Goal: Task Accomplishment & Management: Manage account settings

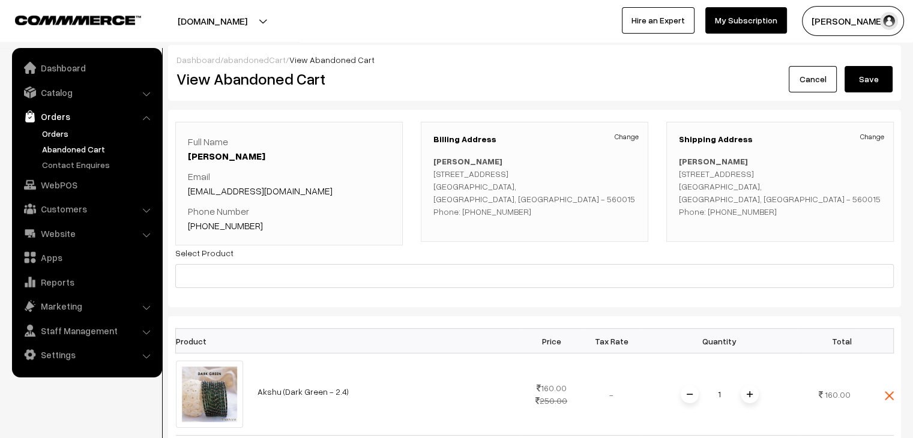
click at [71, 133] on link "Orders" at bounding box center [98, 133] width 119 height 13
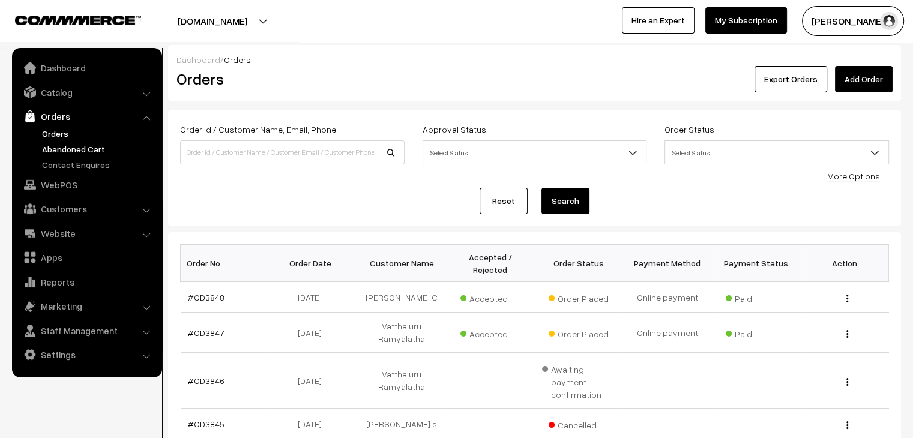
click at [82, 145] on link "Abandoned Cart" at bounding box center [98, 149] width 119 height 13
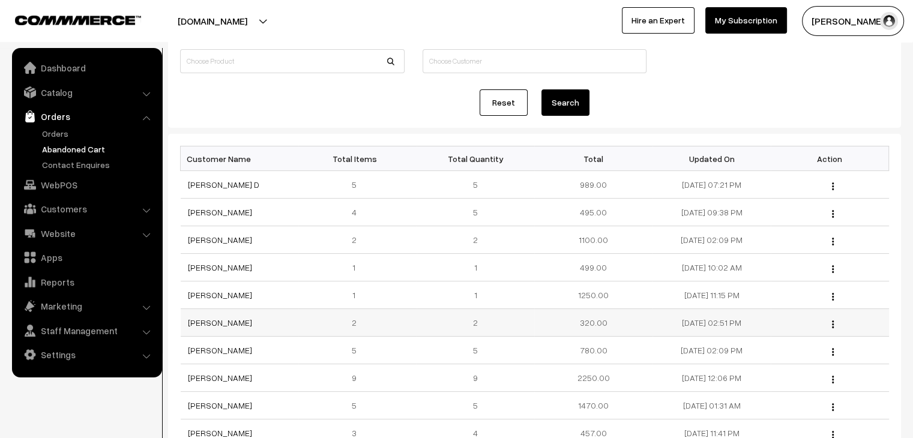
scroll to position [120, 0]
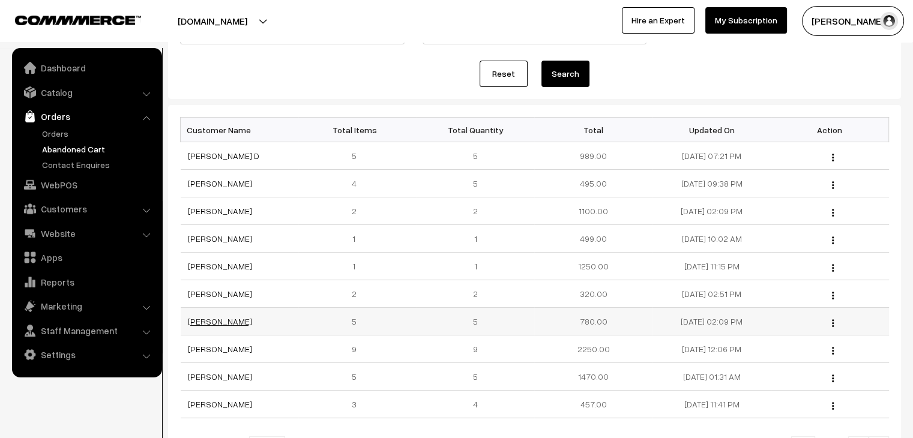
click at [240, 320] on link "Furkhana Parveen" at bounding box center [220, 321] width 64 height 10
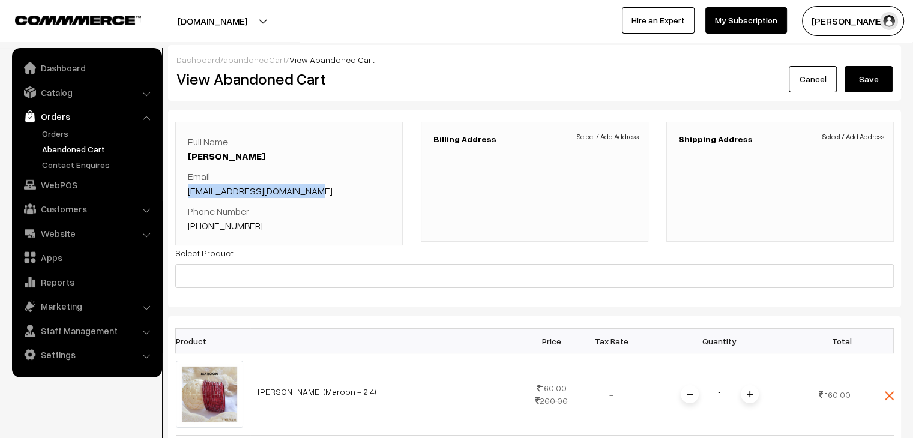
drag, startPoint x: 297, startPoint y: 192, endPoint x: 181, endPoint y: 195, distance: 116.5
click at [181, 195] on div "Full Name Furkhana Parveen Email furkhana4friends@gmail.com Phone Number +91 99…" at bounding box center [289, 184] width 228 height 124
copy link "furkhana4friends@gmail.com"
click at [75, 204] on link "Customers" at bounding box center [86, 209] width 143 height 22
click at [72, 178] on link "Customers" at bounding box center [98, 182] width 119 height 13
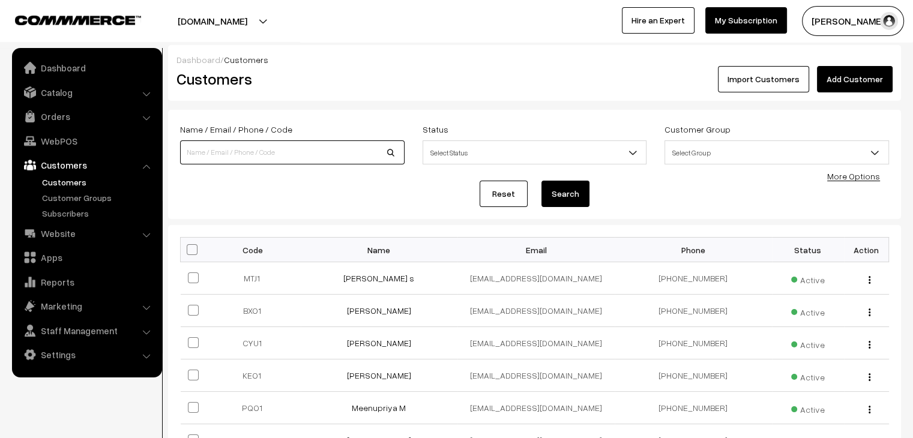
click at [317, 156] on input at bounding box center [292, 152] width 225 height 24
paste input "[EMAIL_ADDRESS][DOMAIN_NAME]"
type input "[EMAIL_ADDRESS][DOMAIN_NAME]"
click at [542, 181] on button "Search" at bounding box center [566, 194] width 48 height 26
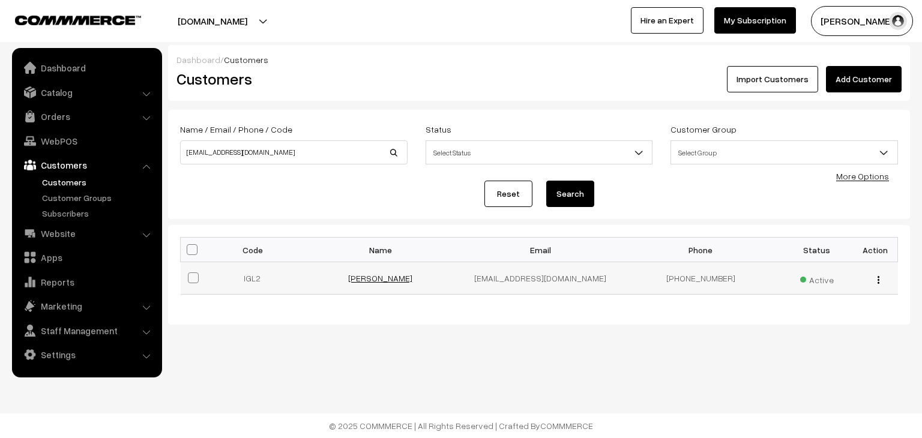
click at [398, 282] on link "[PERSON_NAME]" at bounding box center [380, 278] width 64 height 10
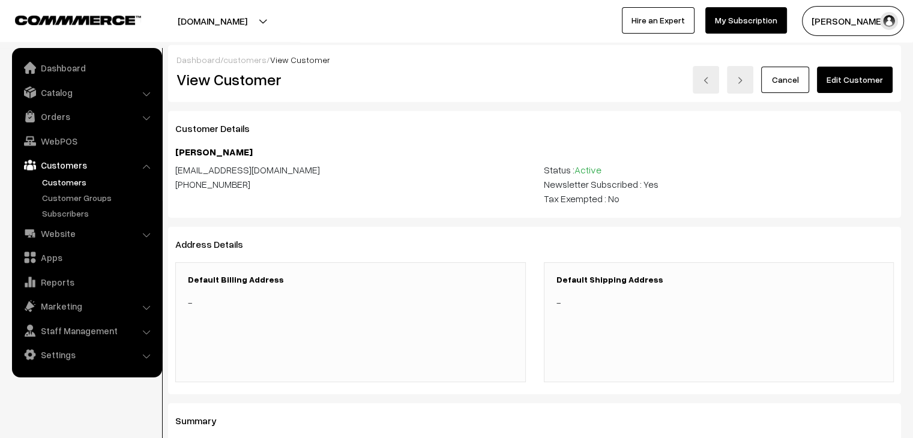
click at [848, 79] on link "Edit Customer" at bounding box center [855, 80] width 76 height 26
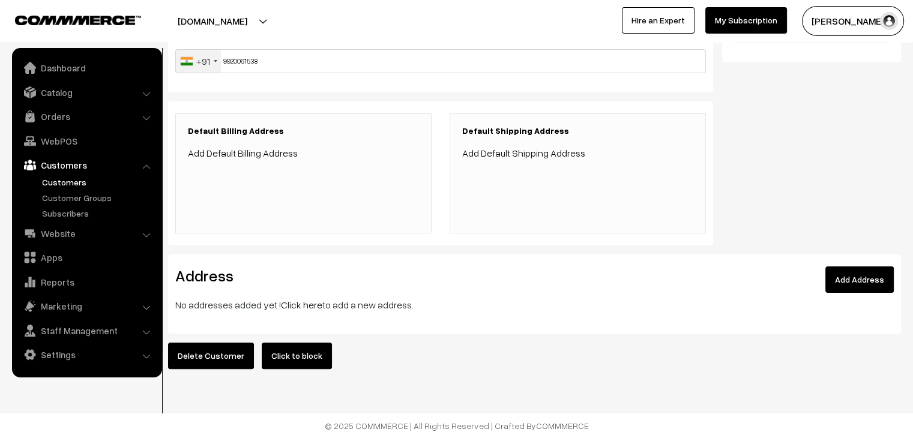
scroll to position [225, 0]
click at [860, 274] on link "Add Address" at bounding box center [860, 280] width 68 height 26
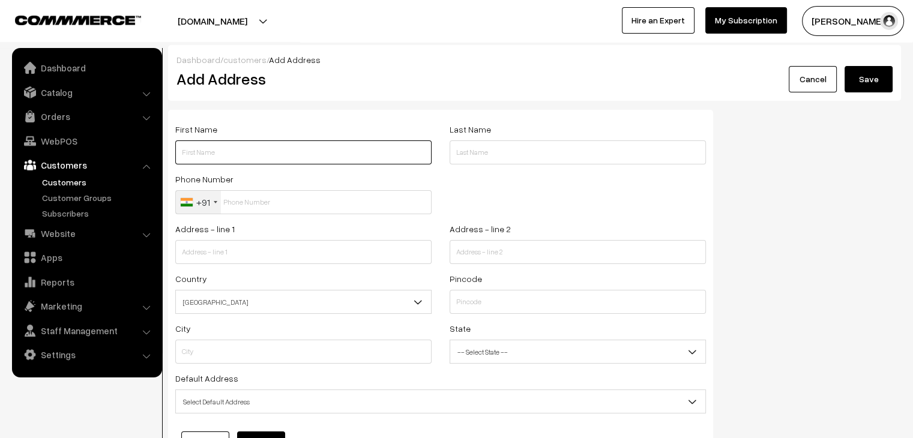
click at [253, 154] on input "text" at bounding box center [303, 152] width 256 height 24
type input "Furkhana"
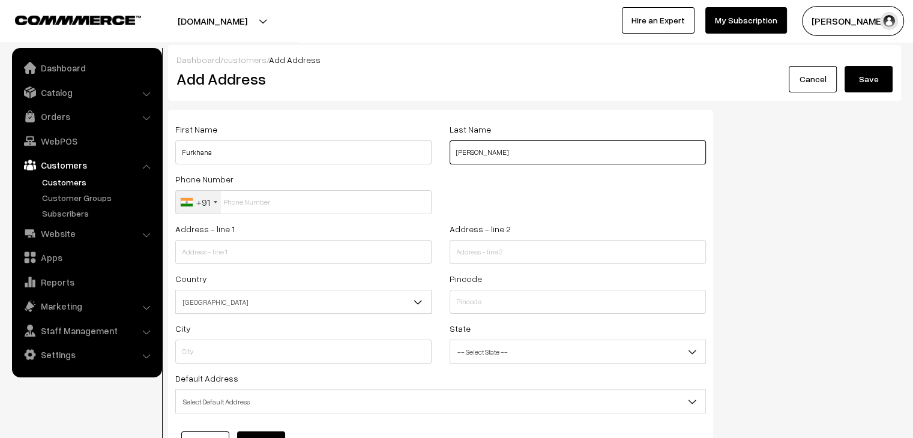
type input "[PERSON_NAME]"
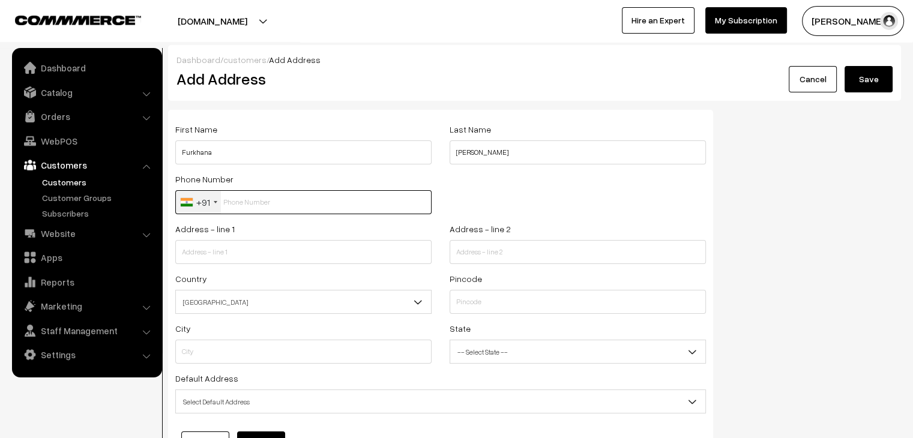
click at [250, 201] on input "text" at bounding box center [303, 202] width 256 height 24
drag, startPoint x: 281, startPoint y: 203, endPoint x: 165, endPoint y: 201, distance: 115.9
click at [165, 201] on div "First Name Furkhana Last Name Parveen Phone Number +91 United States +1 United …" at bounding box center [440, 294] width 563 height 369
type input "8668026076"
type input "14 /175 , manickampalayam road, Netaji nagar"
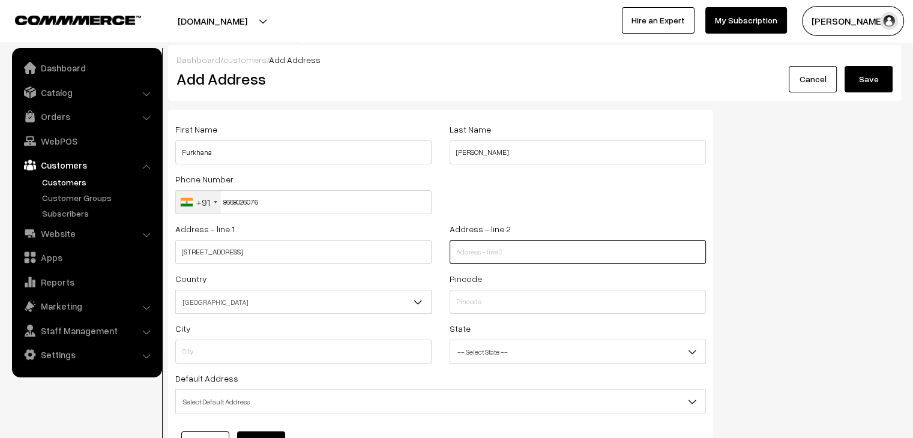
type input "S.G.Valasu ( South)"
type input "638004"
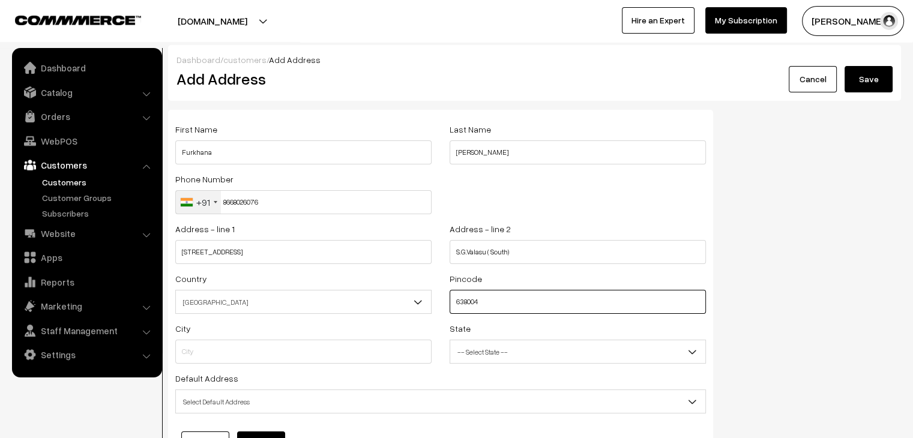
type input "Erode"
select select "[GEOGRAPHIC_DATA]"
click at [795, 75] on link "Cancel" at bounding box center [806, 79] width 48 height 26
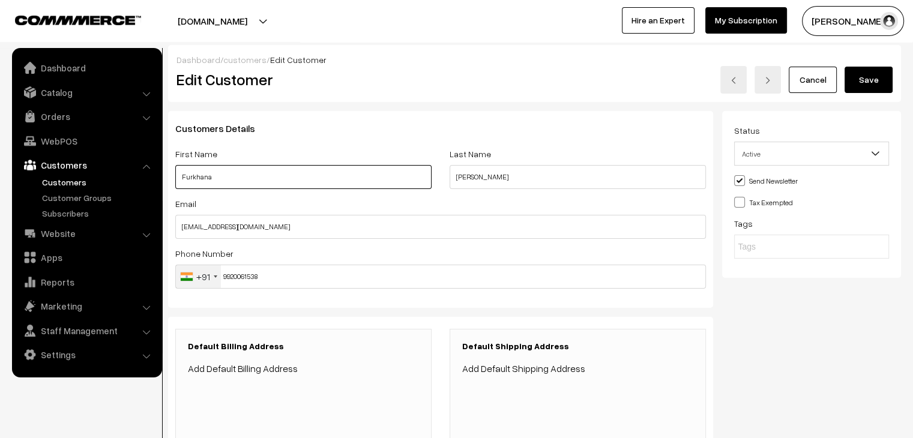
drag, startPoint x: 247, startPoint y: 176, endPoint x: 134, endPoint y: 177, distance: 112.9
click at [134, 177] on body "Thank you for showing interest. Our team will call you shortly. Close varnambya…" at bounding box center [456, 327] width 913 height 654
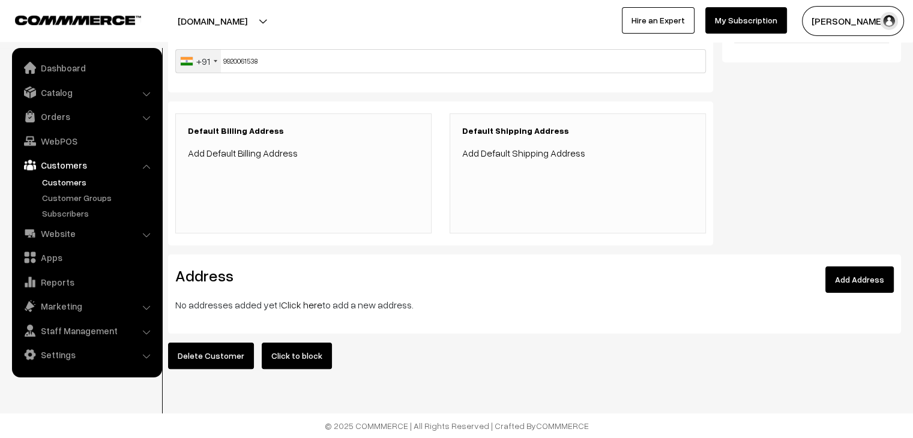
scroll to position [225, 0]
click at [850, 272] on link "Add Address" at bounding box center [860, 280] width 68 height 26
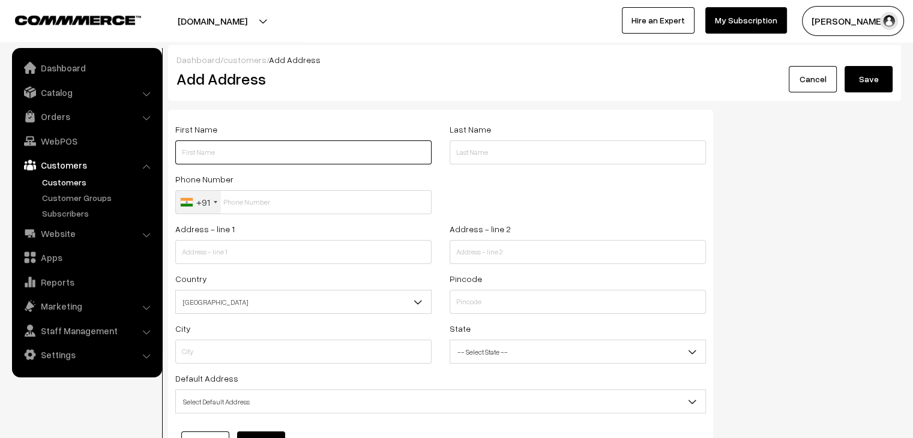
click at [221, 151] on input "text" at bounding box center [303, 152] width 256 height 24
paste input "Furkhana"
type input "Furkhana"
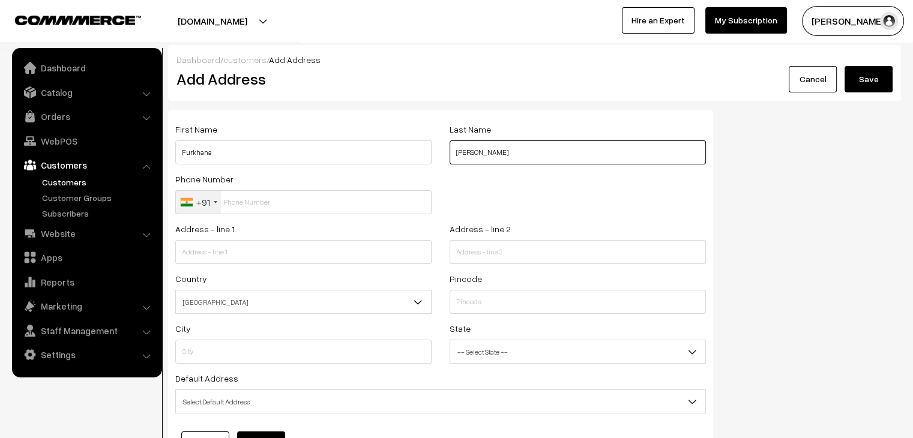
type input "[PERSON_NAME]"
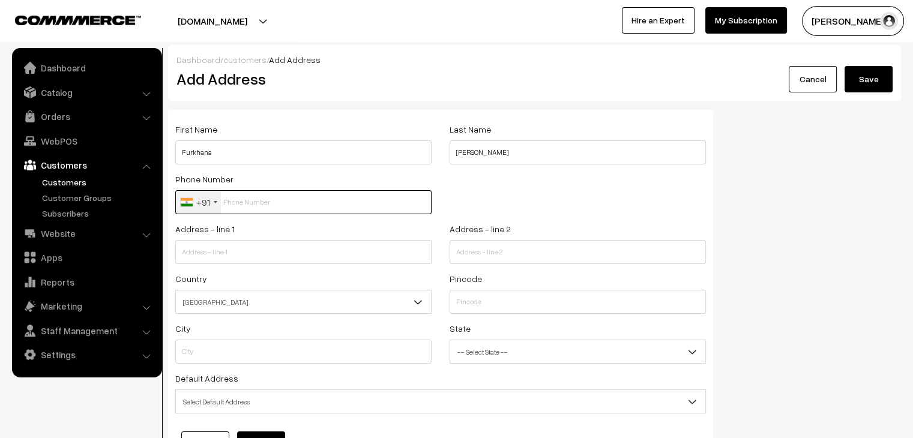
click at [252, 212] on input "text" at bounding box center [303, 202] width 256 height 24
type input "3"
type input "9920061538"
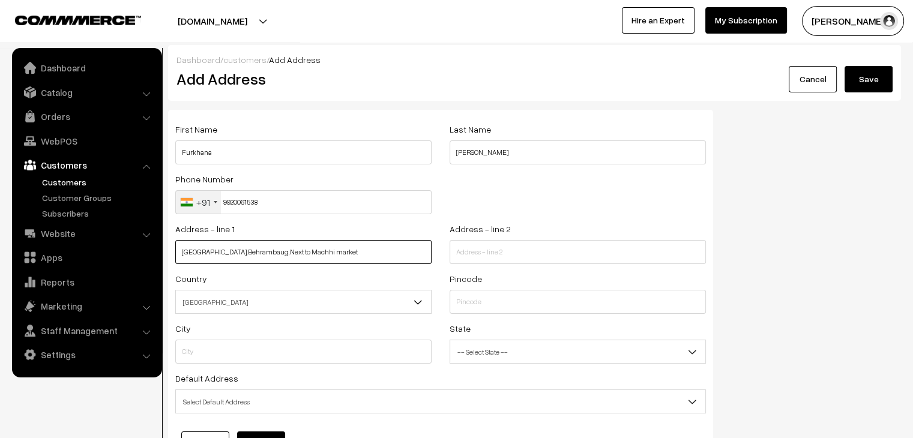
type input "301,Suleman Arcade,Behrambaug,Next to Machhi market"
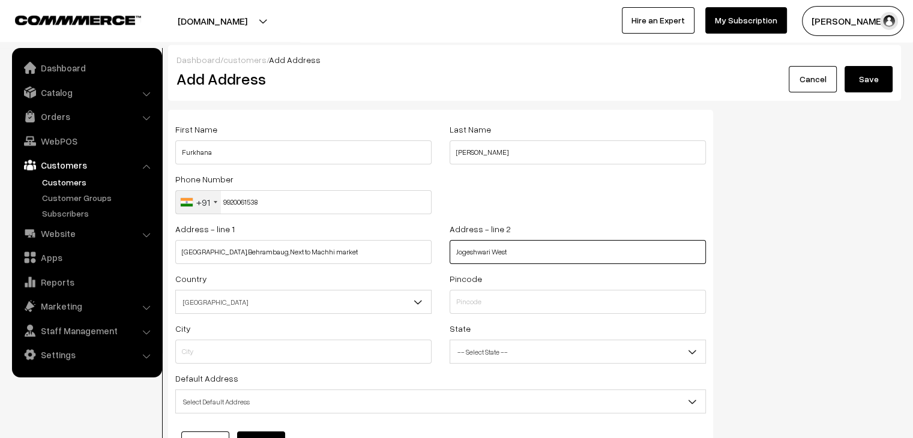
type input "Jogeshwari West"
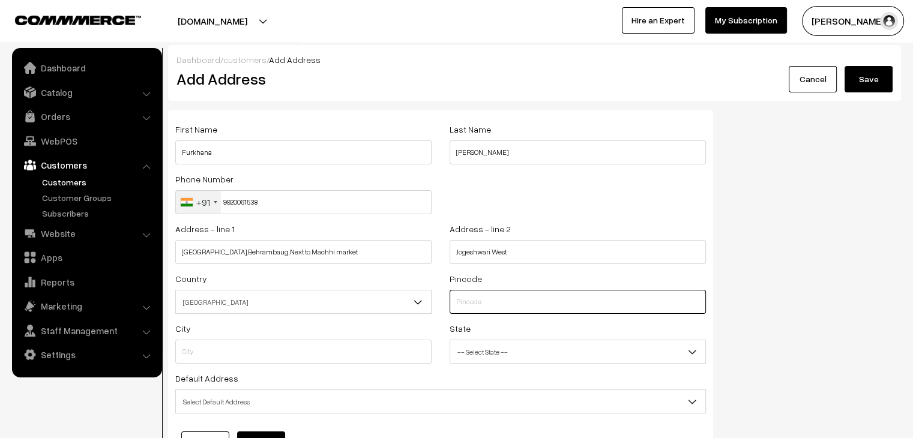
click at [488, 303] on input "text" at bounding box center [578, 302] width 256 height 24
type input "400102"
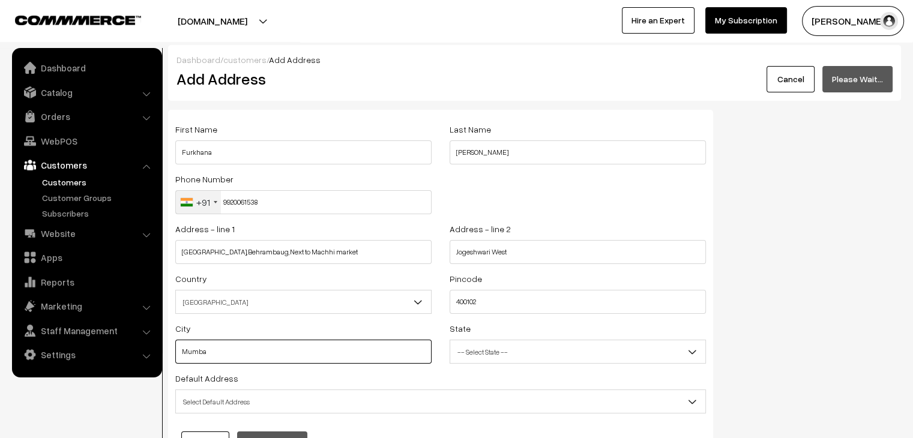
type input "Mumbai"
select select "Maharashtra"
type input "Mumbai"
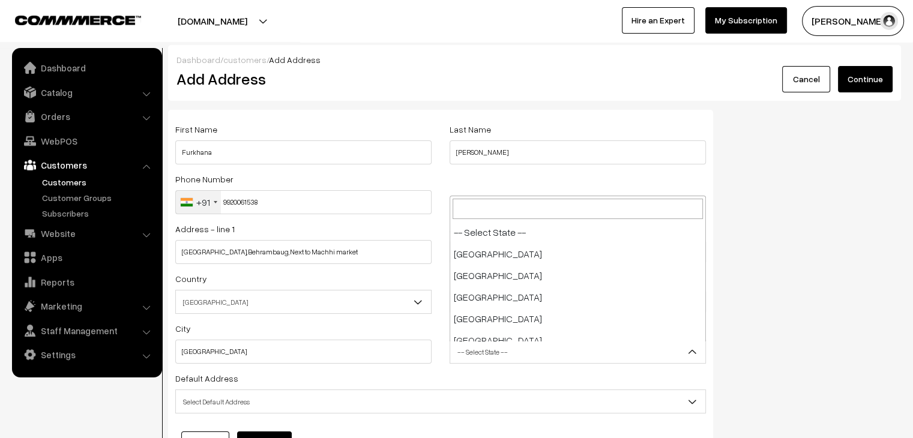
click at [522, 358] on span "-- Select State --" at bounding box center [577, 352] width 255 height 21
click at [516, 353] on span "Manipur" at bounding box center [577, 352] width 255 height 21
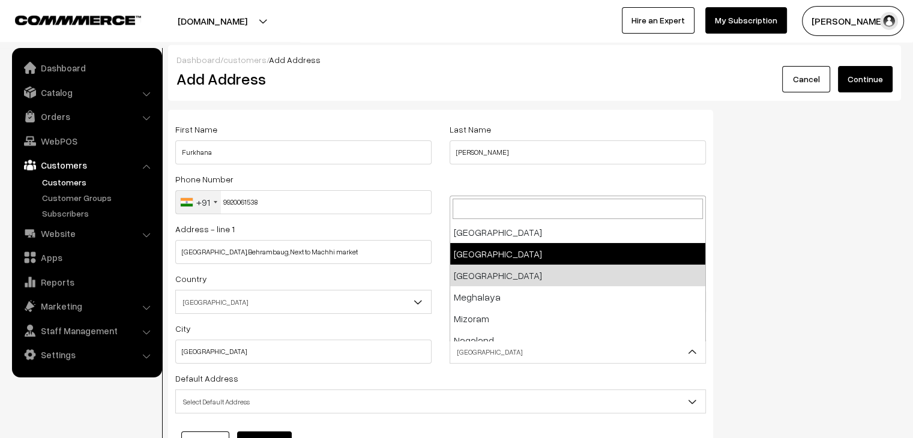
select select "Maharashtra"
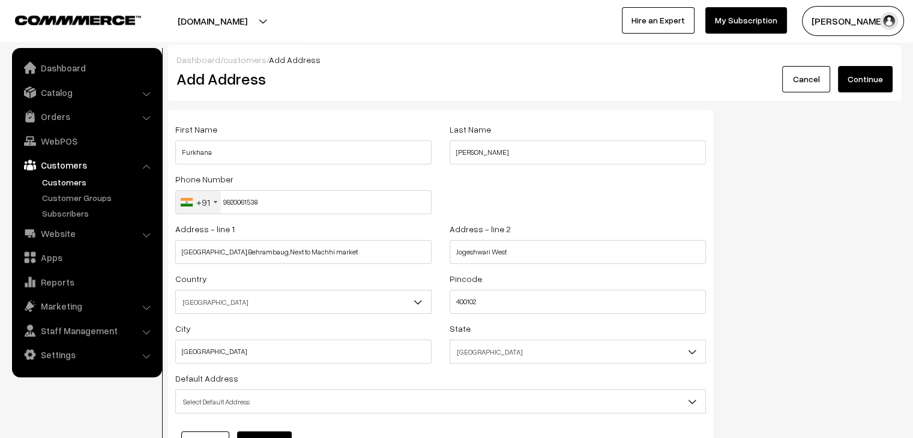
click at [484, 381] on div "Default Address Select Default Address Default Billing Address Default Shipping…" at bounding box center [440, 392] width 531 height 43
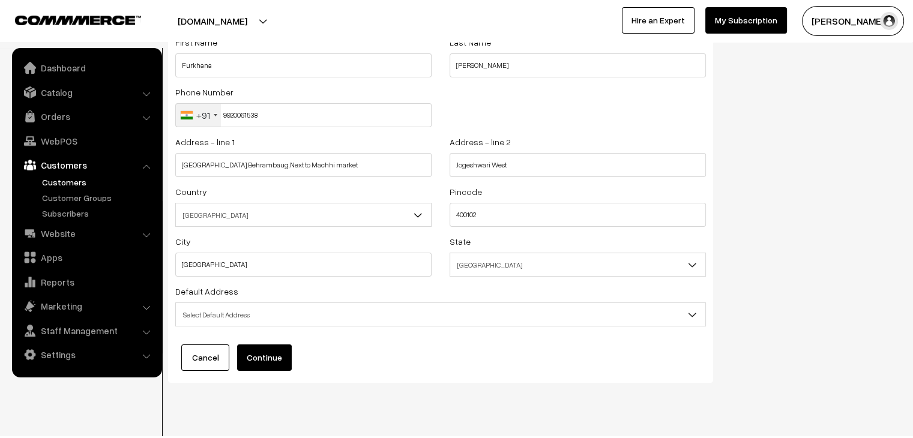
scroll to position [110, 0]
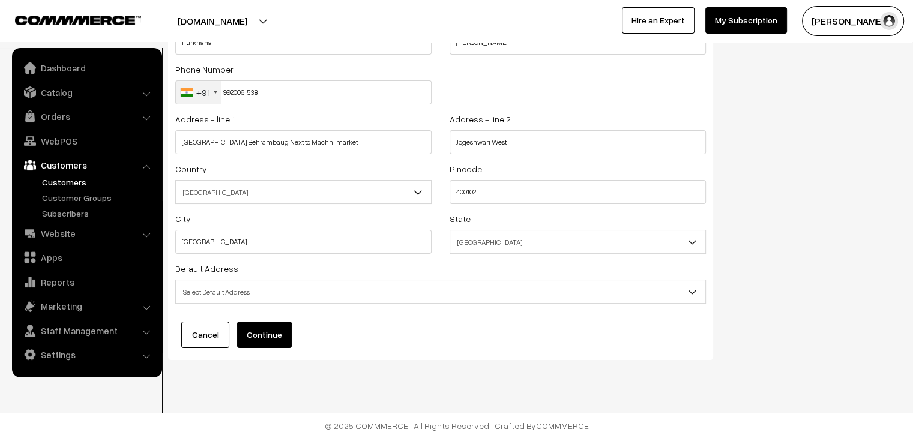
click at [262, 331] on button "Continue" at bounding box center [264, 335] width 55 height 26
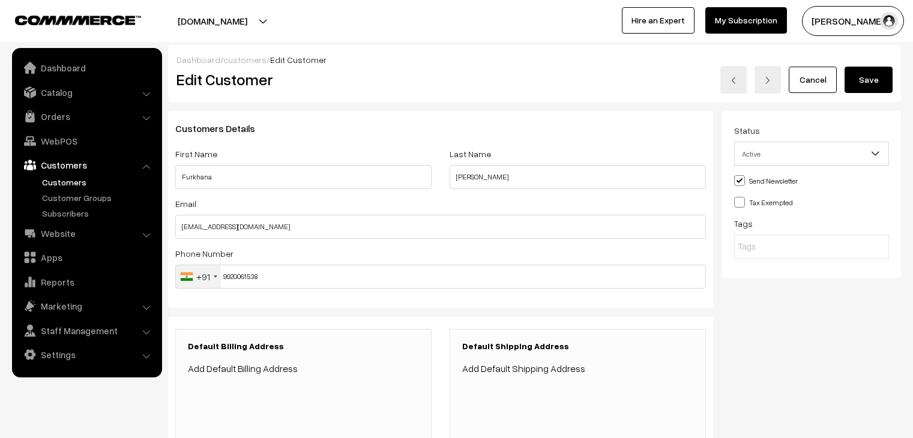
scroll to position [300, 0]
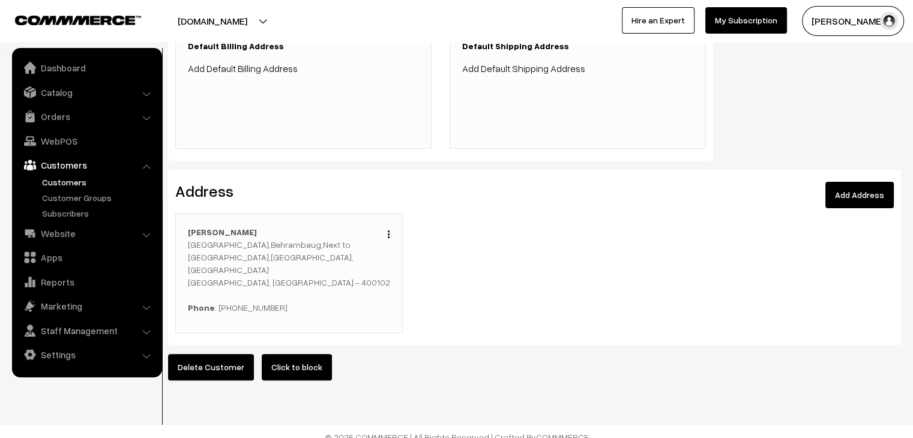
click at [253, 68] on link "Add Default Billing Address" at bounding box center [243, 68] width 110 height 12
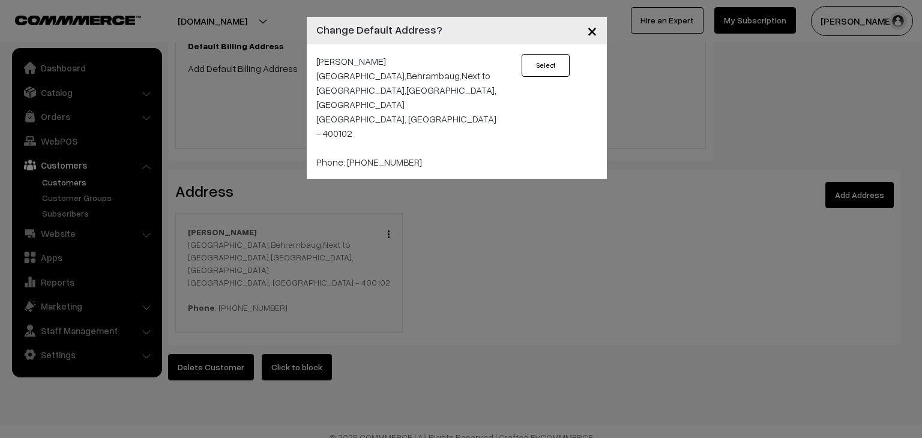
click at [537, 65] on button "Select" at bounding box center [546, 65] width 48 height 23
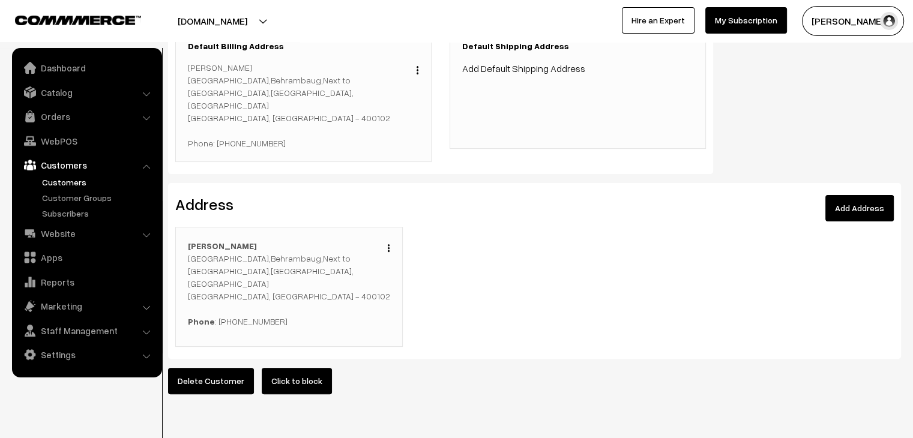
click at [573, 73] on link "Add Default Shipping Address" at bounding box center [523, 68] width 123 height 12
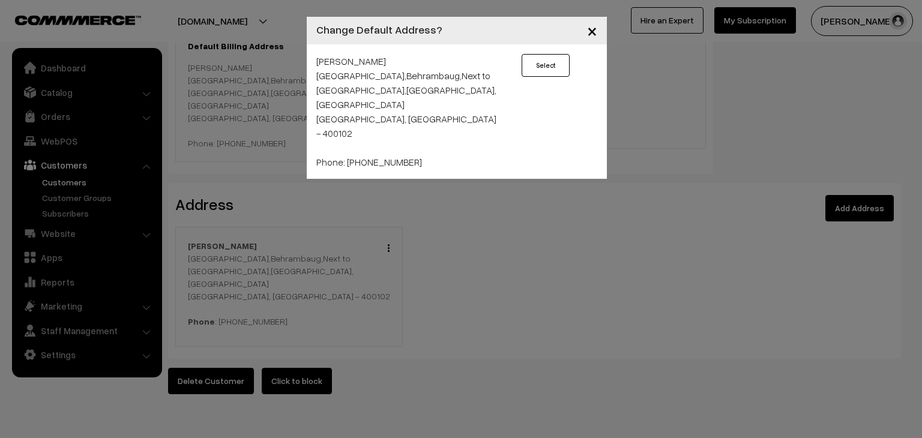
click at [555, 58] on button "Select" at bounding box center [546, 65] width 48 height 23
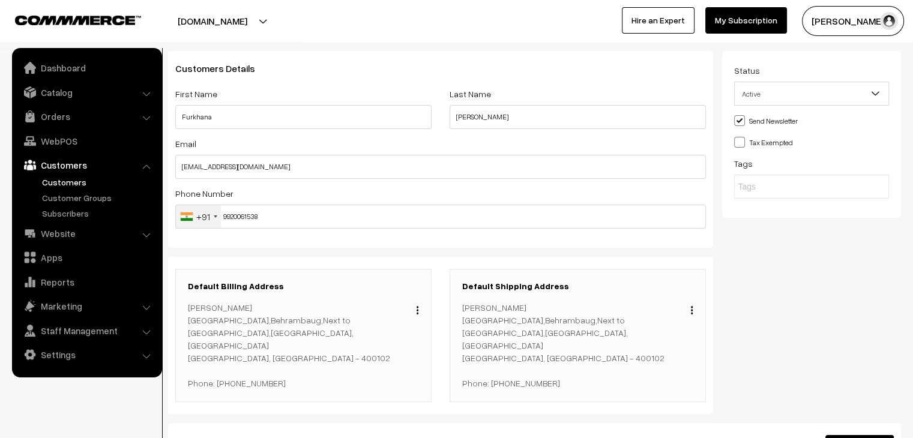
scroll to position [0, 0]
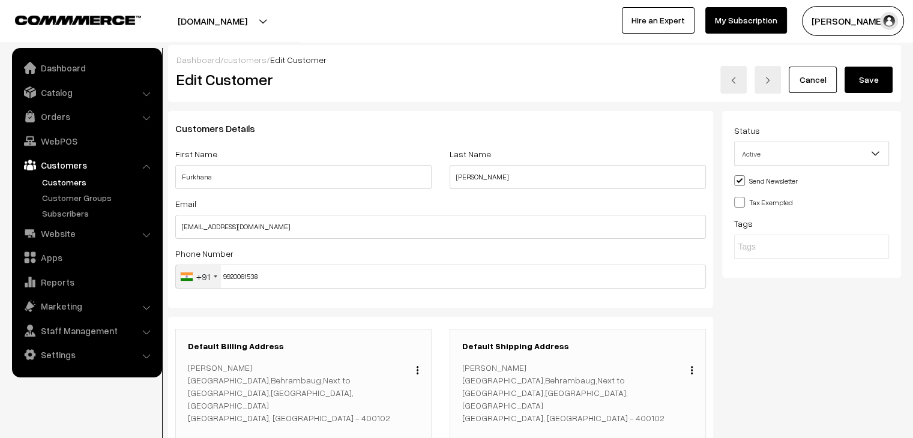
click at [883, 82] on button "Save" at bounding box center [869, 80] width 48 height 26
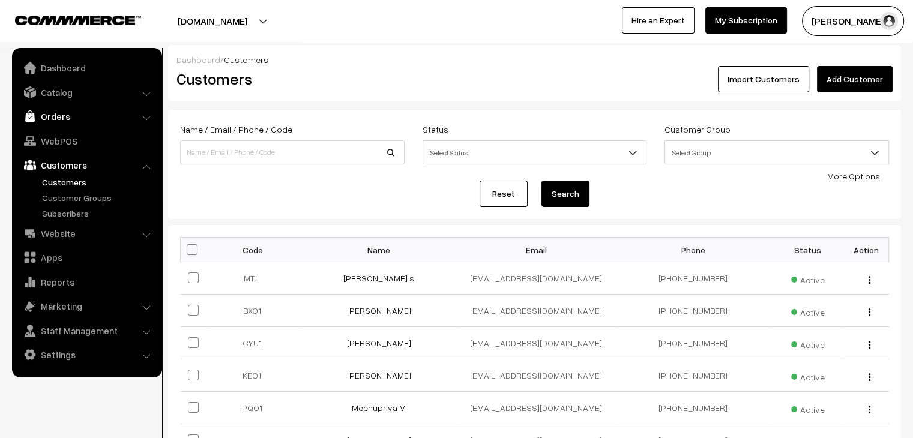
click at [67, 116] on link "Orders" at bounding box center [86, 117] width 143 height 22
click at [70, 146] on link "Abandoned Cart" at bounding box center [98, 149] width 119 height 13
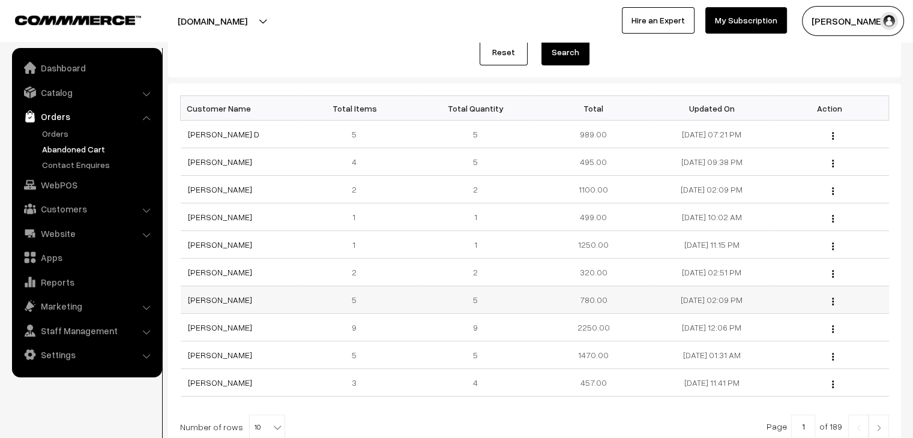
scroll to position [180, 0]
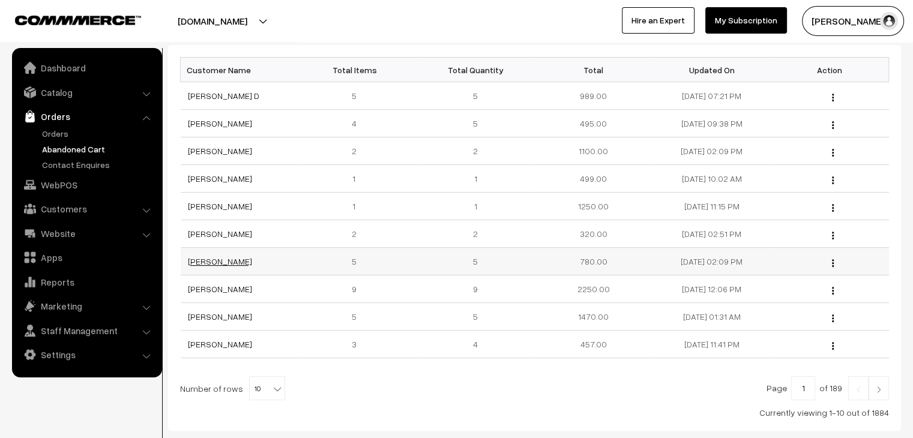
click at [246, 263] on link "[PERSON_NAME]" at bounding box center [220, 261] width 64 height 10
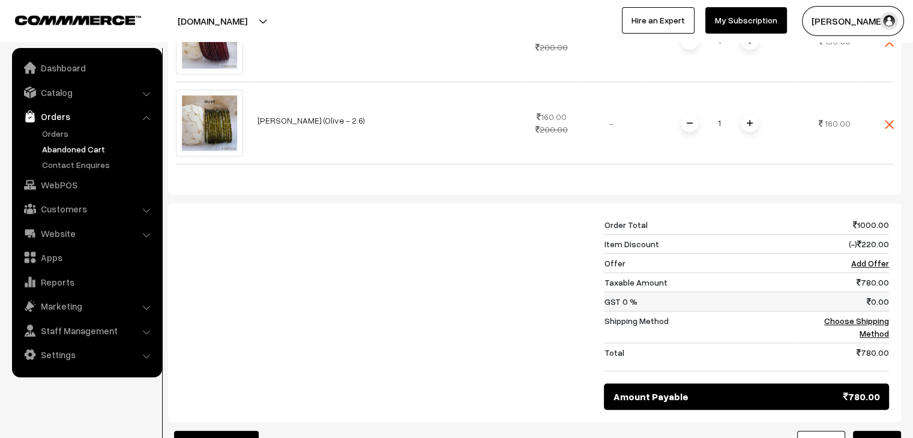
scroll to position [720, 0]
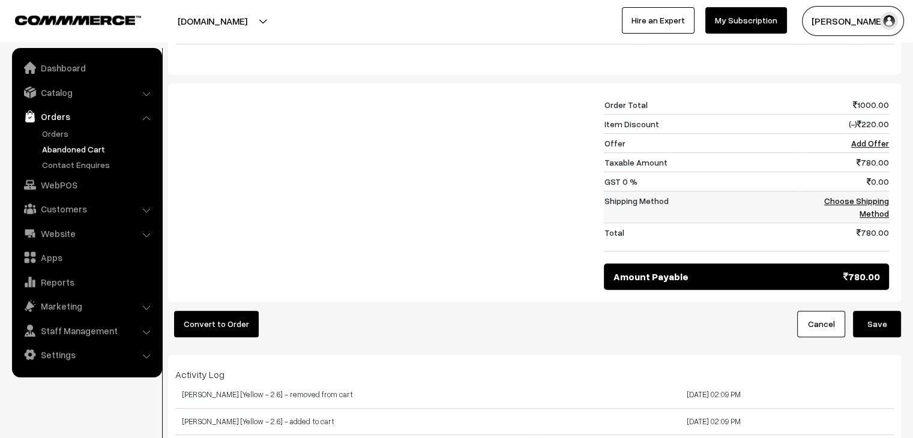
click at [865, 200] on link "Choose Shipping Method" at bounding box center [856, 207] width 65 height 23
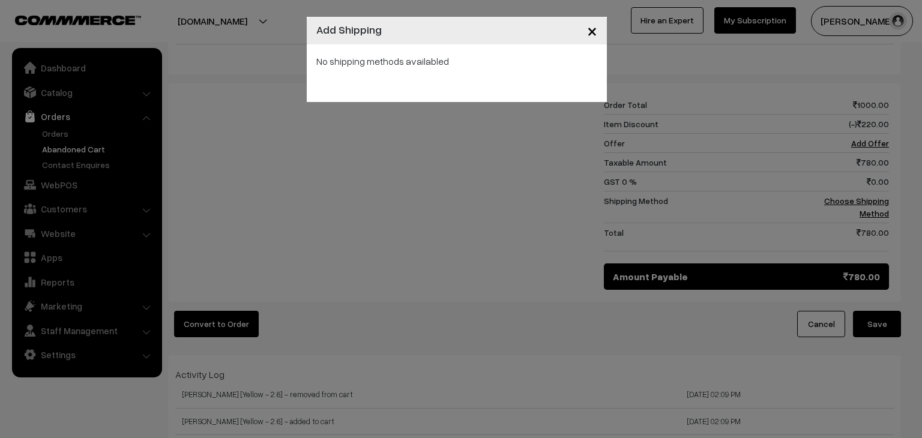
click at [594, 33] on span "×" at bounding box center [592, 30] width 10 height 22
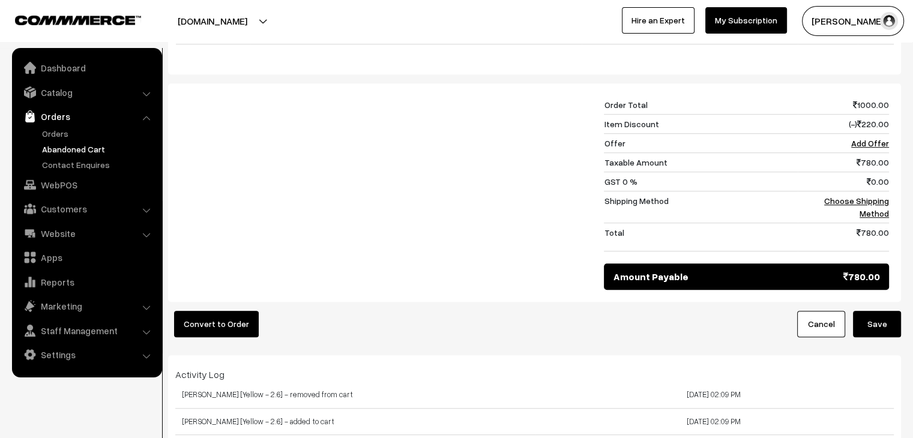
click at [818, 327] on link "Cancel" at bounding box center [821, 324] width 48 height 26
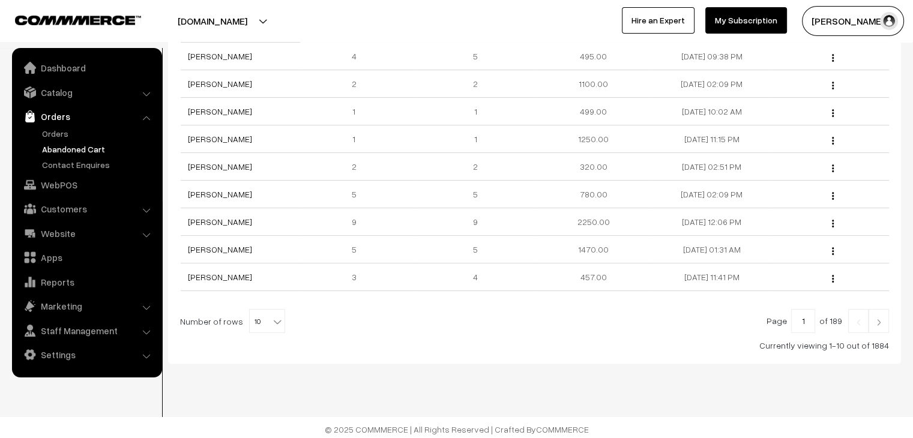
scroll to position [250, 0]
click at [878, 318] on img at bounding box center [879, 319] width 11 height 7
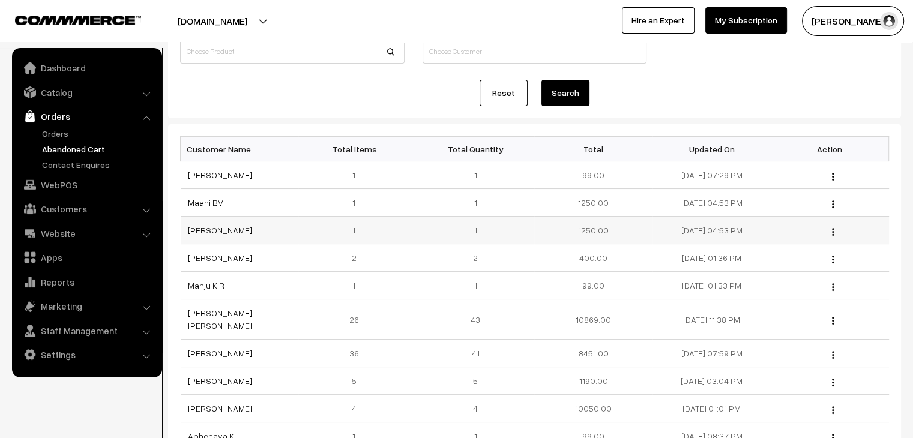
scroll to position [120, 0]
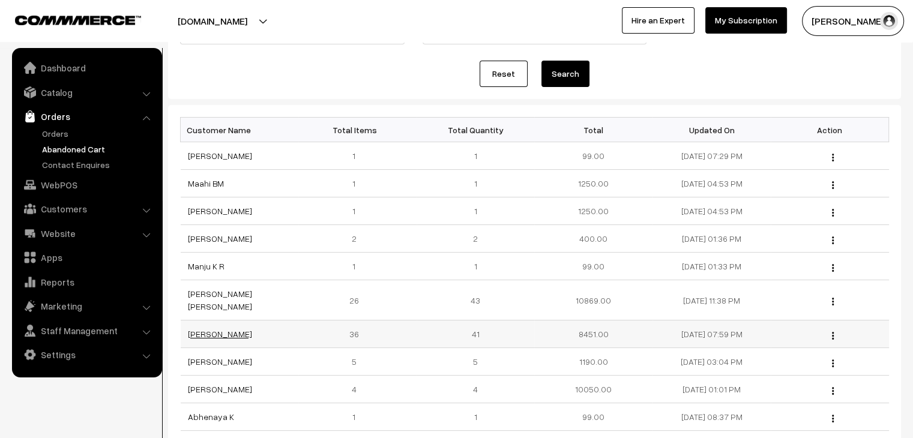
click at [227, 329] on link "[PERSON_NAME]" at bounding box center [220, 334] width 64 height 10
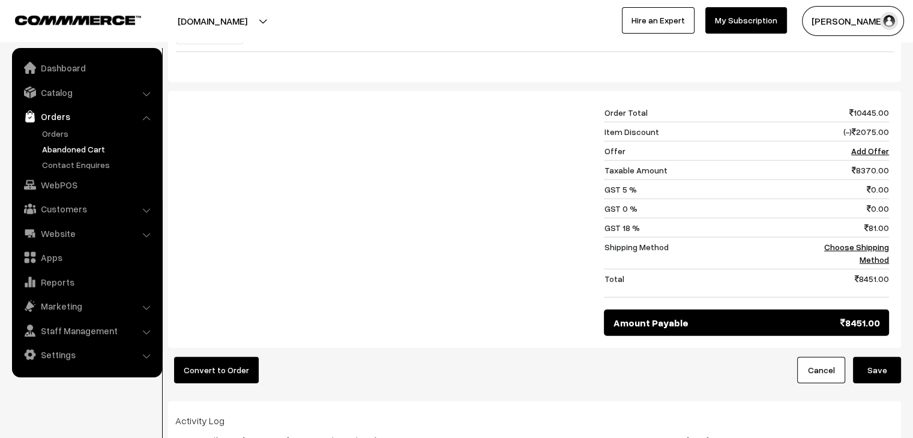
scroll to position [3242, 0]
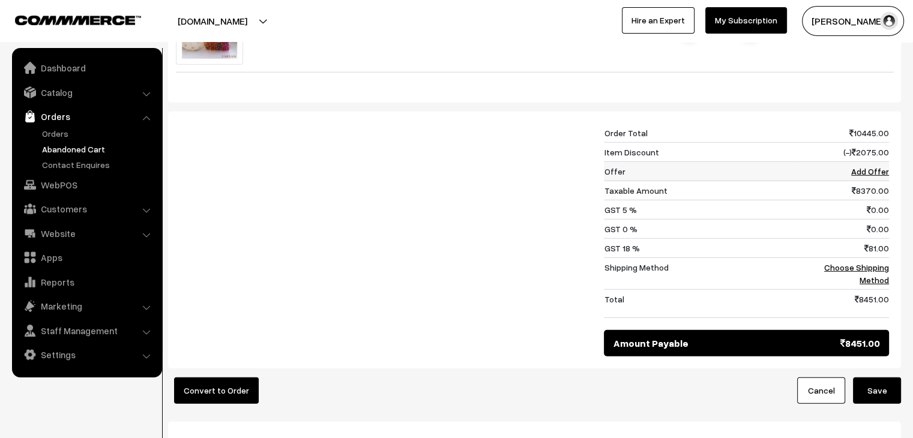
click at [869, 169] on link "Add Offer" at bounding box center [870, 171] width 38 height 10
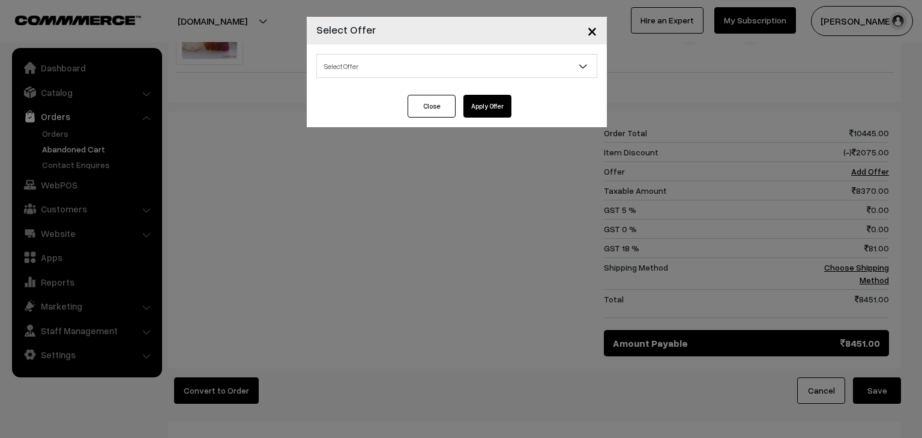
click at [500, 71] on span "Select Offer" at bounding box center [457, 66] width 280 height 21
click at [485, 106] on button "Apply Offer" at bounding box center [488, 106] width 48 height 23
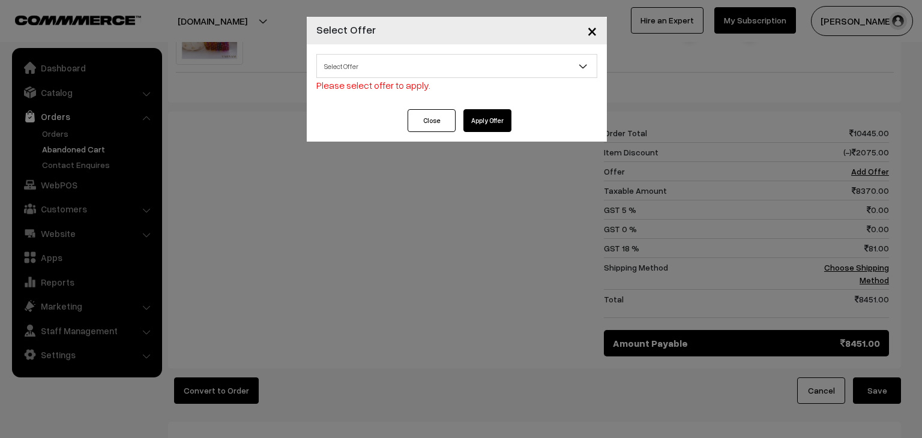
click at [490, 61] on span "Select Offer" at bounding box center [457, 66] width 280 height 21
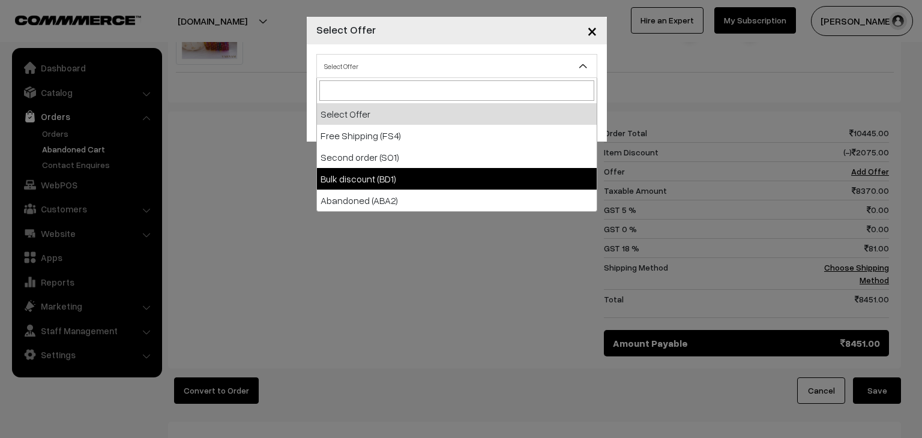
select select "15"
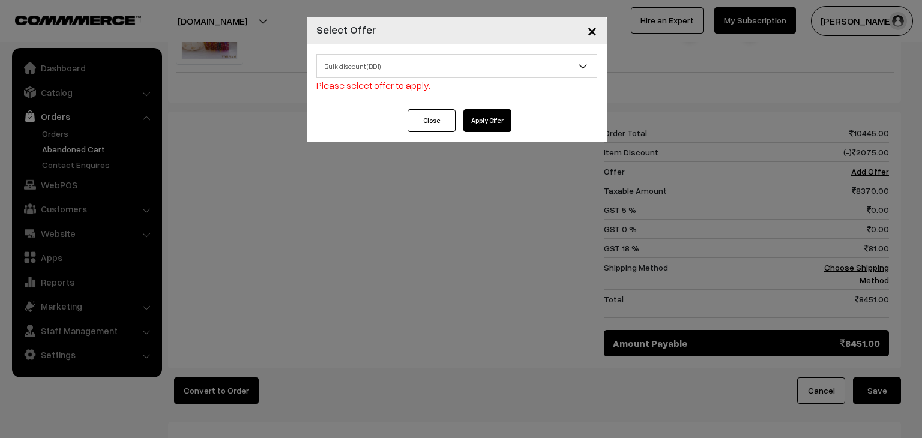
click at [495, 125] on button "Apply Offer" at bounding box center [488, 120] width 48 height 23
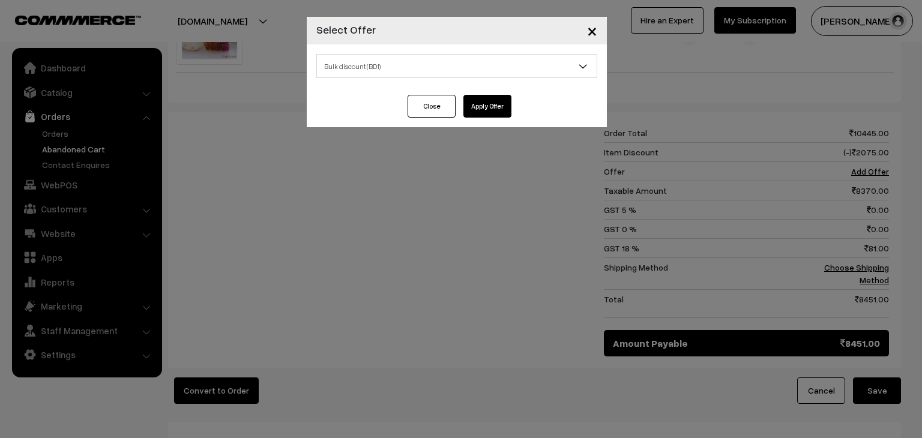
click at [495, 108] on button "Apply Offer" at bounding box center [488, 106] width 48 height 23
click at [488, 103] on button "Apply Offer" at bounding box center [488, 106] width 48 height 23
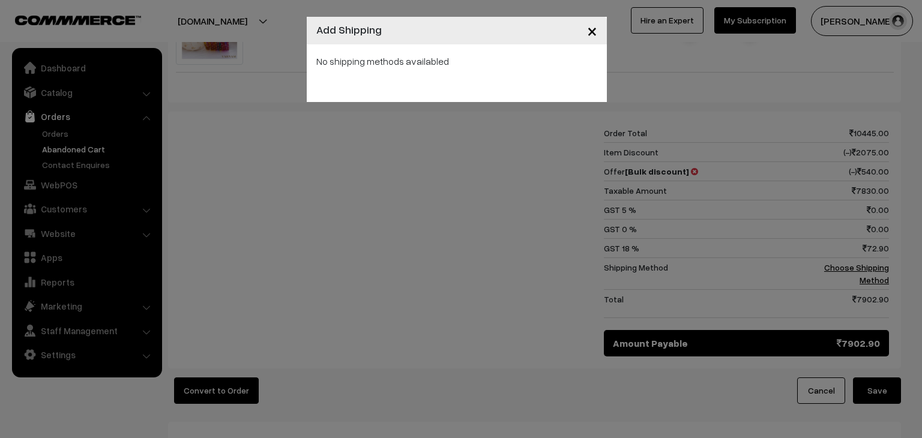
click at [590, 35] on span "×" at bounding box center [592, 30] width 10 height 22
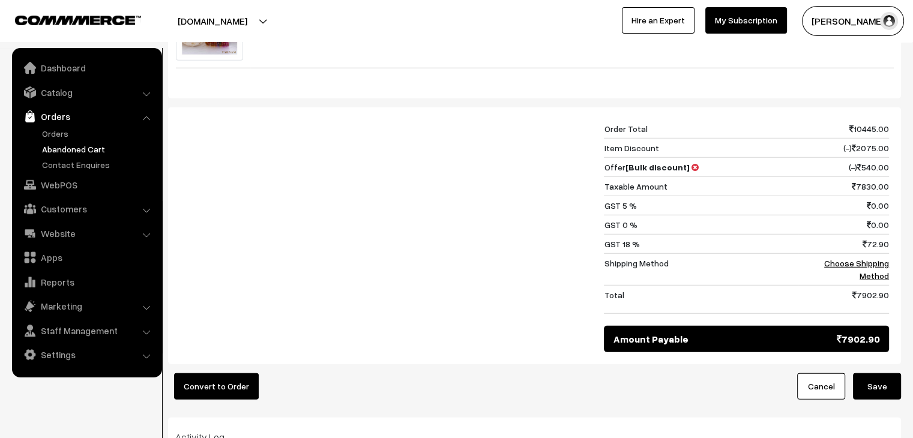
scroll to position [3362, 0]
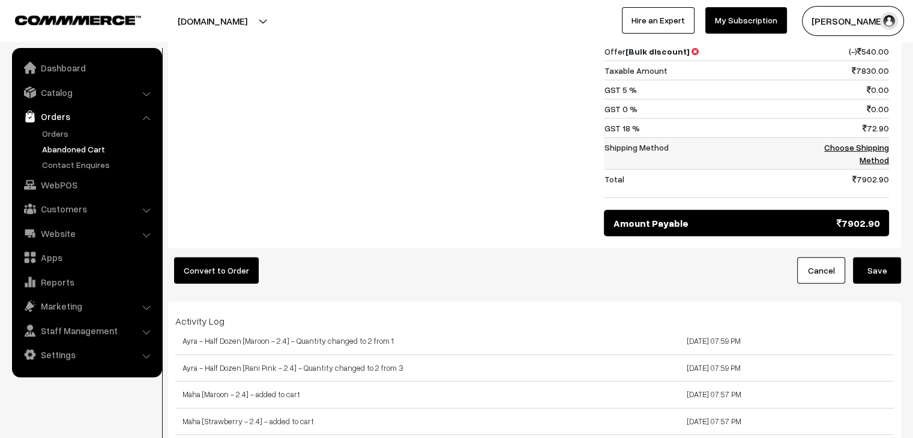
click at [875, 142] on link "Choose Shipping Method" at bounding box center [856, 153] width 65 height 23
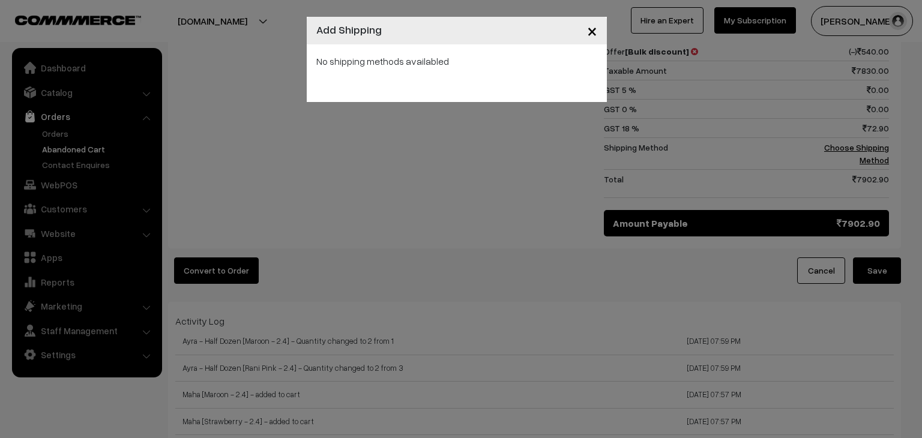
click at [591, 32] on span "×" at bounding box center [592, 30] width 10 height 22
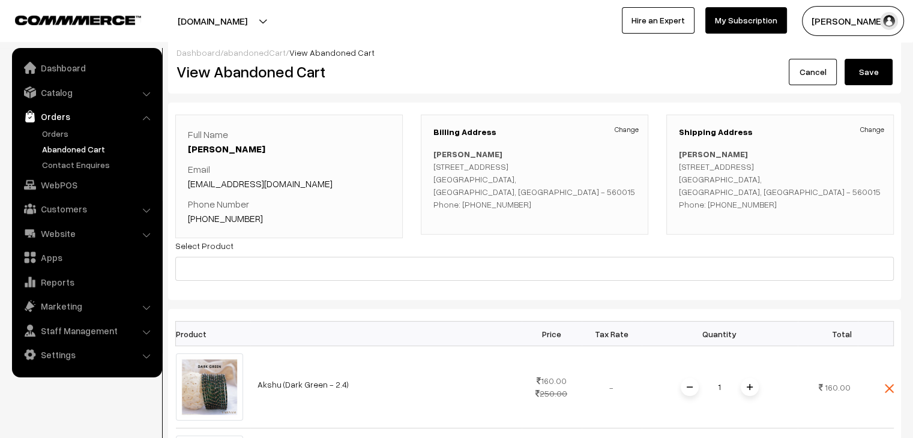
scroll to position [0, 0]
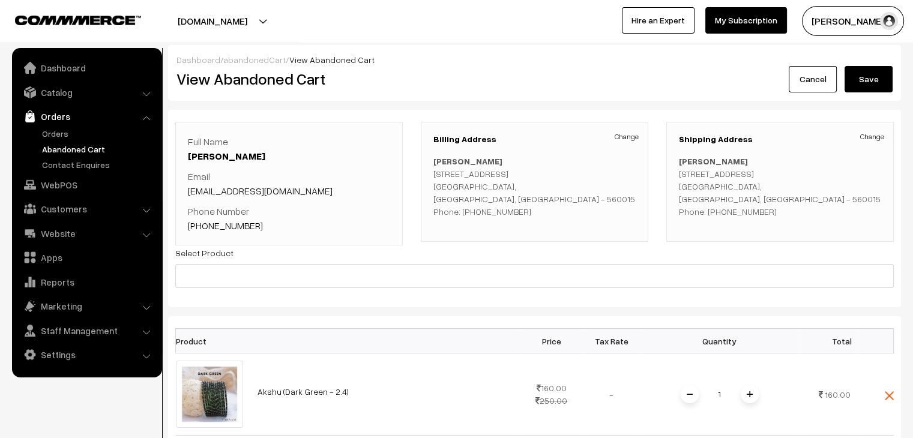
drag, startPoint x: 521, startPoint y: 229, endPoint x: 473, endPoint y: 227, distance: 48.1
click at [473, 218] on p "Shweta Kinagi No J-501, Prince Town Apartments,no 1&2,Shettyhalli, Near AFTC, J…" at bounding box center [534, 186] width 202 height 63
copy p "9845591910"
click at [821, 85] on link "Cancel" at bounding box center [813, 79] width 48 height 26
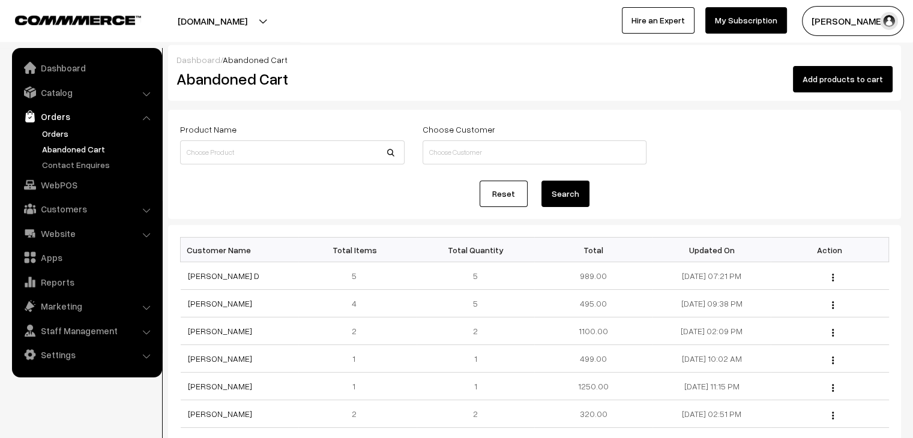
click at [59, 128] on link "Orders" at bounding box center [98, 133] width 119 height 13
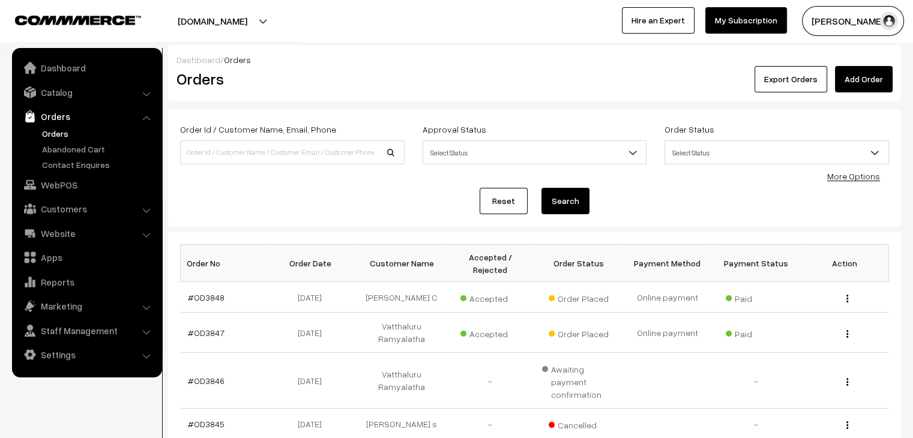
click at [865, 91] on link "Add Order" at bounding box center [864, 79] width 58 height 26
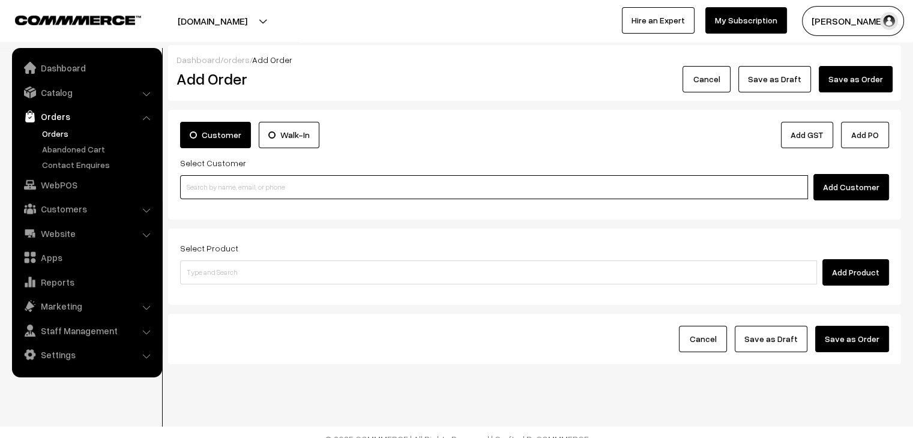
click at [248, 196] on input at bounding box center [494, 187] width 628 height 24
paste input "9845591910"
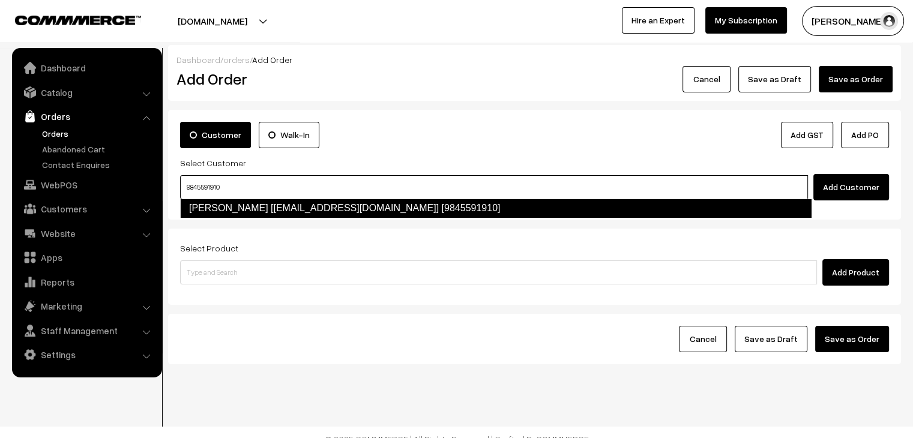
click at [257, 205] on link "[PERSON_NAME] [[EMAIL_ADDRESS][DOMAIN_NAME]] [9845591910]" at bounding box center [496, 208] width 632 height 19
type input "9845591910"
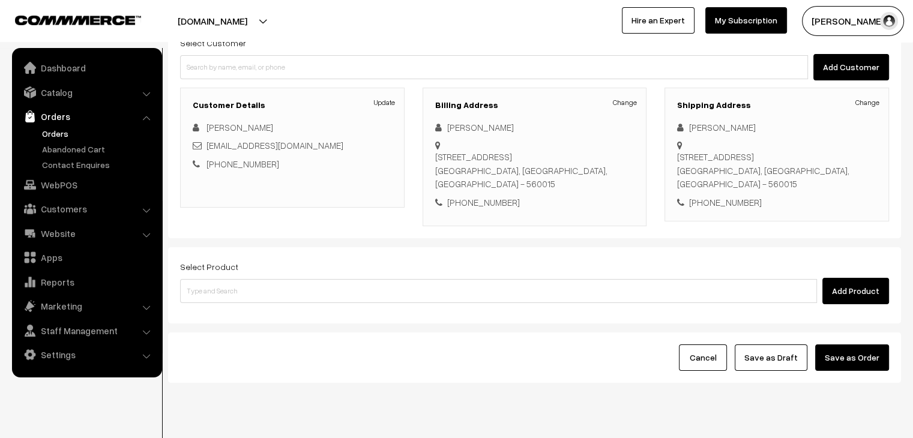
scroll to position [151, 0]
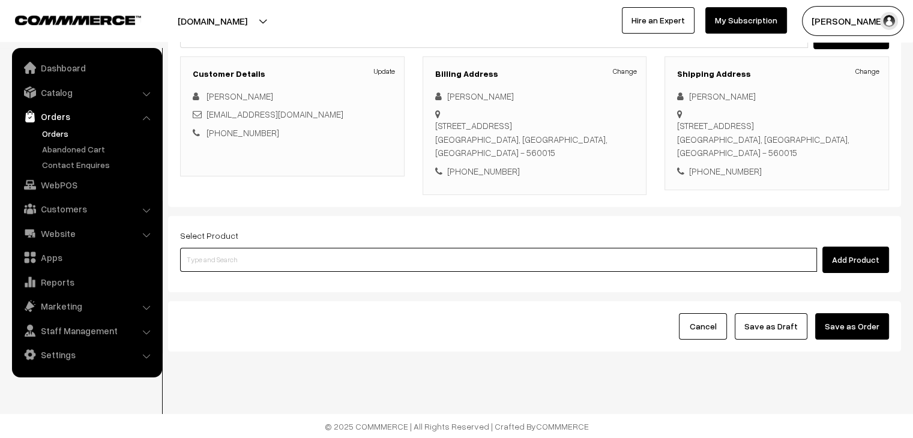
click at [301, 255] on input at bounding box center [498, 260] width 637 height 24
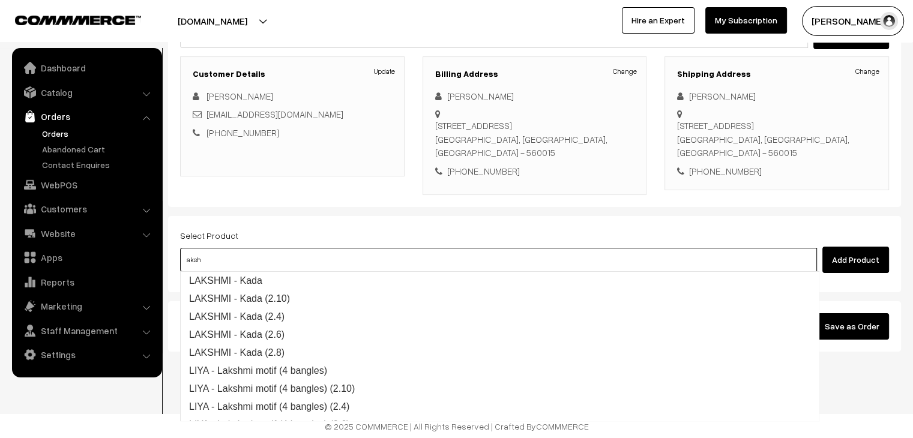
type input "akshu"
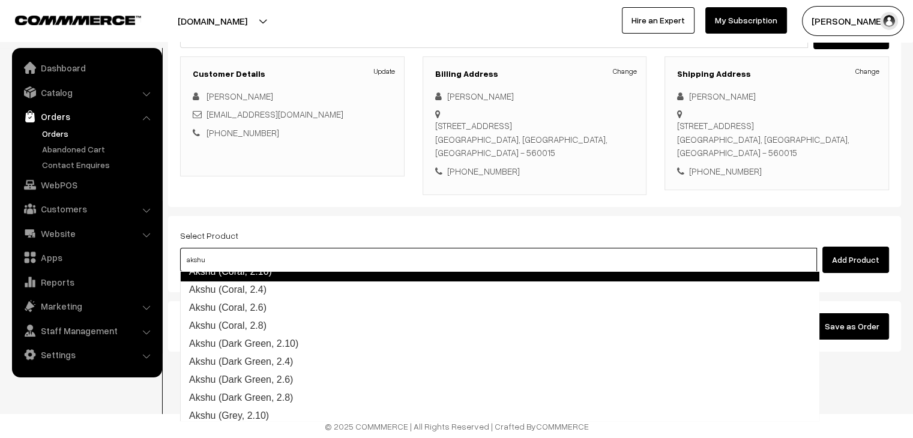
scroll to position [240, 0]
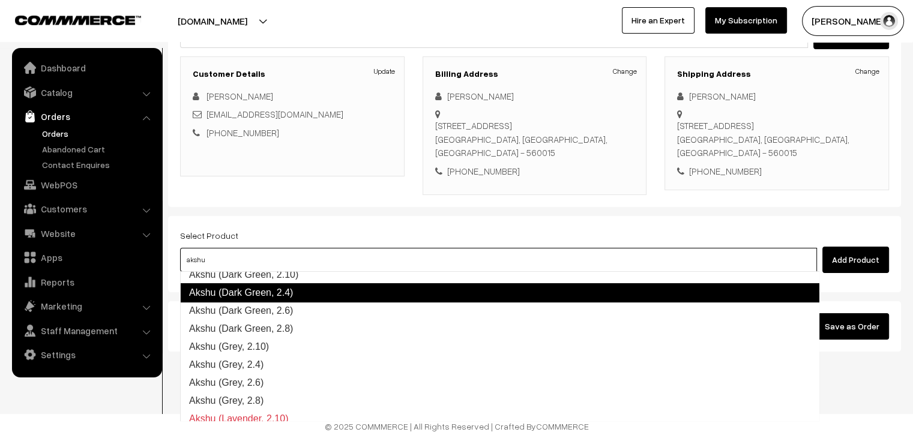
click at [328, 300] on link "Akshu (Dark Green, 2.4)" at bounding box center [499, 292] width 639 height 19
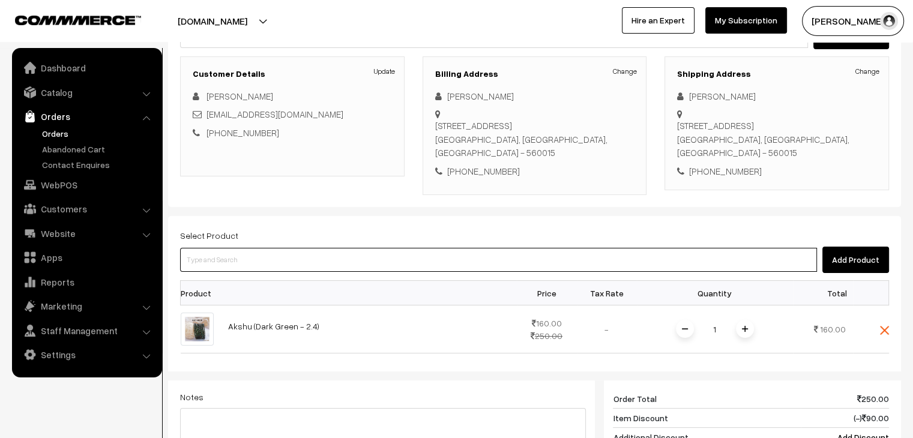
click at [271, 264] on input at bounding box center [498, 260] width 637 height 24
type input "akshu"
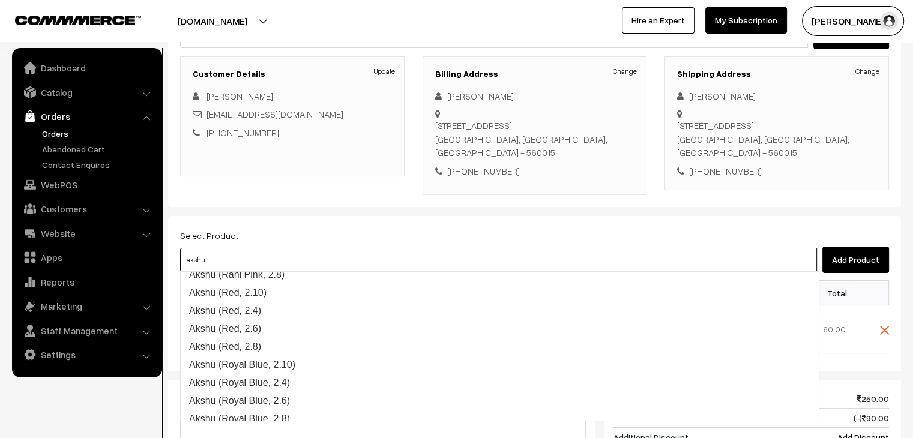
scroll to position [1015, 0]
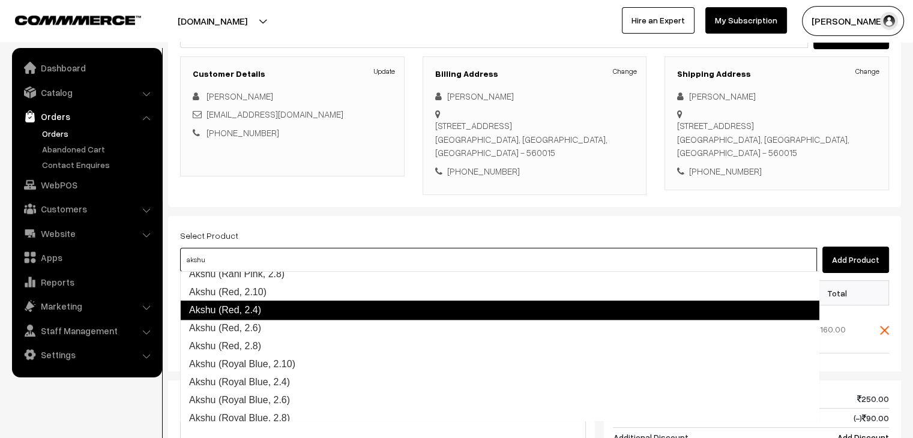
click at [270, 310] on link "Akshu (Red, 2.4)" at bounding box center [499, 310] width 639 height 19
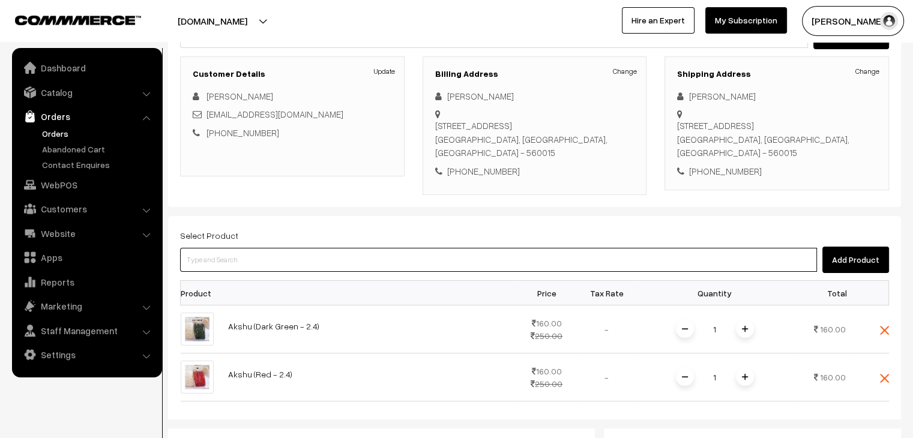
click at [246, 261] on input at bounding box center [498, 260] width 637 height 24
type input "aahana"
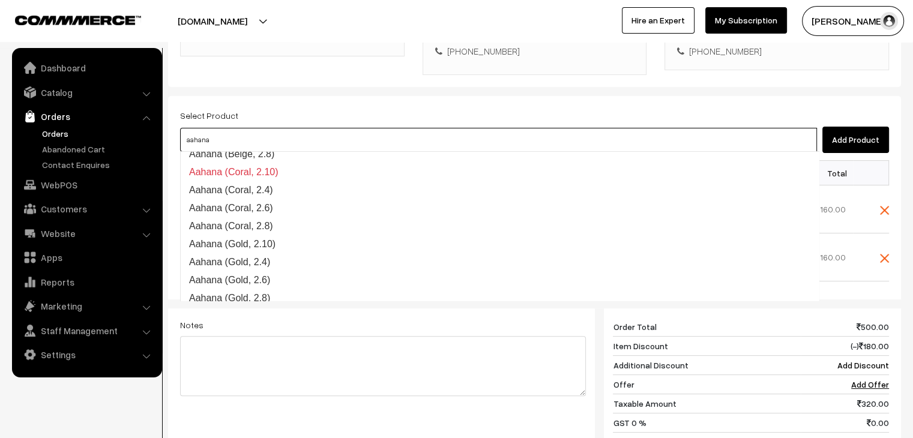
scroll to position [300, 0]
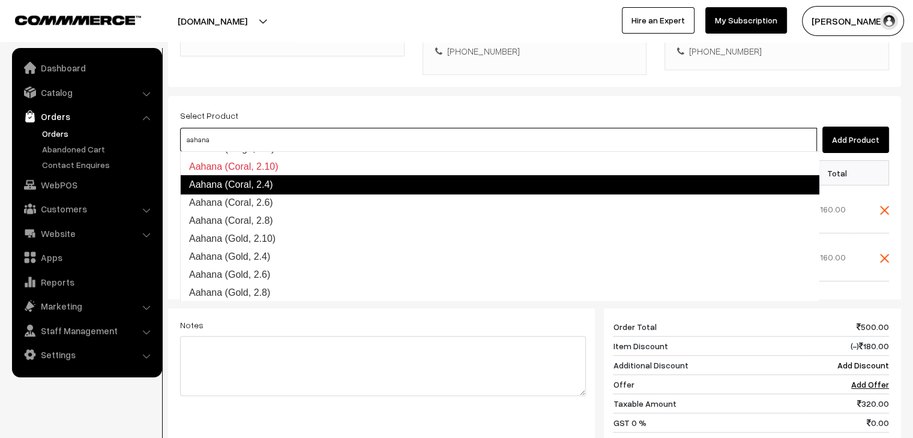
click at [286, 189] on link "Aahana (Coral, 2.4)" at bounding box center [499, 184] width 639 height 19
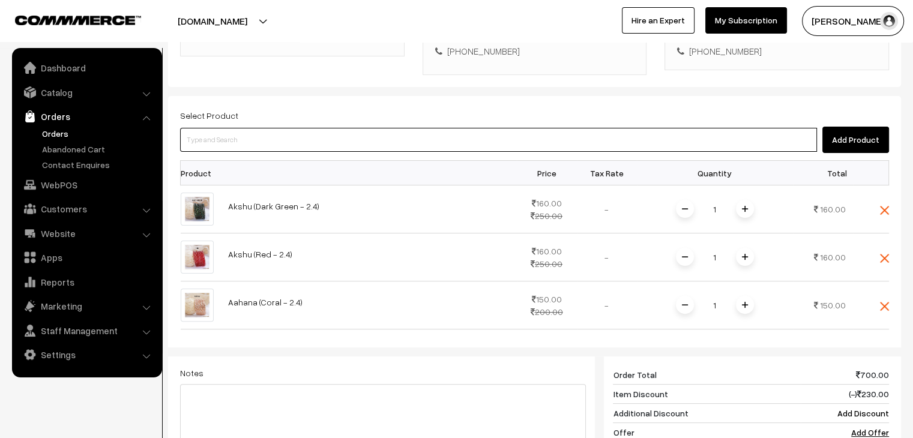
click at [250, 150] on input at bounding box center [498, 140] width 637 height 24
type input "maha"
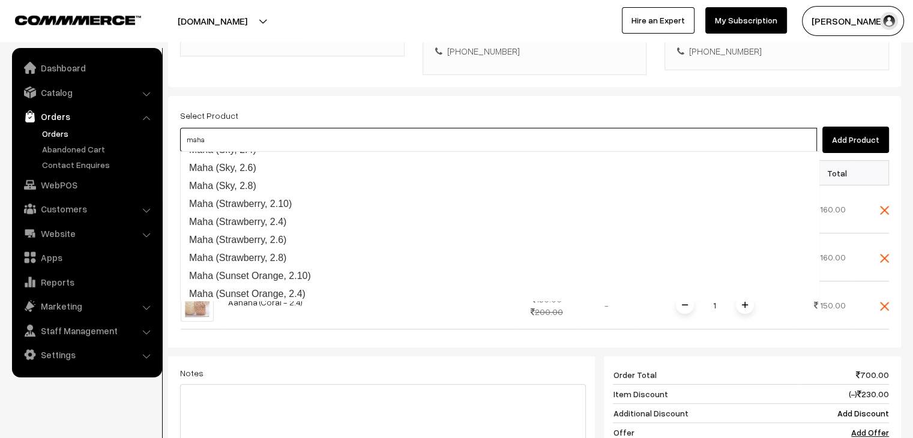
scroll to position [1202, 0]
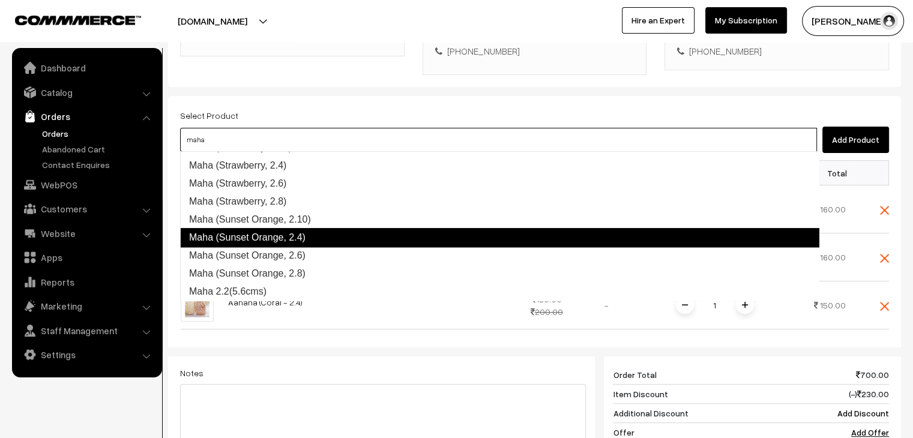
click at [301, 232] on link "Maha (Sunset Orange, 2.4)" at bounding box center [499, 237] width 639 height 19
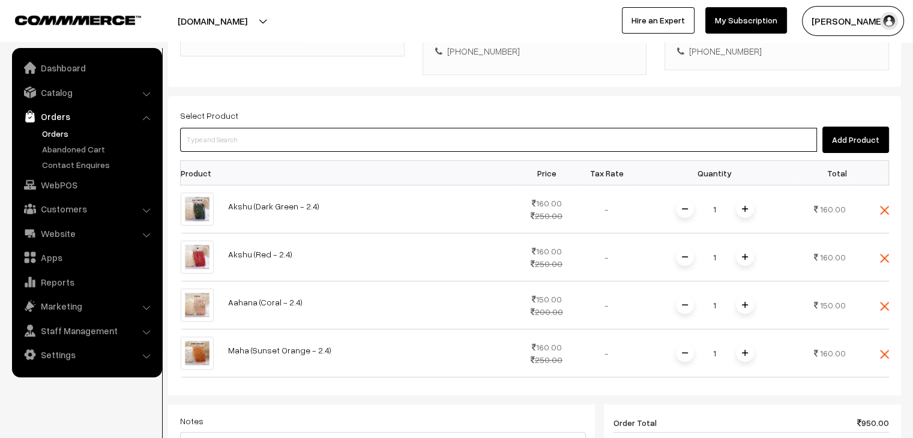
click at [254, 146] on input at bounding box center [498, 140] width 637 height 24
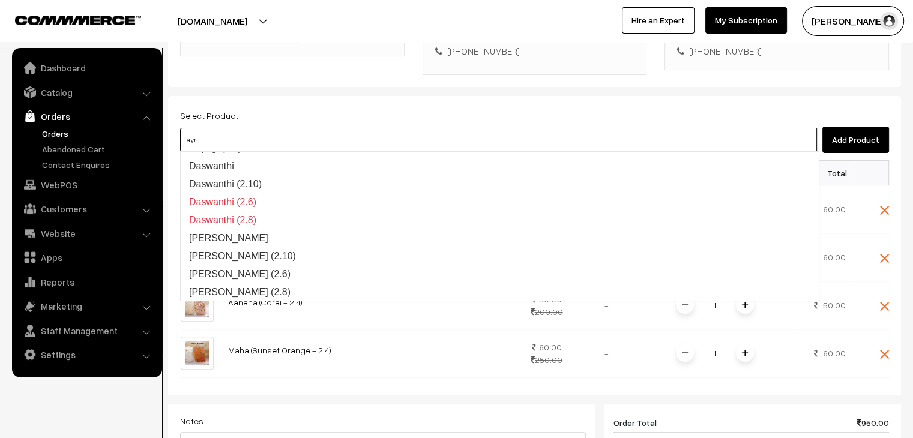
type input "ayra"
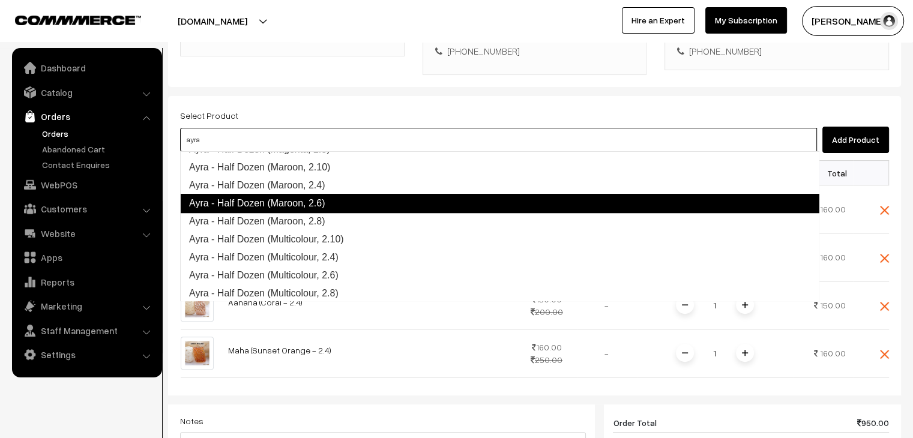
scroll to position [660, 0]
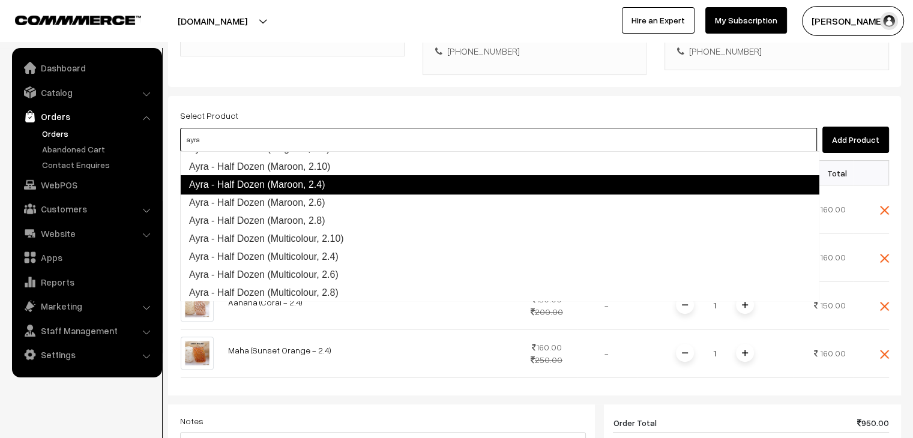
click at [307, 185] on link "Ayra - Half Dozen (Maroon, 2.4)" at bounding box center [499, 184] width 639 height 19
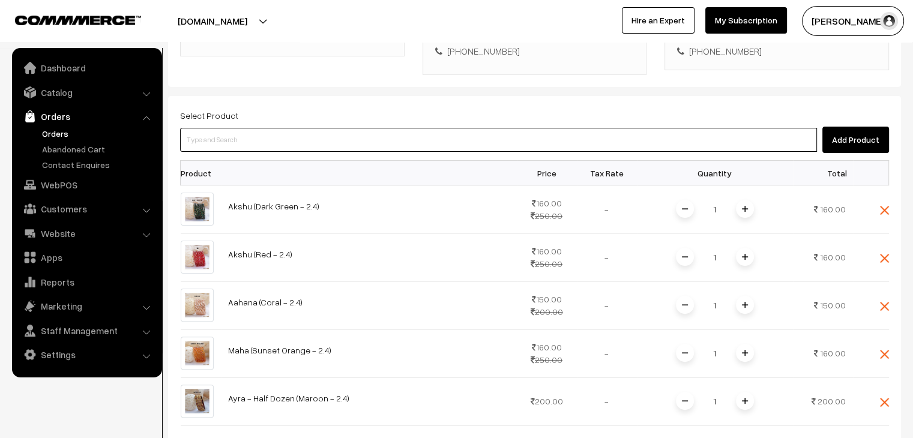
click at [259, 145] on input at bounding box center [498, 140] width 637 height 24
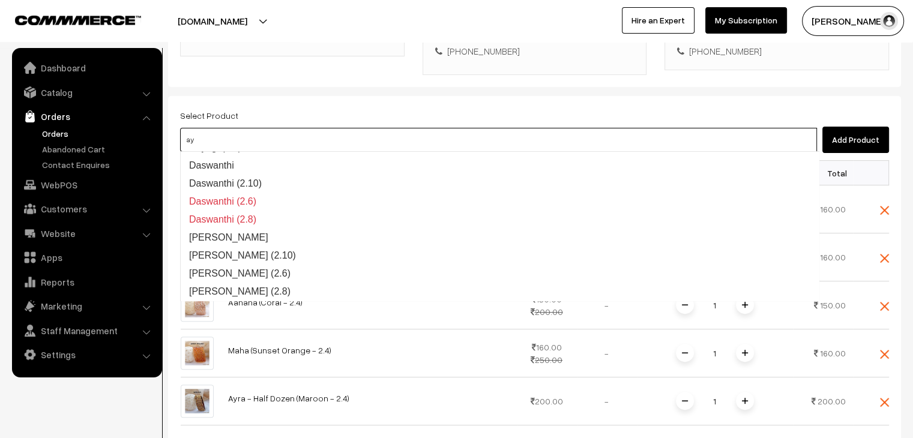
scroll to position [193, 0]
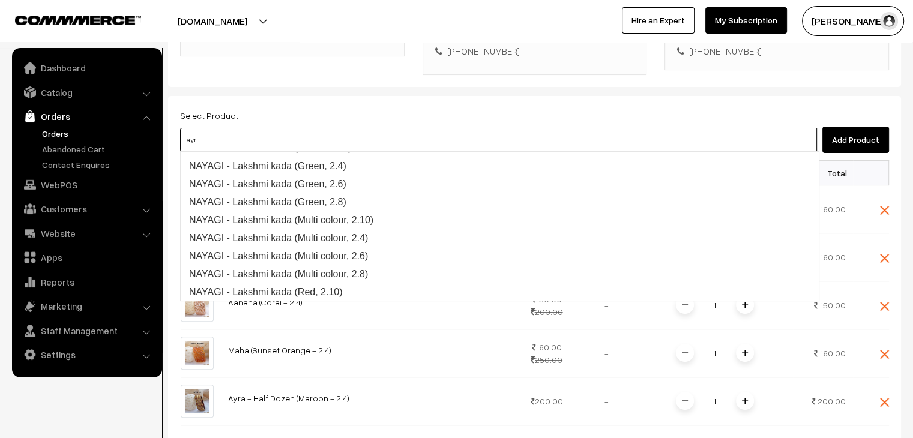
type input "ayra"
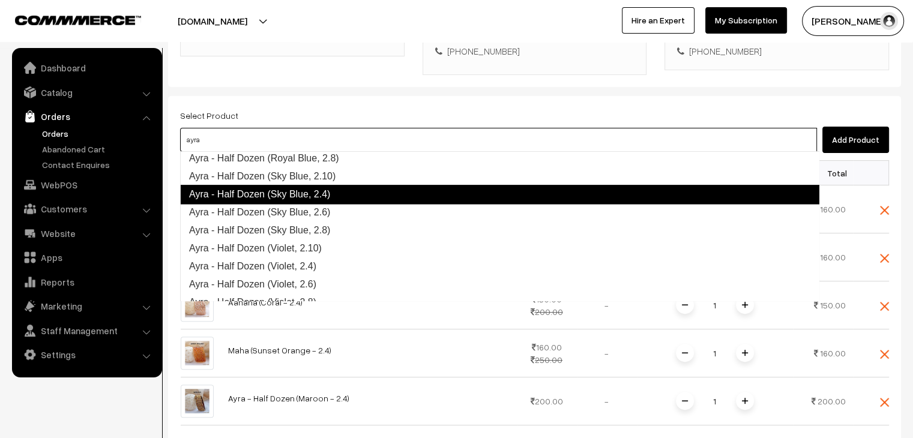
scroll to position [1525, 0]
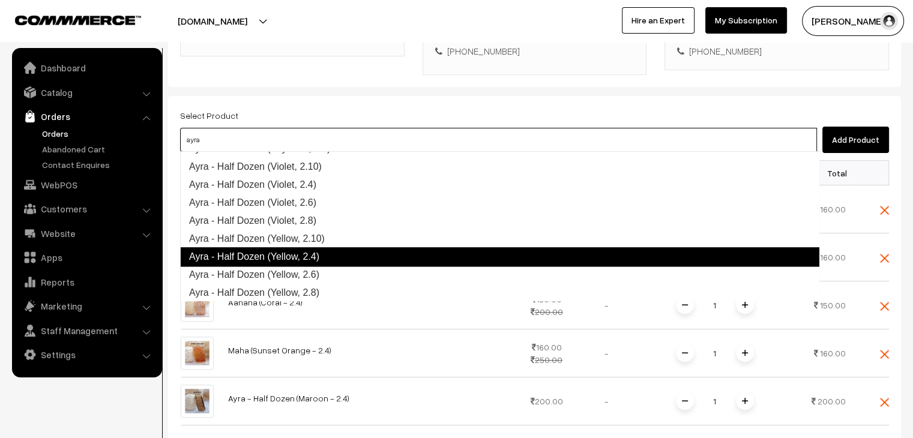
click at [311, 261] on link "Ayra - Half Dozen (Yellow, 2.4)" at bounding box center [499, 256] width 639 height 19
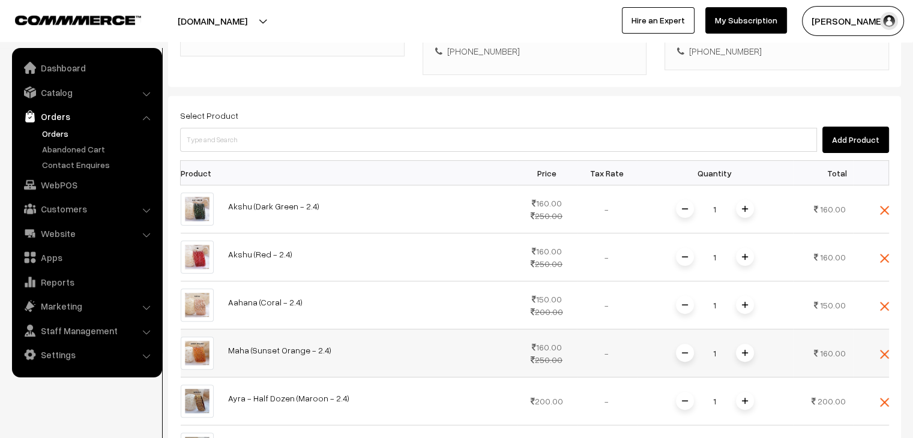
click at [747, 350] on img at bounding box center [745, 353] width 6 height 6
click at [746, 396] on span at bounding box center [745, 401] width 18 height 18
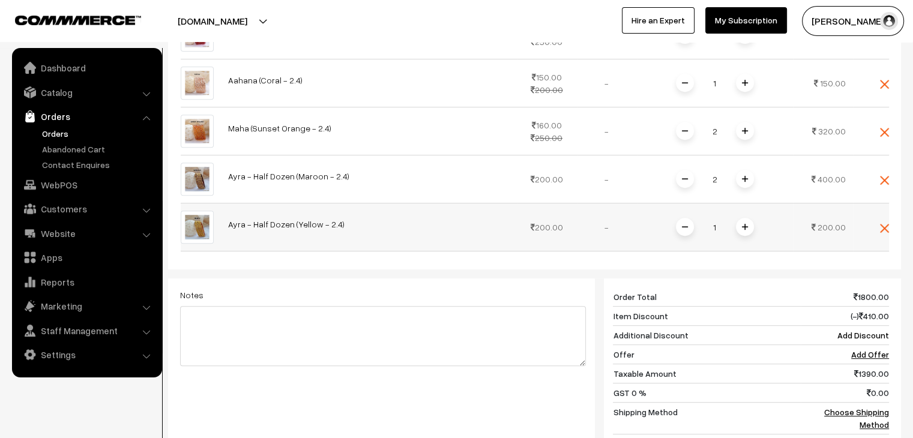
scroll to position [512, 0]
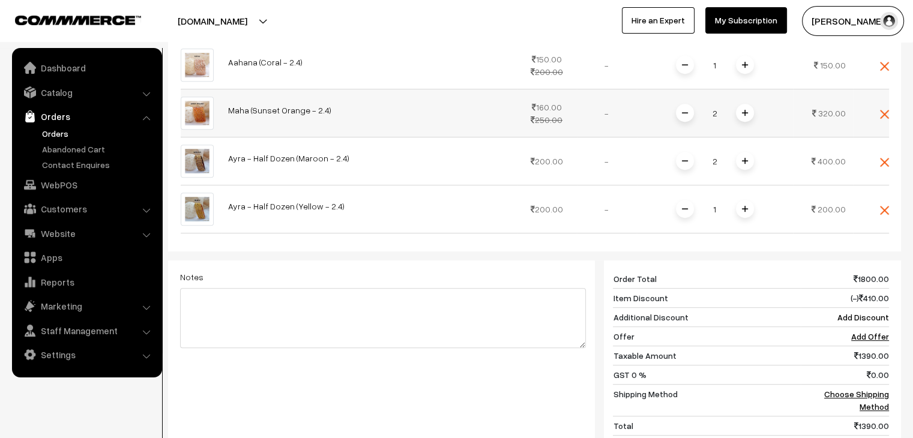
click at [687, 113] on img at bounding box center [685, 113] width 6 height 6
click at [746, 207] on img at bounding box center [745, 209] width 6 height 6
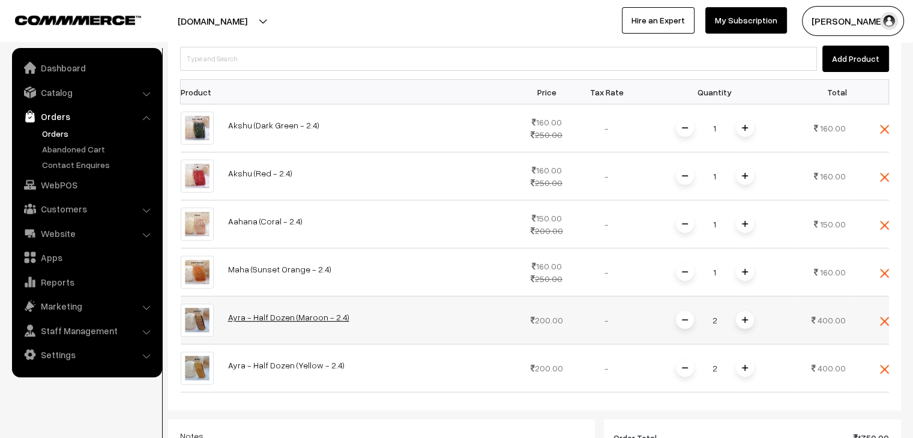
scroll to position [211, 0]
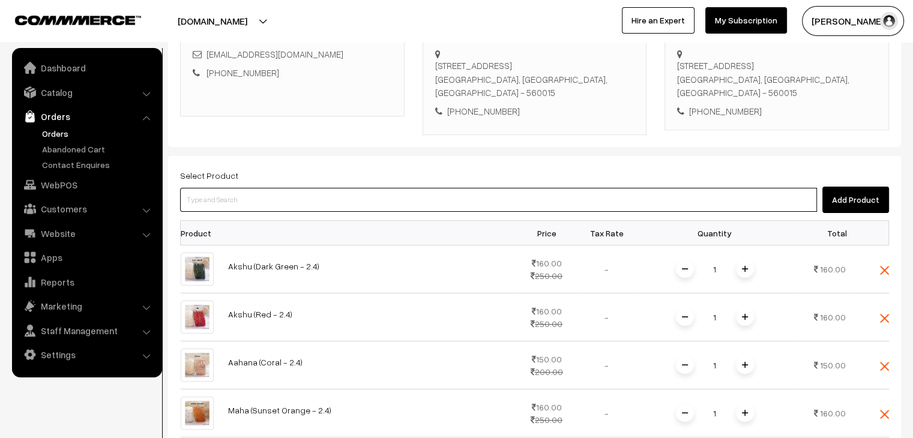
click at [255, 205] on input at bounding box center [498, 200] width 637 height 24
type input "ayra"
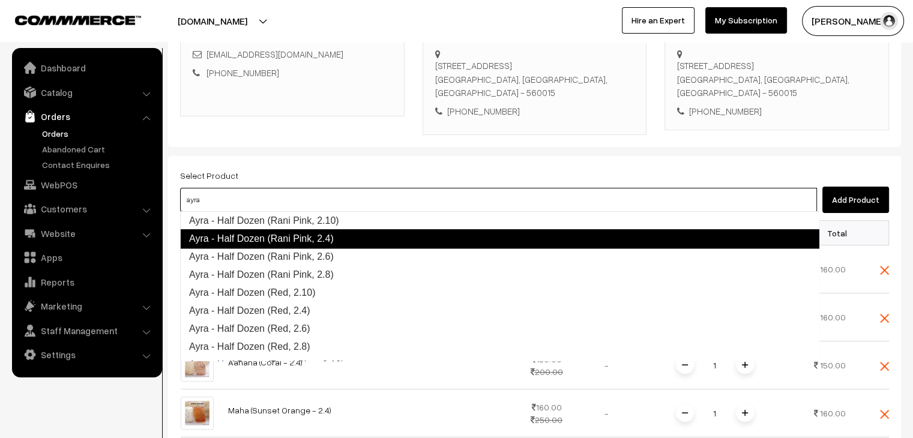
scroll to position [1225, 0]
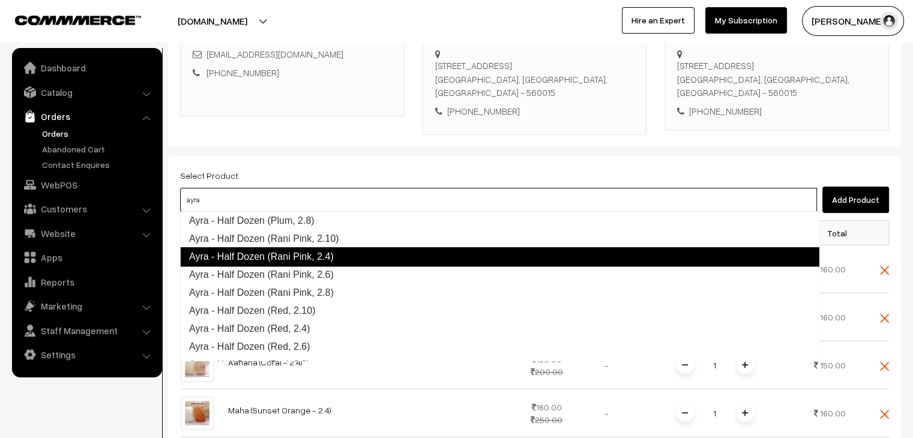
click at [340, 256] on link "Ayra - Half Dozen (Rani Pink, 2.4)" at bounding box center [499, 256] width 639 height 19
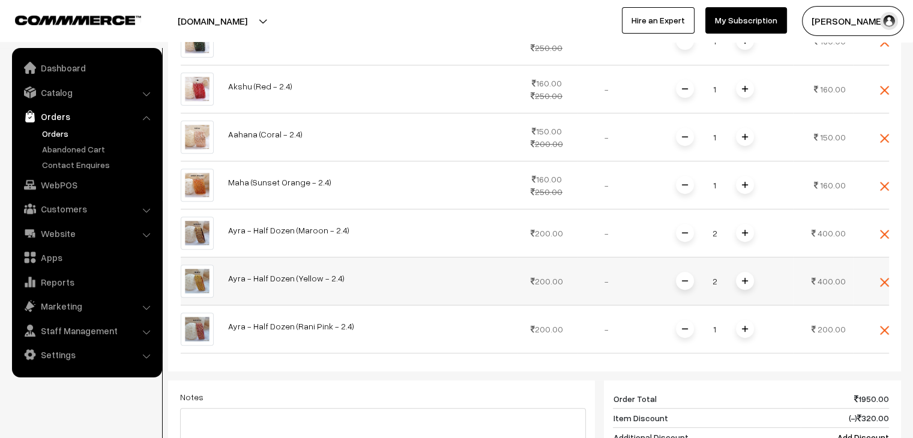
scroll to position [512, 0]
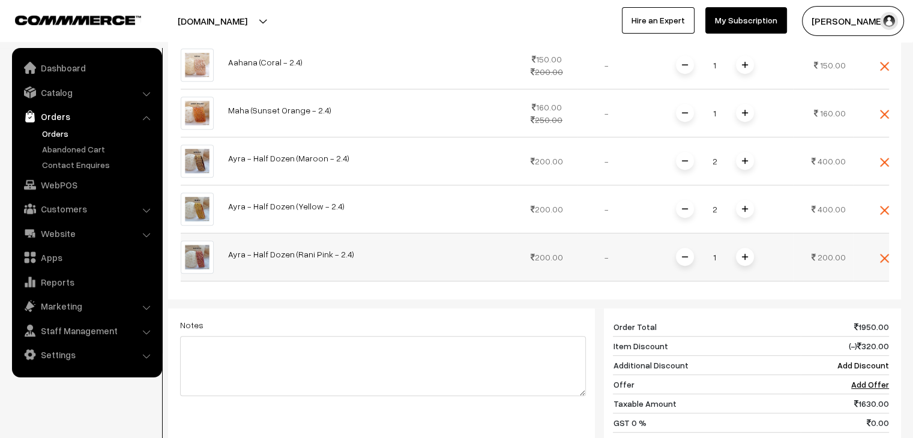
click at [747, 256] on img at bounding box center [745, 257] width 6 height 6
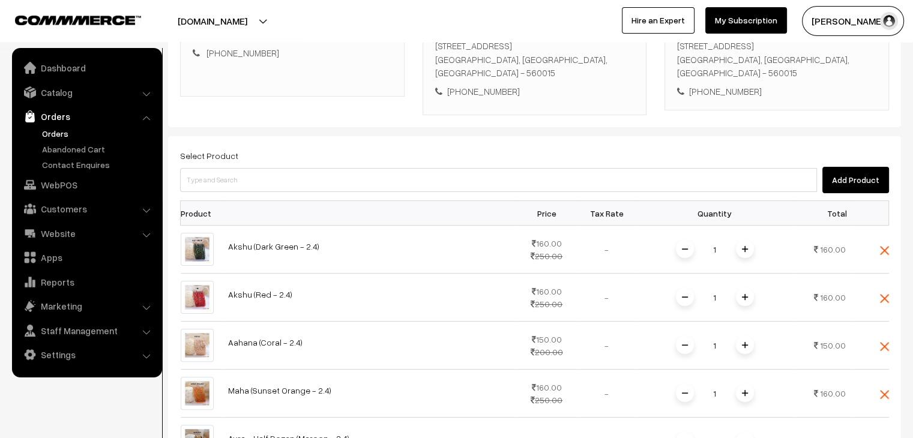
scroll to position [211, 0]
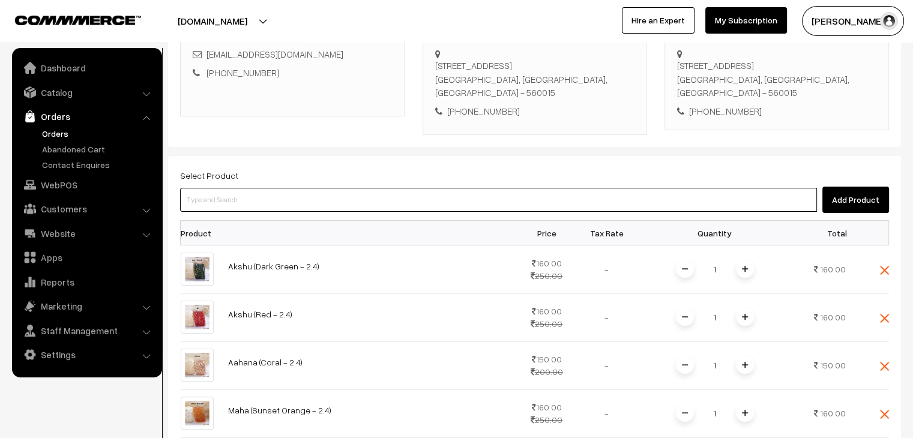
click at [312, 196] on input at bounding box center [498, 200] width 637 height 24
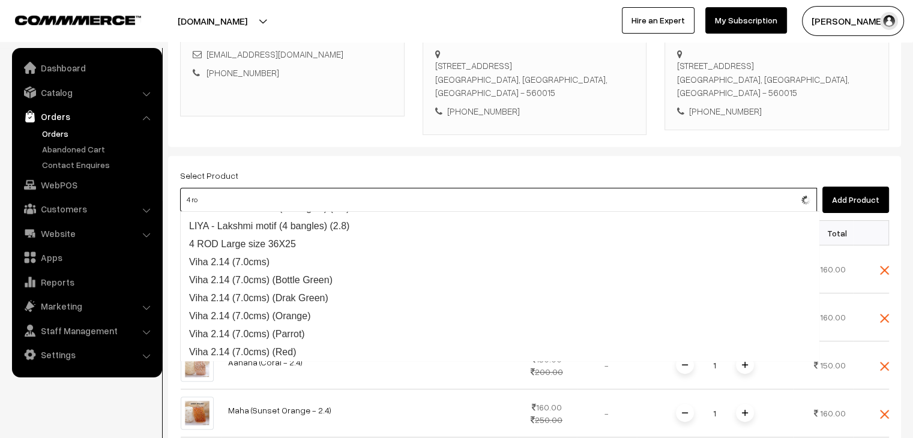
scroll to position [0, 0]
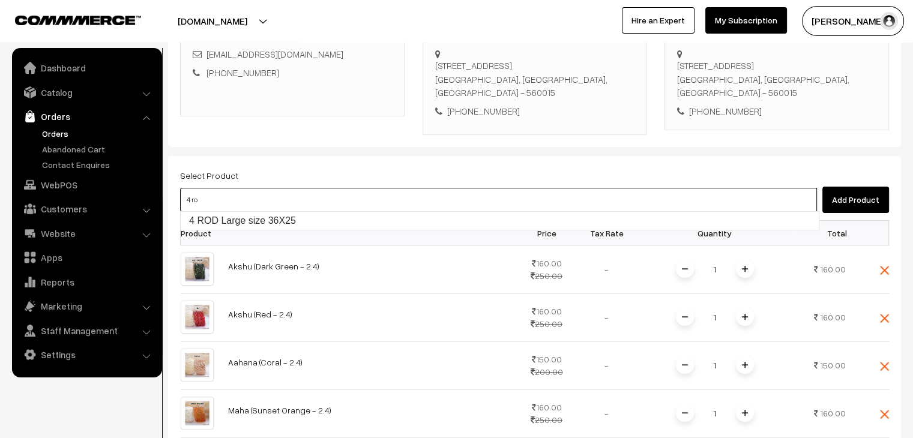
type input "4 rod"
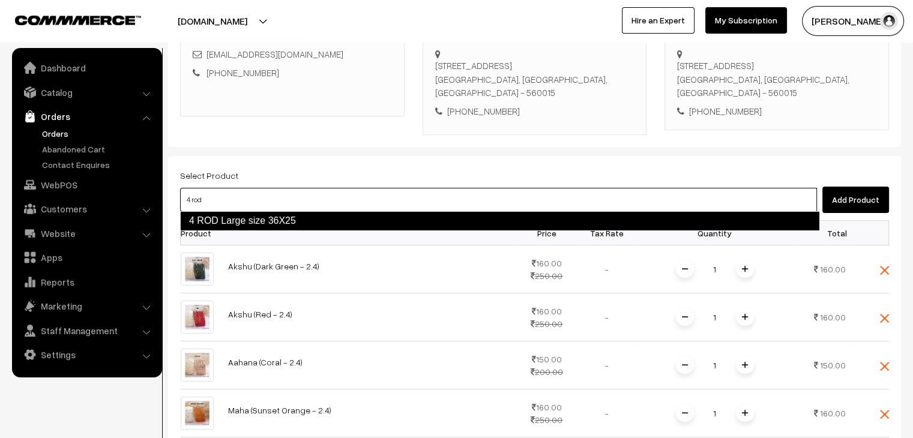
click at [318, 218] on link "4 ROD Large size 36X25" at bounding box center [499, 220] width 639 height 19
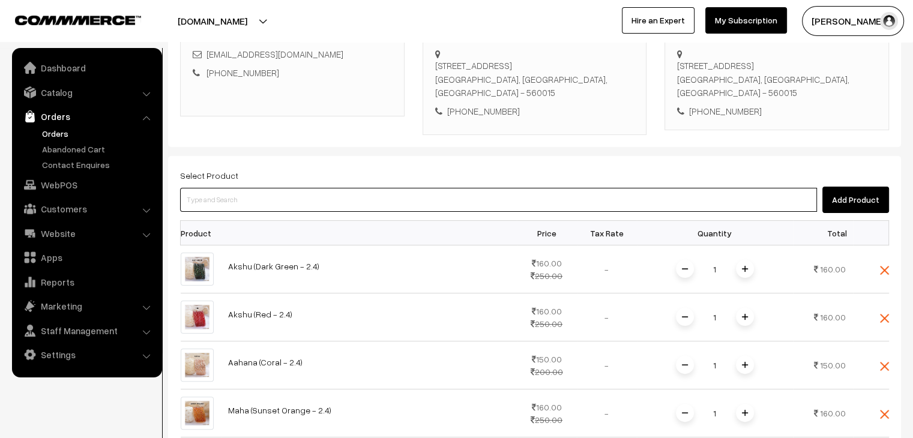
click at [324, 205] on input at bounding box center [498, 200] width 637 height 24
type input "aahan"
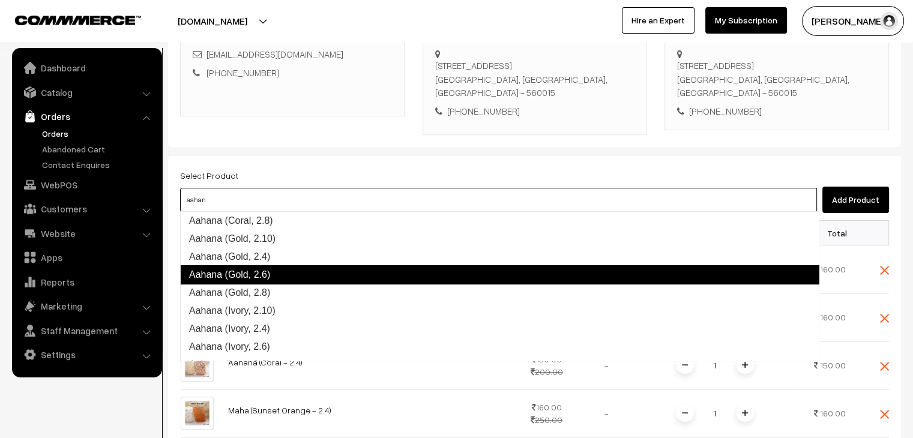
scroll to position [360, 0]
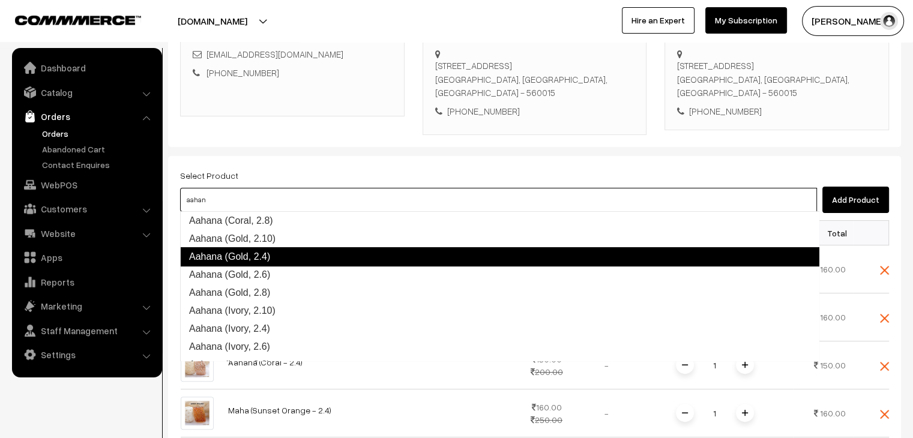
click at [311, 261] on link "Aahana (Gold, 2.4)" at bounding box center [499, 256] width 639 height 19
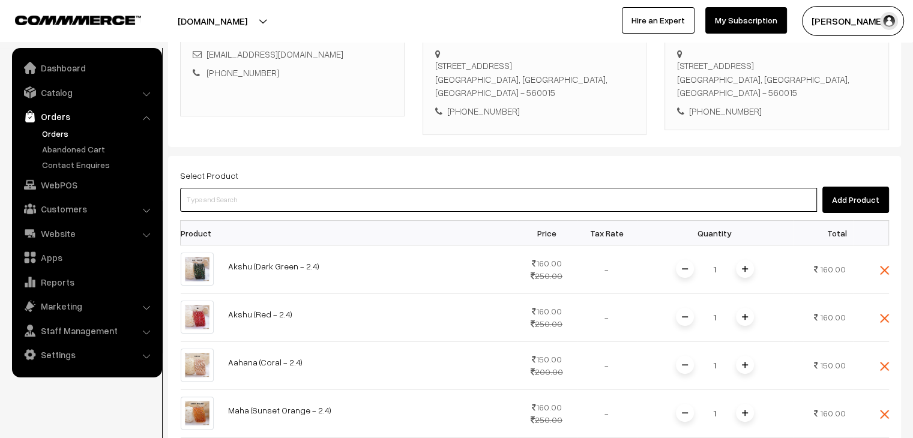
click at [278, 204] on input at bounding box center [498, 200] width 637 height 24
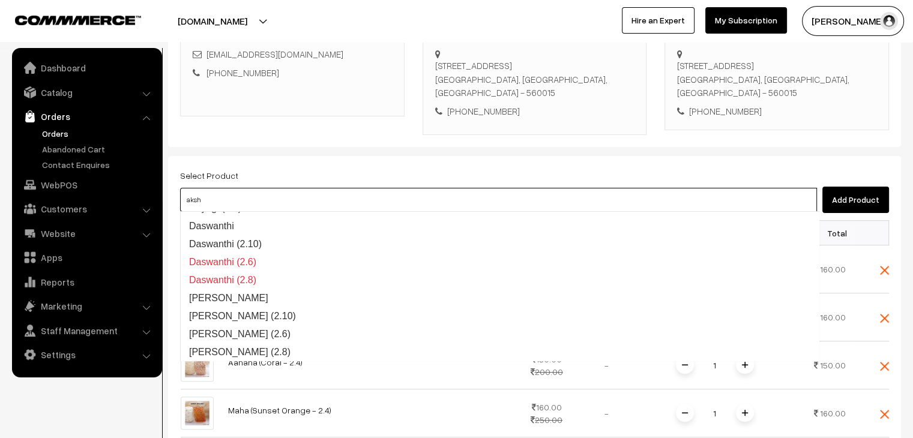
type input "akshu"
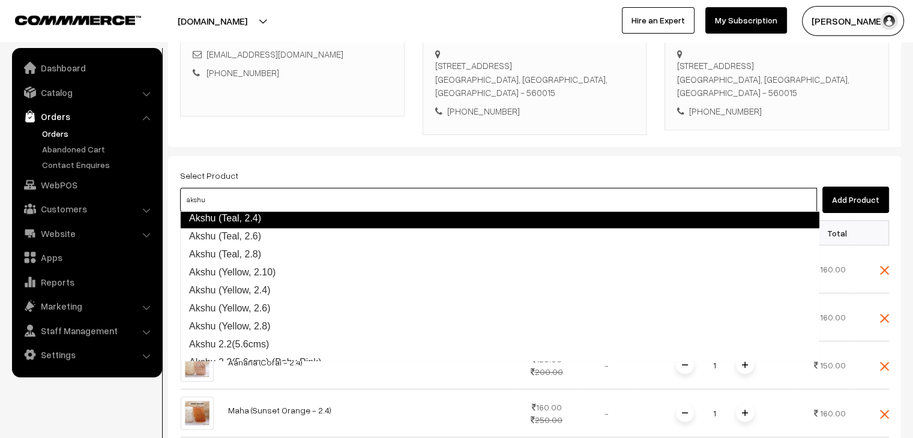
scroll to position [1332, 0]
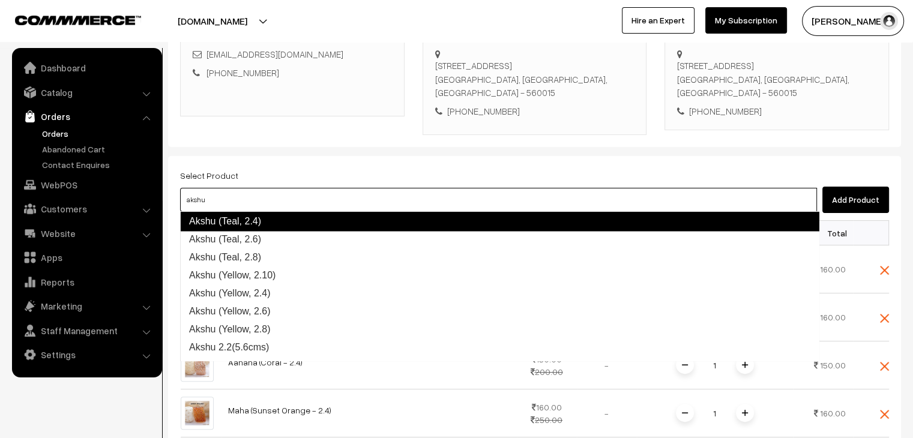
click at [310, 222] on link "Akshu (Teal, 2.4)" at bounding box center [499, 221] width 639 height 19
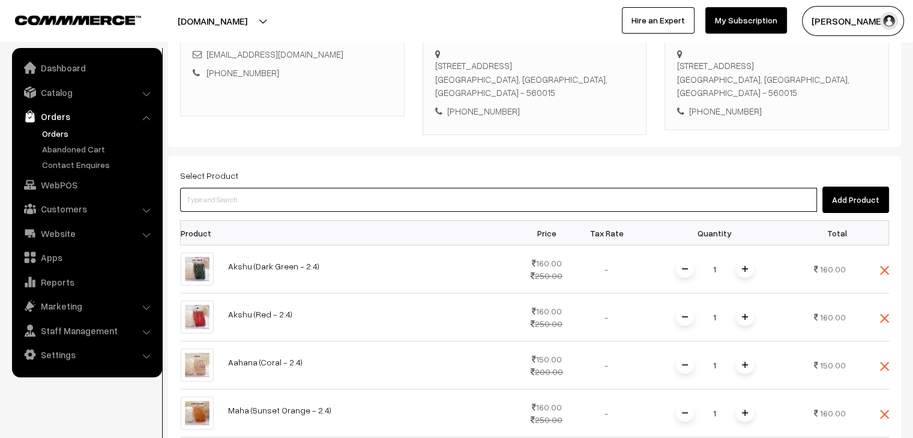
click at [310, 206] on input at bounding box center [498, 200] width 637 height 24
type input "akshu"
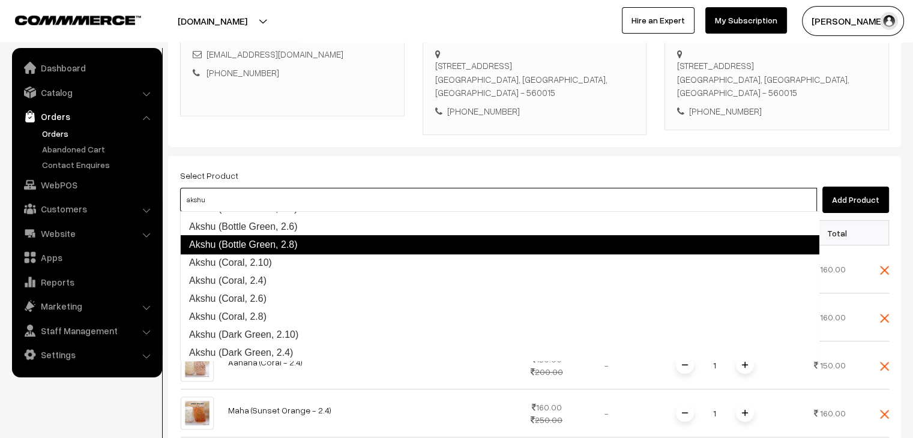
scroll to position [60, 0]
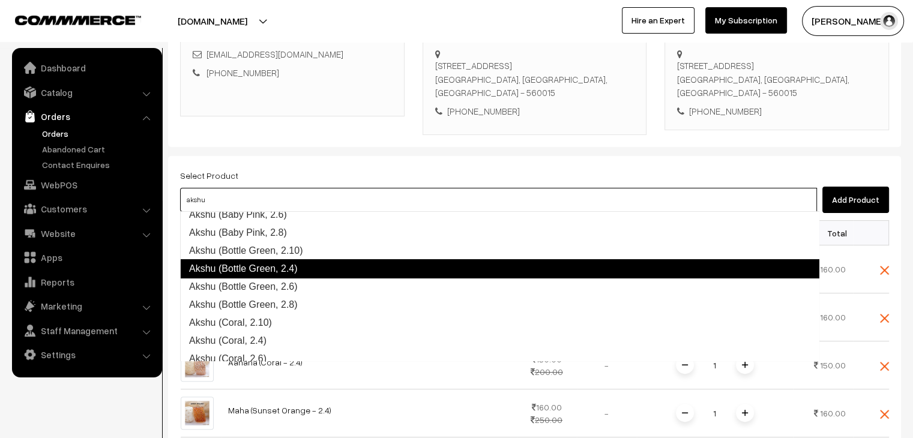
click at [307, 262] on link "Akshu (Bottle Green, 2.4)" at bounding box center [499, 268] width 639 height 19
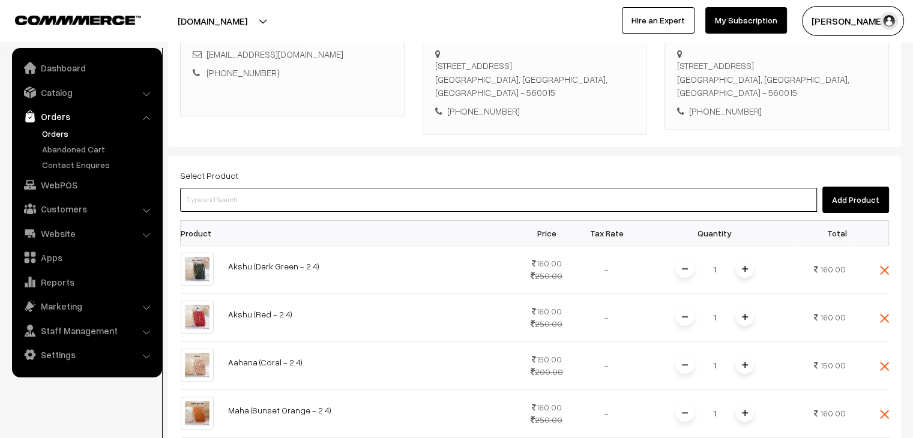
click at [283, 201] on input at bounding box center [498, 200] width 637 height 24
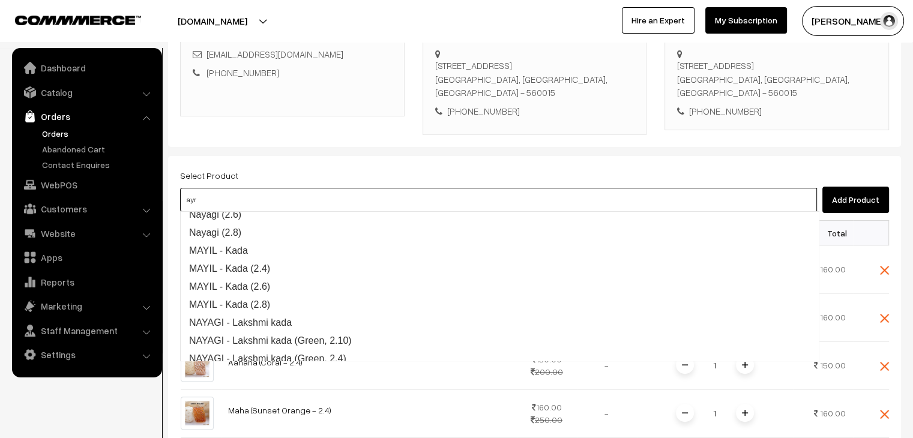
type input "ayra"
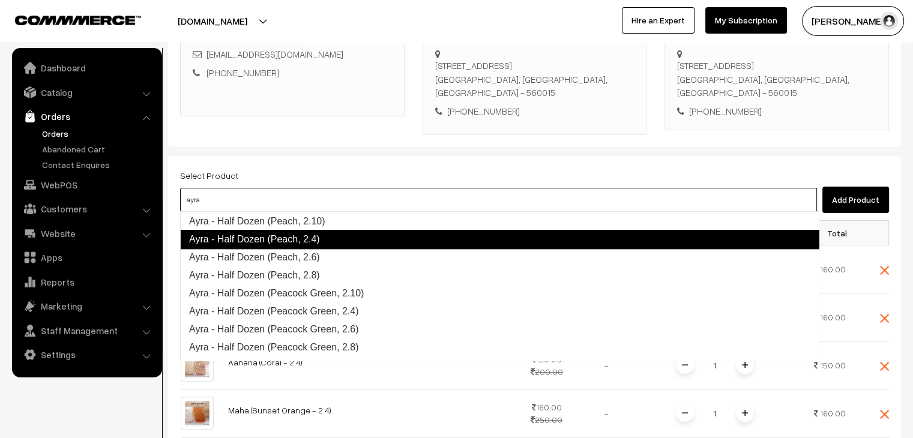
scroll to position [955, 0]
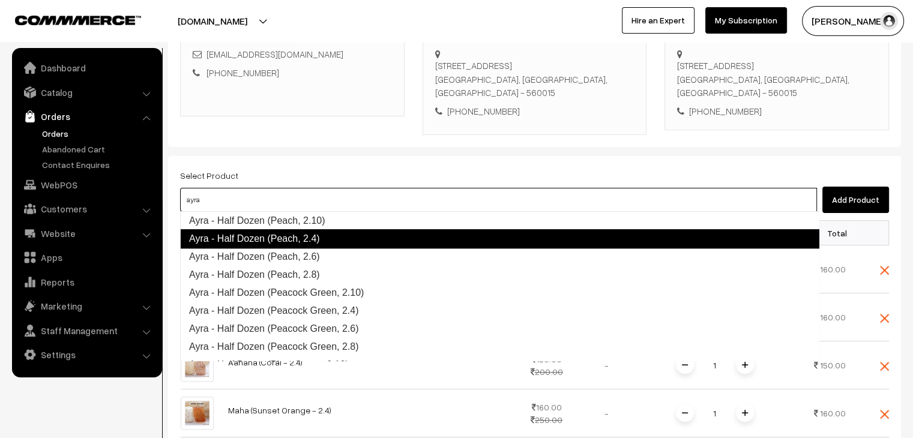
click at [318, 240] on link "Ayra - Half Dozen (Peach, 2.4)" at bounding box center [499, 238] width 639 height 19
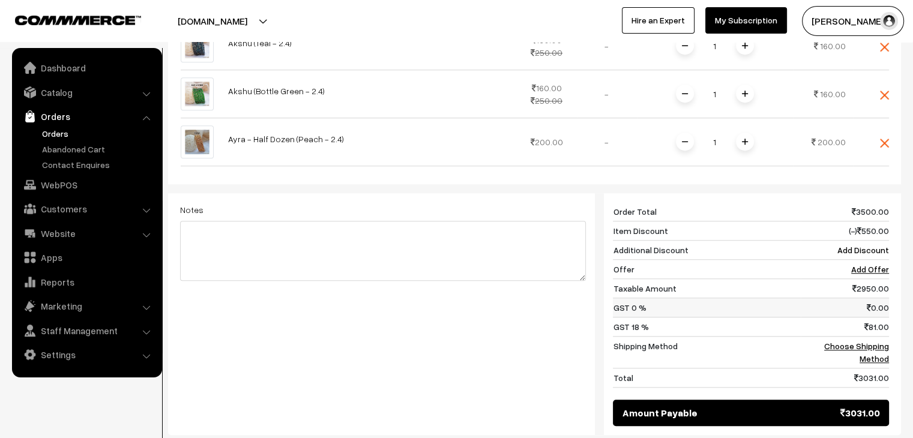
scroll to position [872, 0]
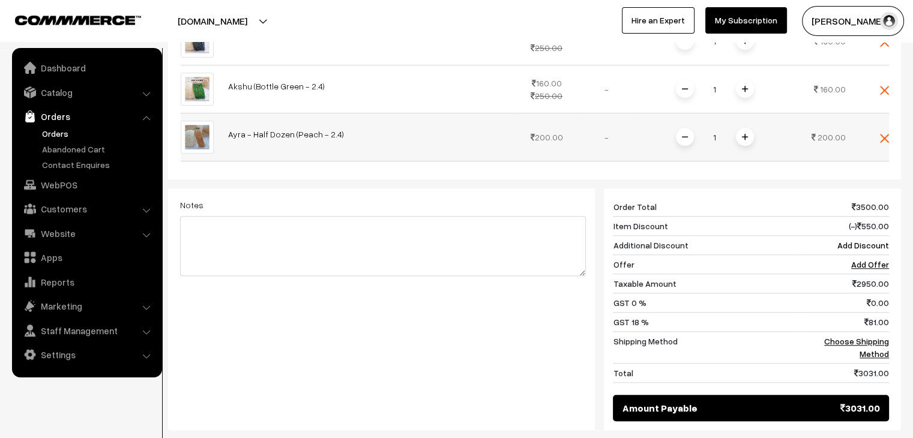
click at [747, 135] on img at bounding box center [745, 137] width 6 height 6
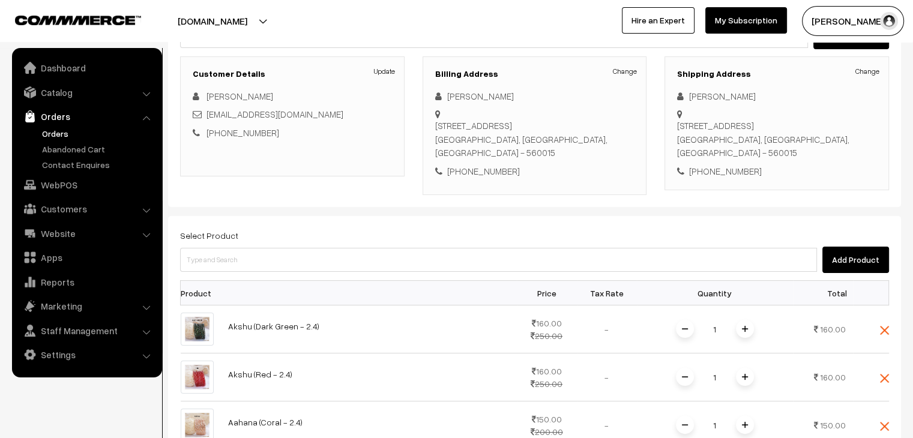
scroll to position [151, 0]
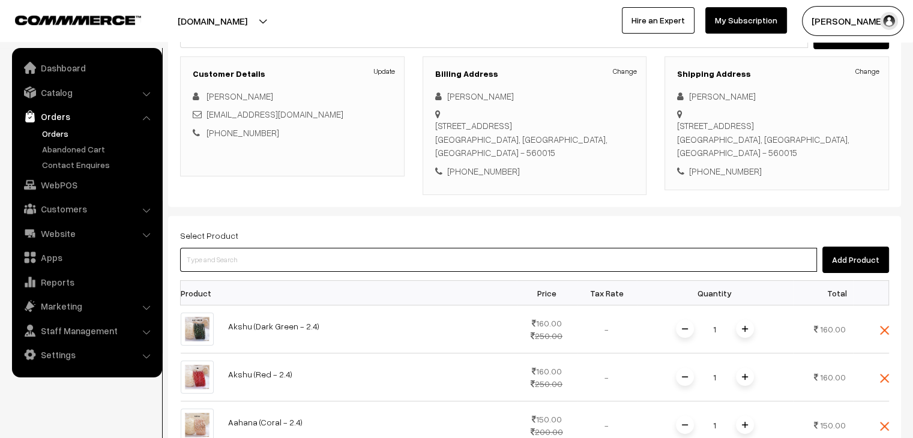
click at [250, 262] on input at bounding box center [498, 260] width 637 height 24
type input "thila"
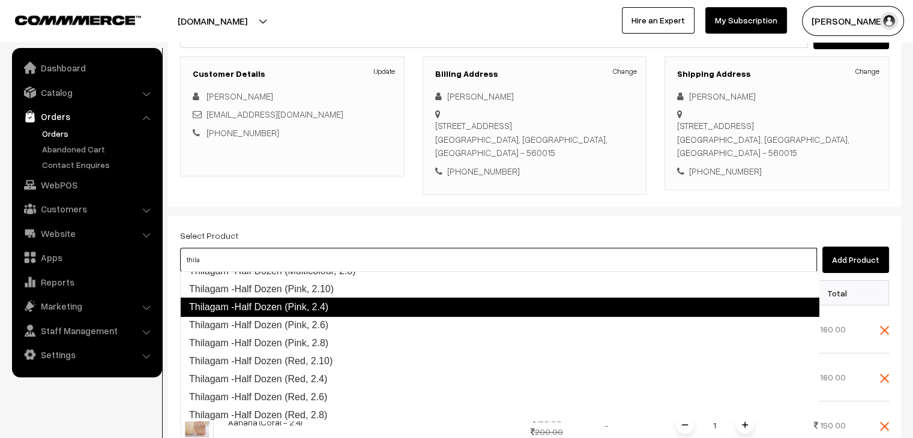
scroll to position [372, 0]
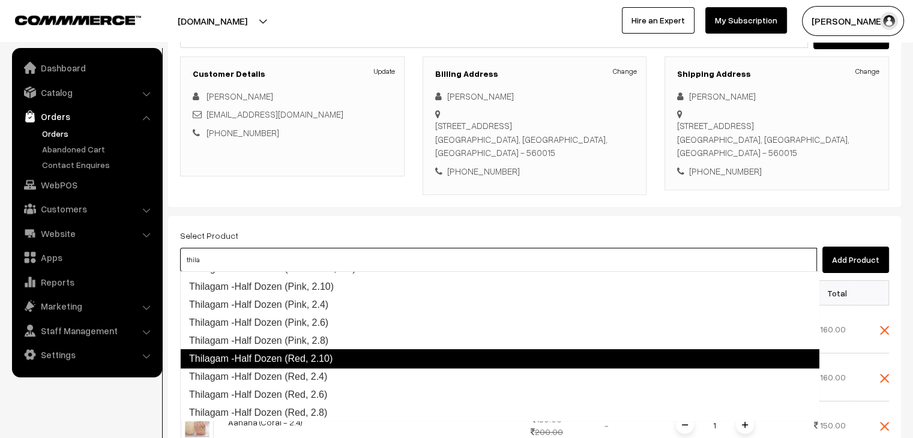
click at [336, 356] on link "Thilagam -Half Dozen (Red, 2.10)" at bounding box center [499, 358] width 639 height 19
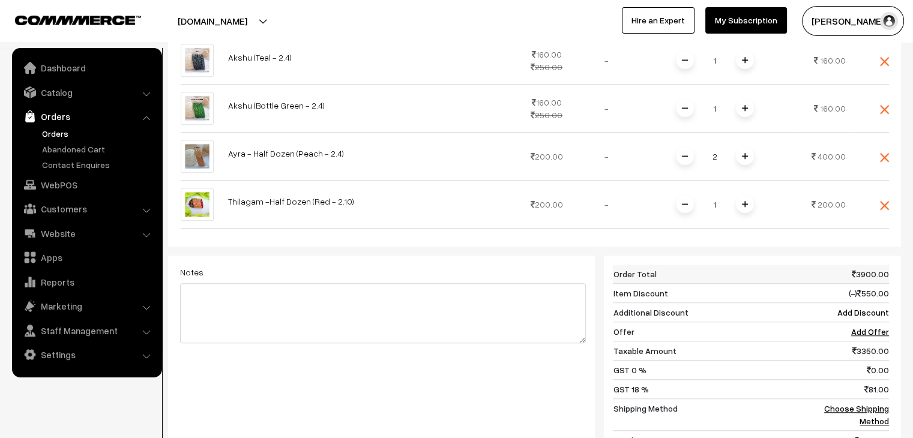
scroll to position [872, 0]
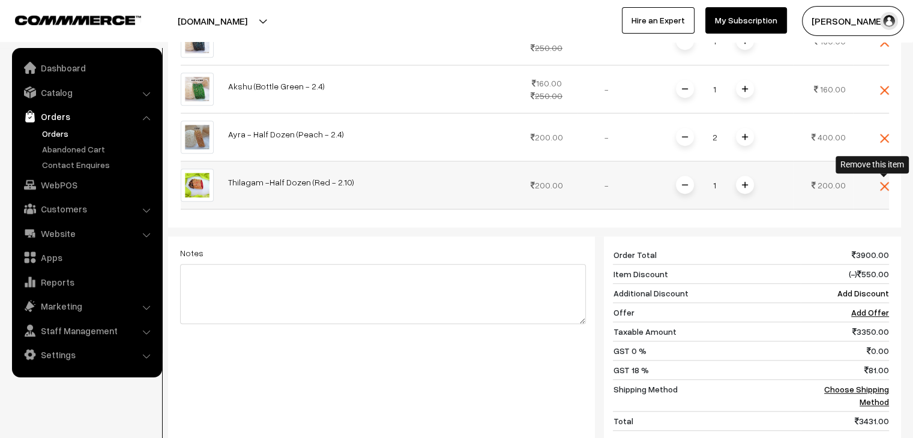
click at [883, 187] on img at bounding box center [884, 186] width 9 height 9
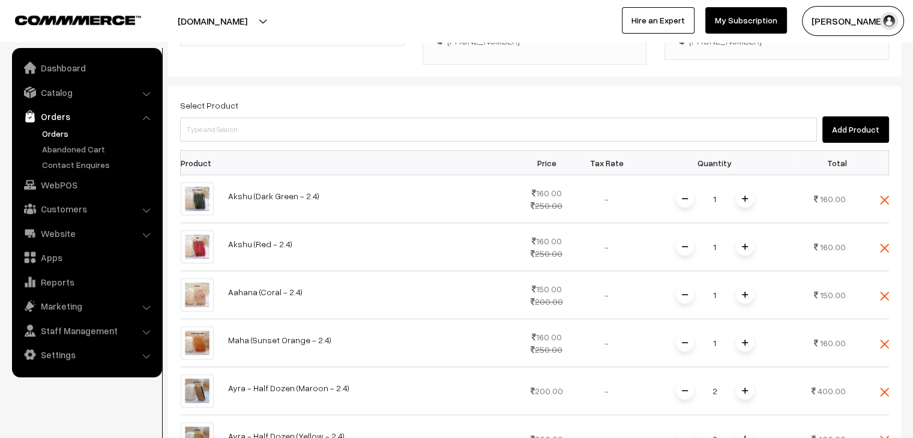
scroll to position [211, 0]
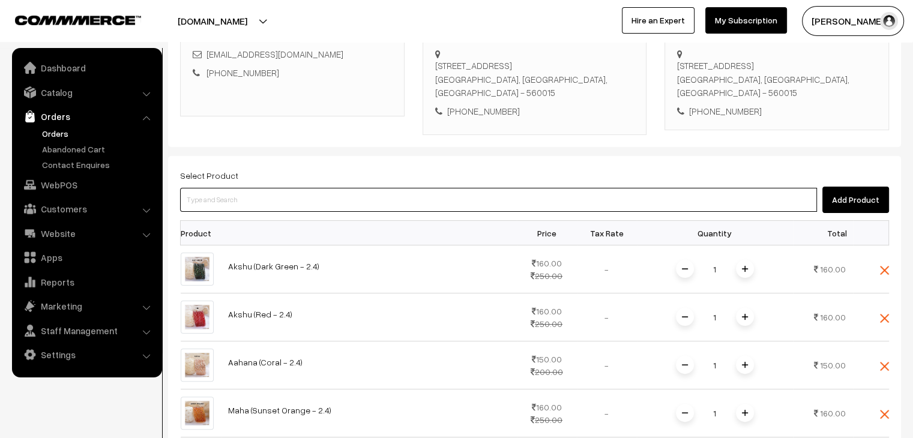
click at [244, 197] on input at bounding box center [498, 200] width 637 height 24
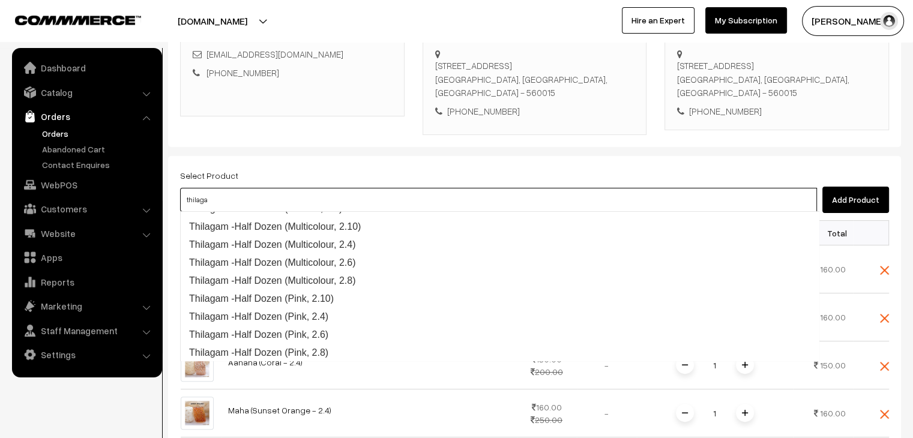
type input "thilagam"
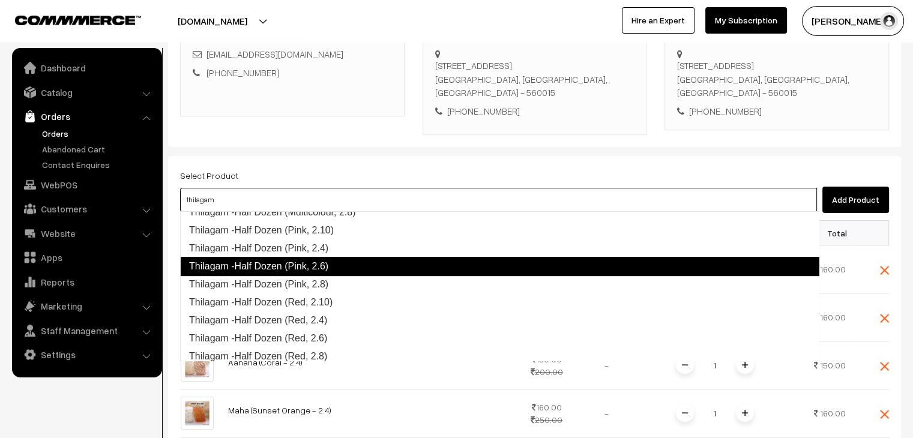
scroll to position [372, 0]
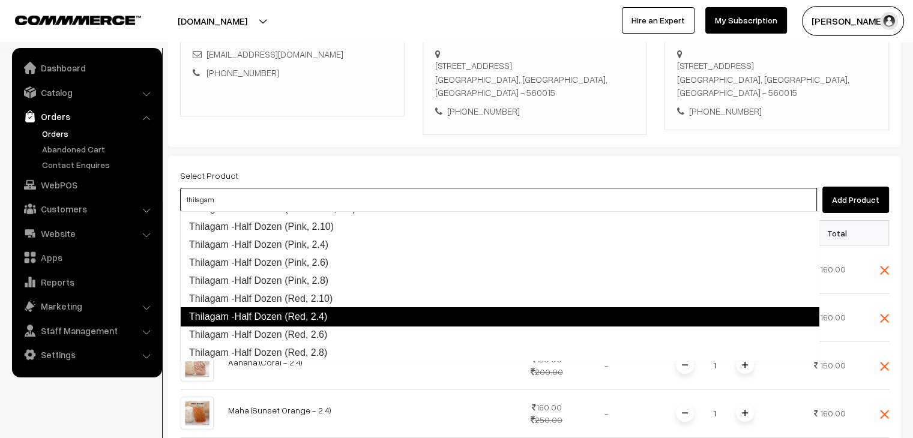
click at [351, 314] on link "Thilagam -Half Dozen (Red, 2.4)" at bounding box center [499, 316] width 639 height 19
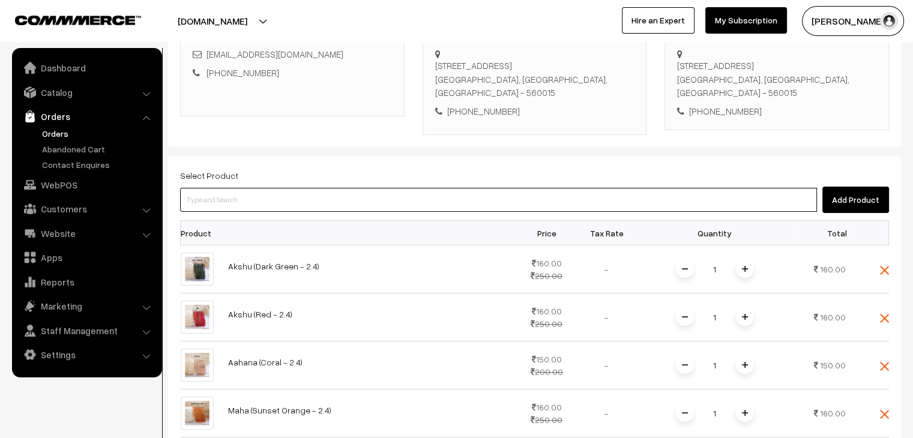
click at [247, 204] on input at bounding box center [498, 200] width 637 height 24
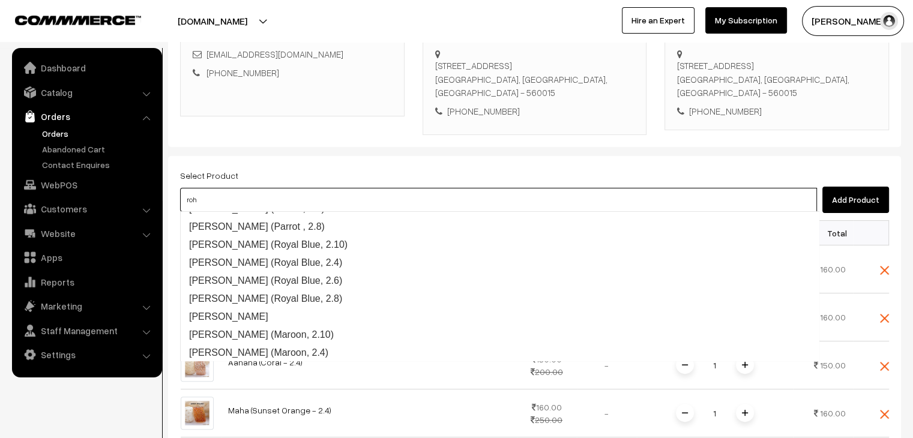
scroll to position [0, 0]
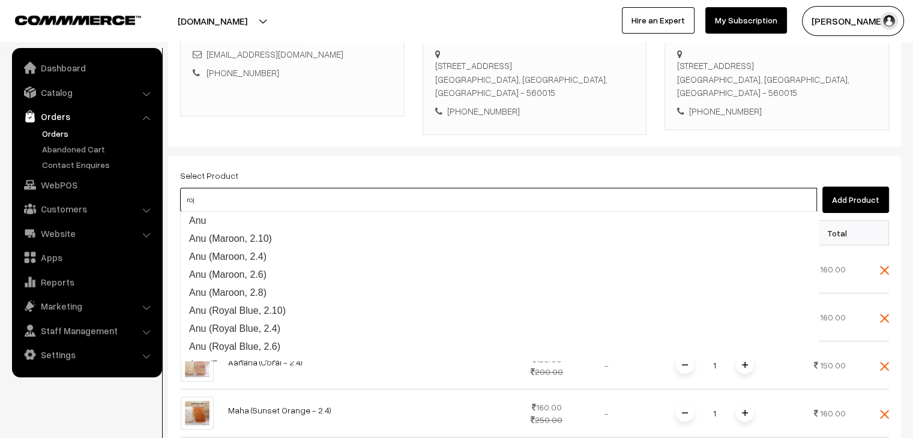
type input "roja"
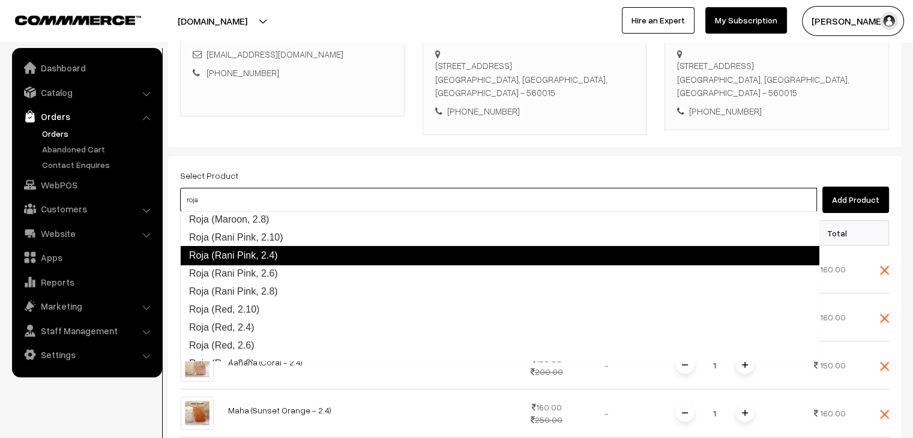
scroll to position [362, 0]
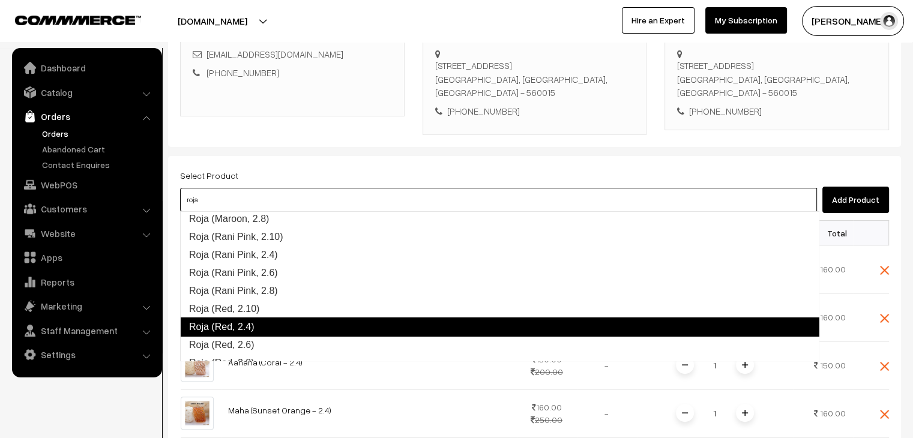
click at [269, 323] on link "Roja (Red, 2.4)" at bounding box center [499, 327] width 639 height 19
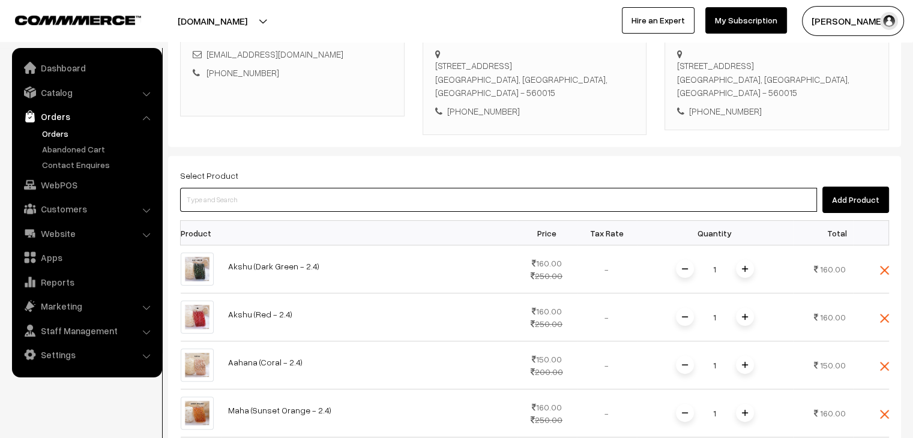
click at [245, 203] on input at bounding box center [498, 200] width 637 height 24
type input "roja"
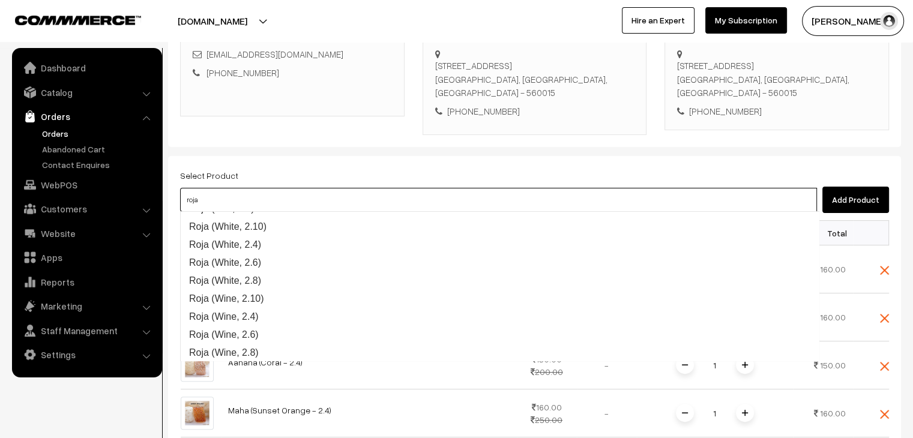
scroll to position [456, 0]
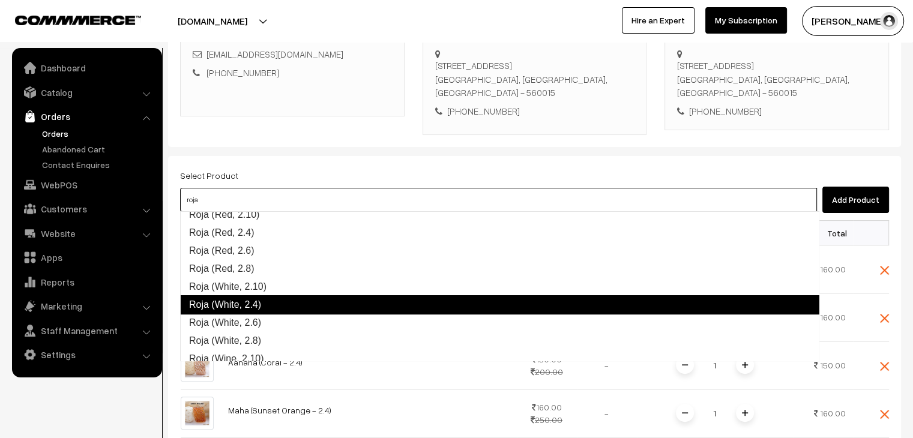
click at [273, 306] on link "Roja (White, 2.4)" at bounding box center [499, 304] width 639 height 19
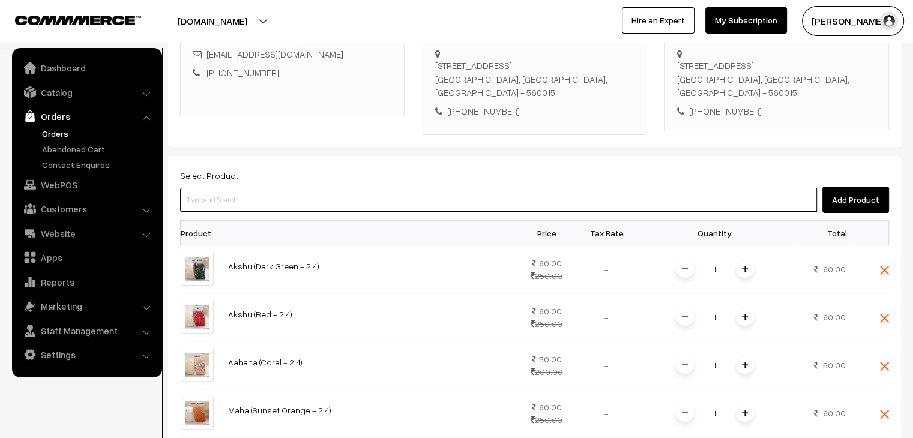
click at [224, 201] on input at bounding box center [498, 200] width 637 height 24
type input "roja"
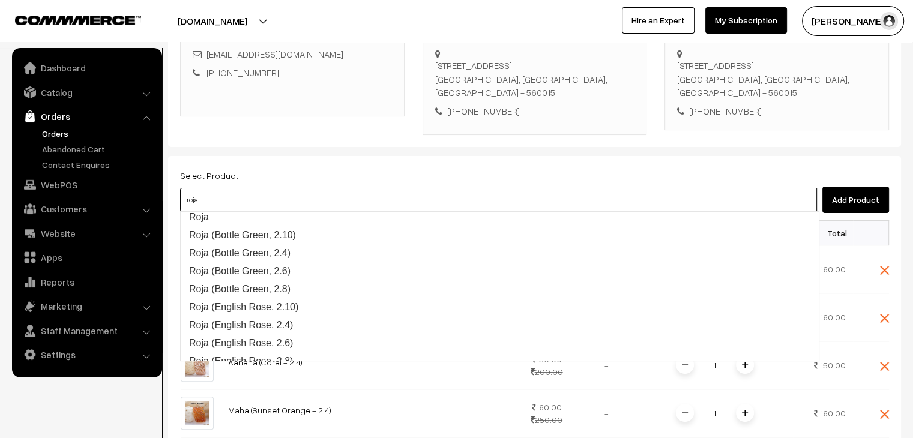
scroll to position [0, 0]
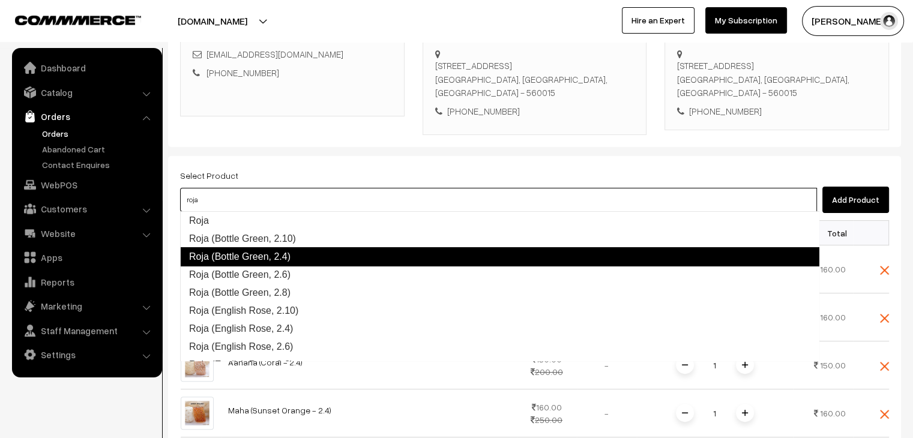
click at [262, 259] on link "Roja (Bottle Green, 2.4)" at bounding box center [499, 256] width 639 height 19
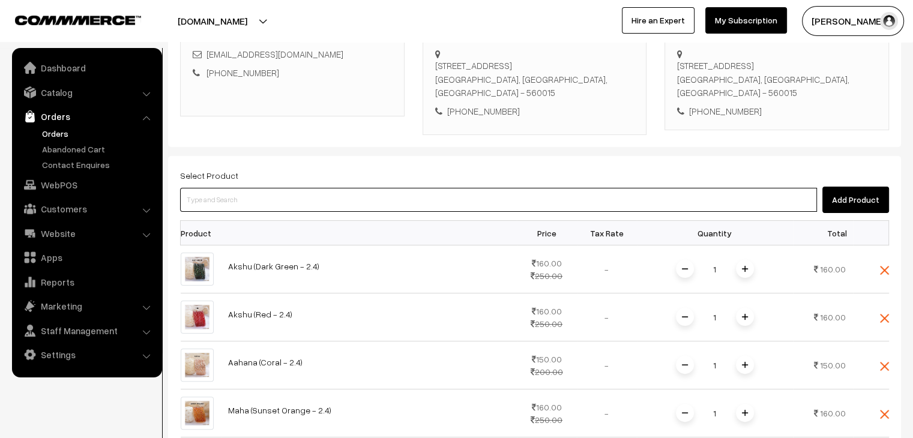
click at [252, 204] on input at bounding box center [498, 200] width 637 height 24
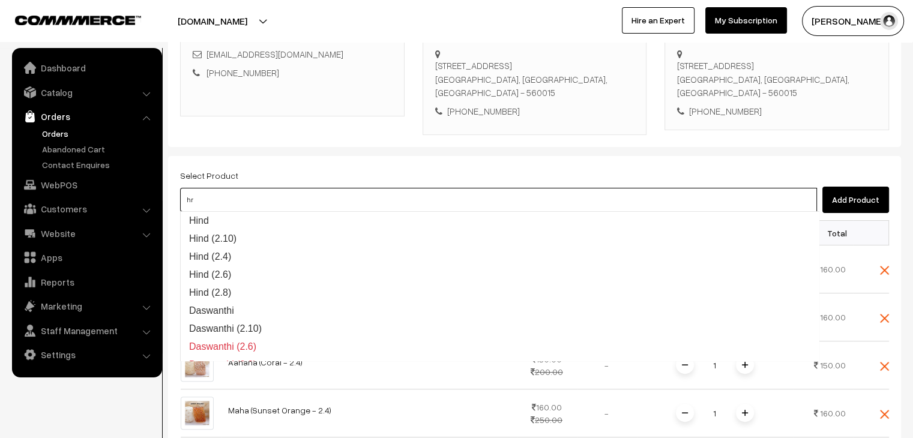
type input "hri"
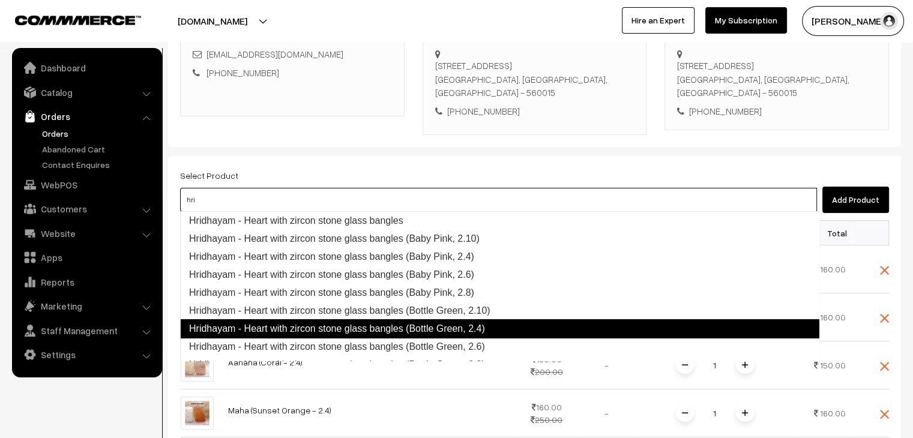
click at [403, 336] on link "Hridhayam - Heart with zircon stone glass bangles (Bottle Green, 2.4)" at bounding box center [499, 328] width 639 height 19
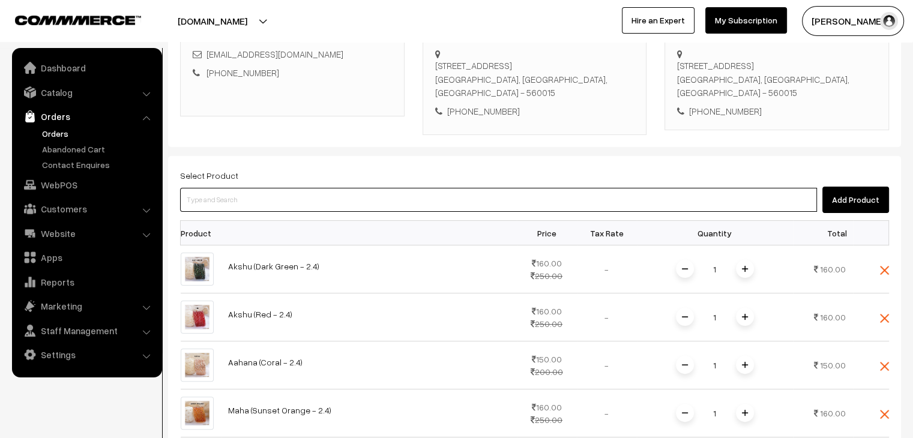
click at [236, 199] on input at bounding box center [498, 200] width 637 height 24
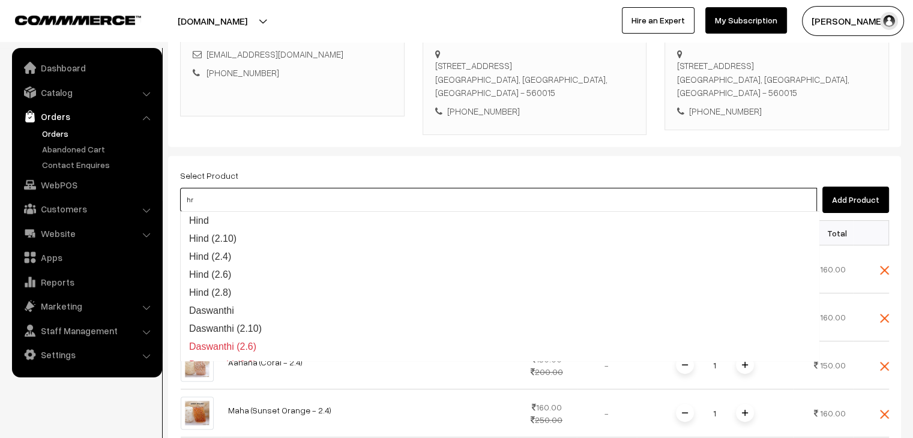
type input "hri"
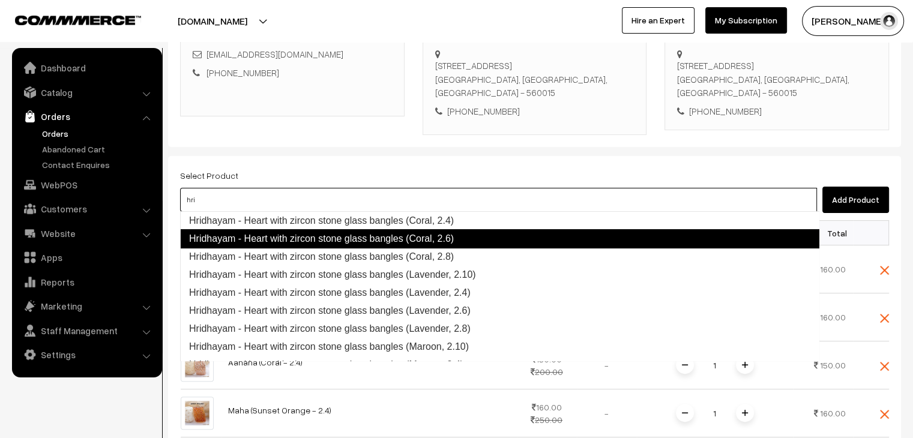
scroll to position [180, 0]
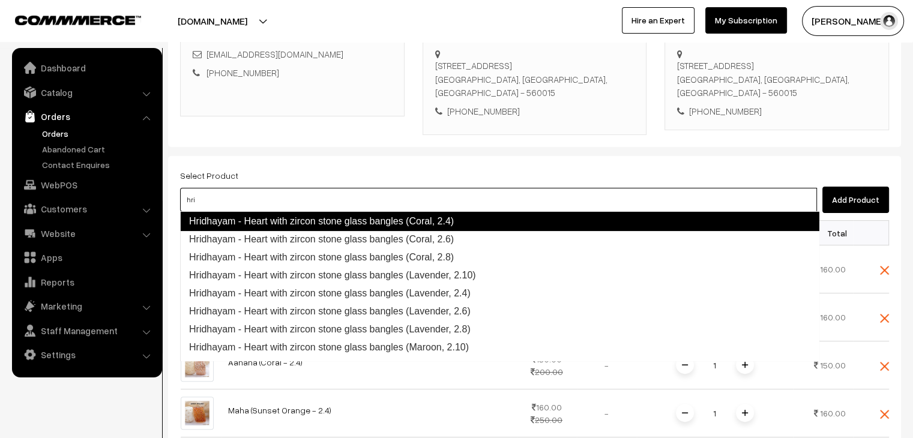
click at [300, 226] on link "Hridhayam - Heart with zircon stone glass bangles (Coral, 2.4)" at bounding box center [499, 221] width 639 height 19
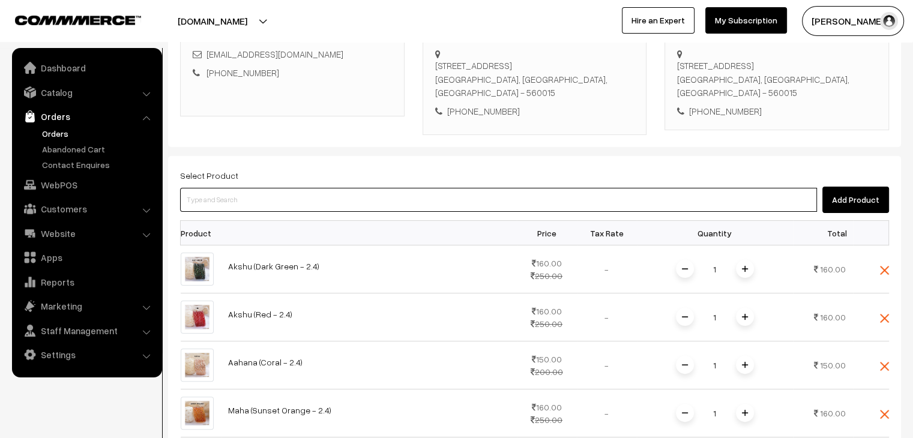
click at [253, 199] on input at bounding box center [498, 200] width 637 height 24
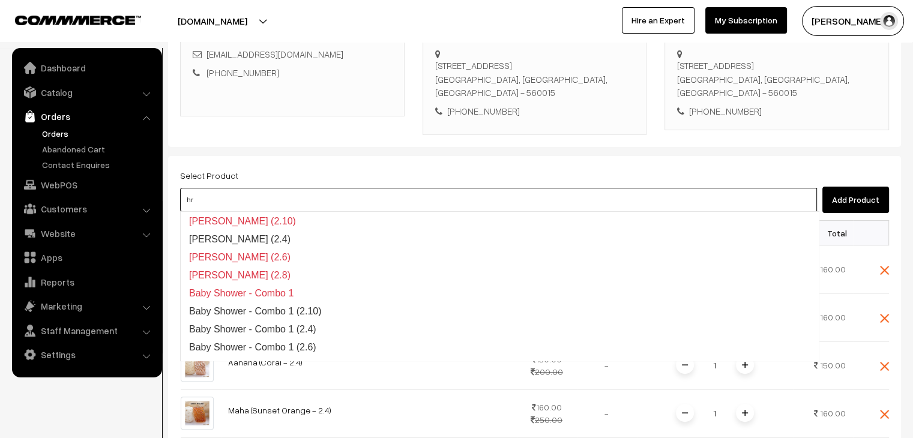
type input "hri"
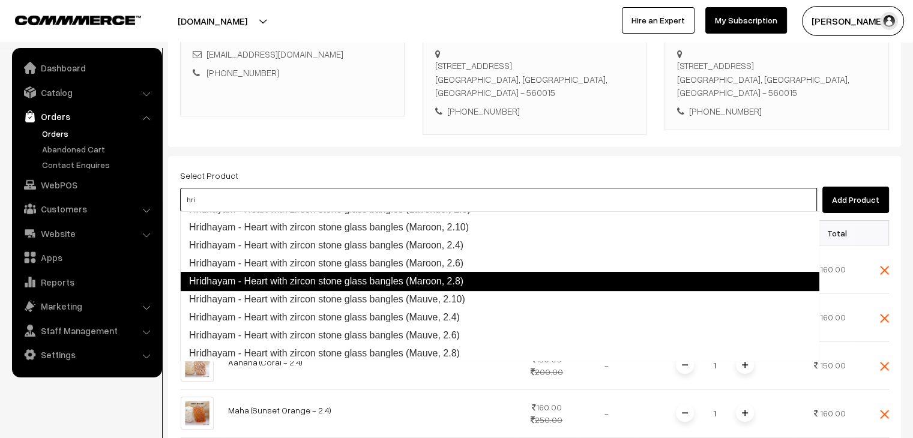
scroll to position [300, 0]
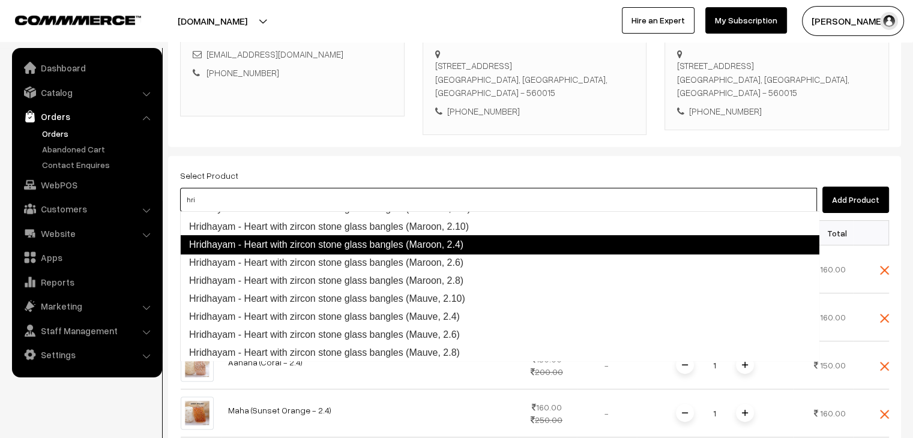
click at [405, 250] on link "Hridhayam - Heart with zircon stone glass bangles (Maroon, 2.4)" at bounding box center [499, 244] width 639 height 19
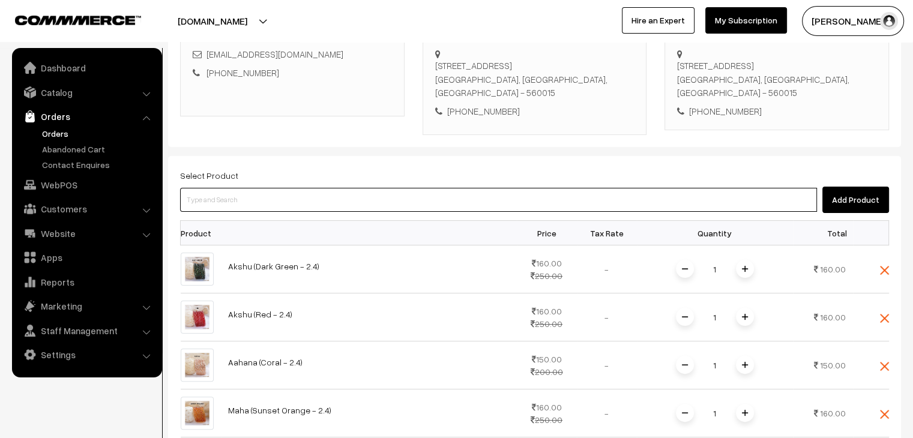
click at [265, 196] on input at bounding box center [498, 200] width 637 height 24
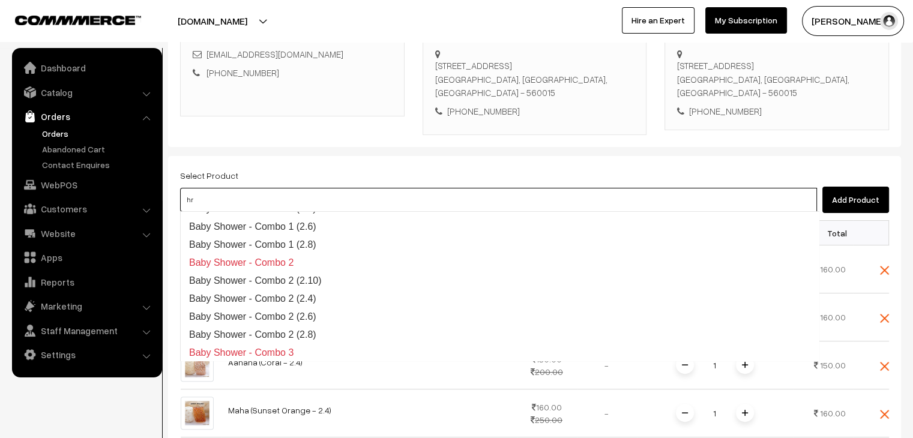
type input "hri"
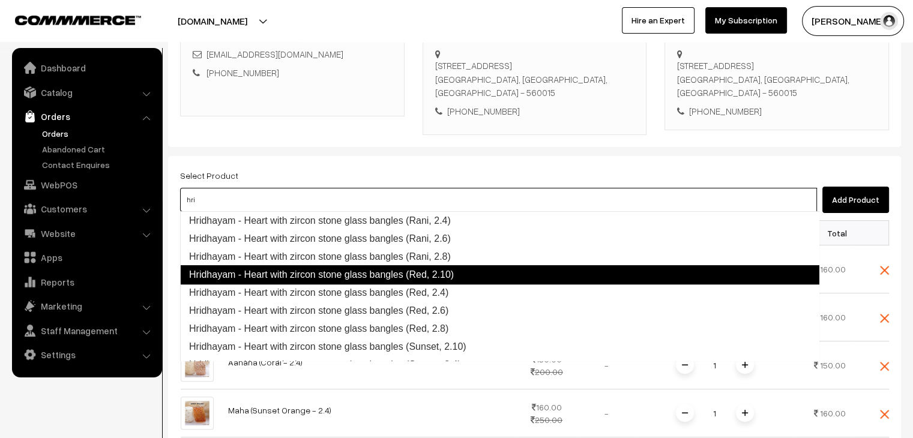
scroll to position [540, 0]
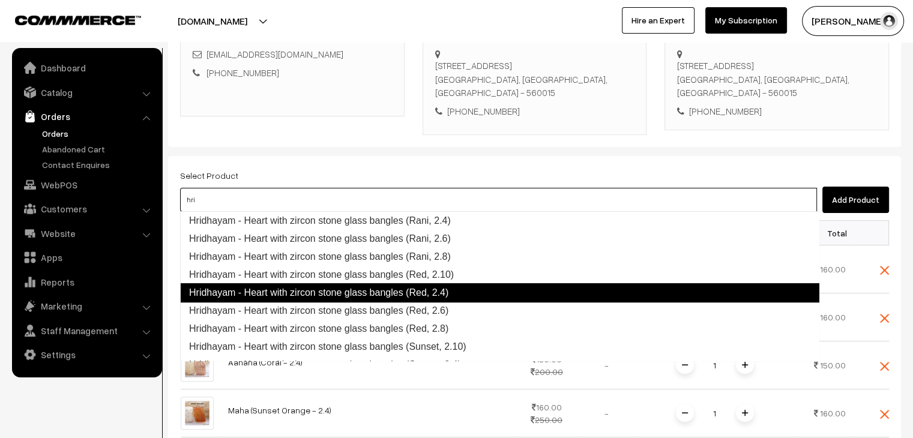
click at [311, 291] on link "Hridhayam - Heart with zircon stone glass bangles (Red, 2.4)" at bounding box center [499, 292] width 639 height 19
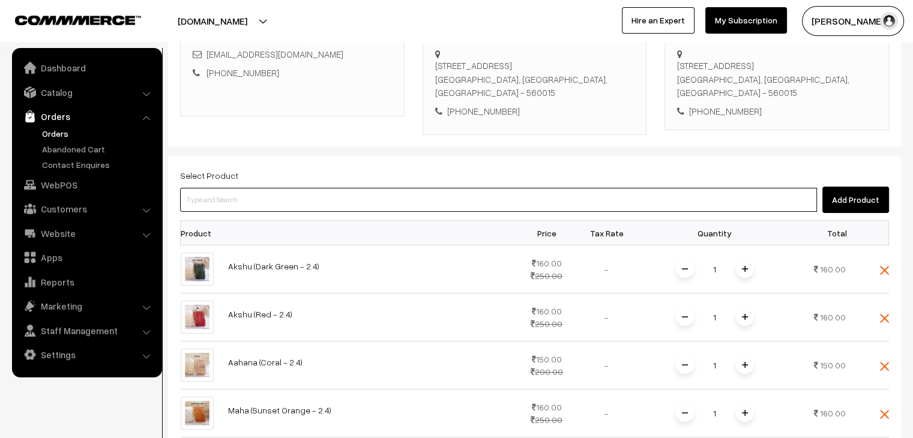
click at [264, 200] on input at bounding box center [498, 200] width 637 height 24
type input "agra"
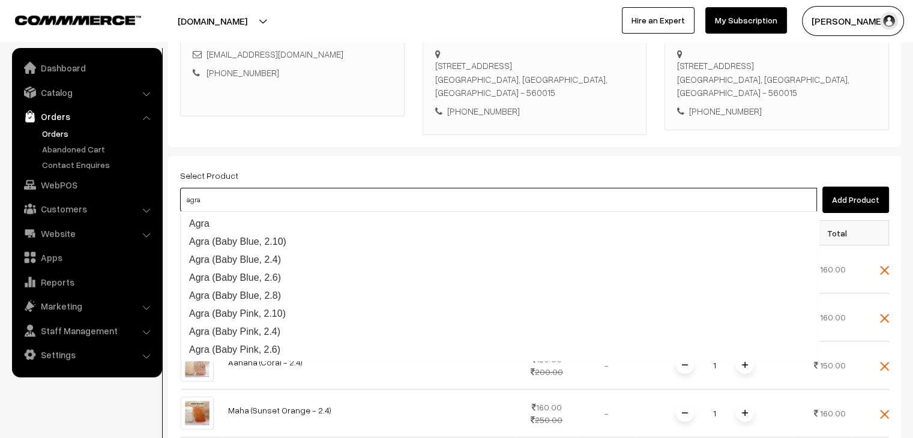
scroll to position [991, 0]
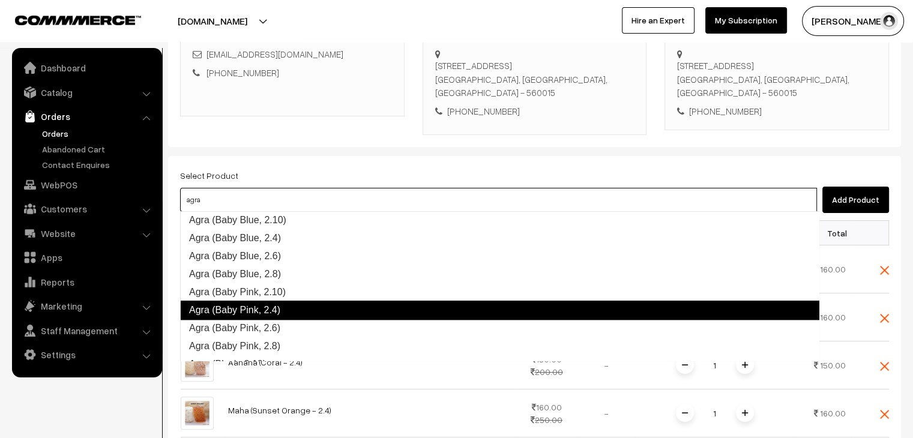
click at [321, 311] on link "Agra (Baby Pink, 2.4)" at bounding box center [499, 310] width 639 height 19
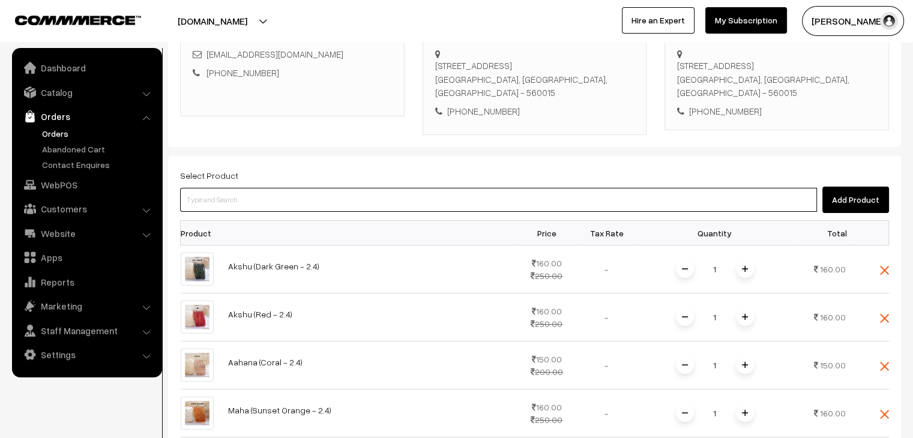
click at [256, 201] on input at bounding box center [498, 200] width 637 height 24
paste input "agra"
type input "agra"
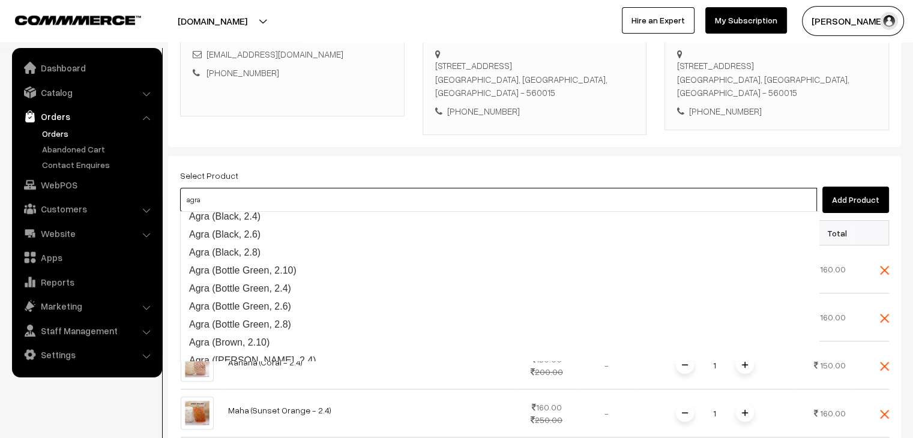
scroll to position [1177, 0]
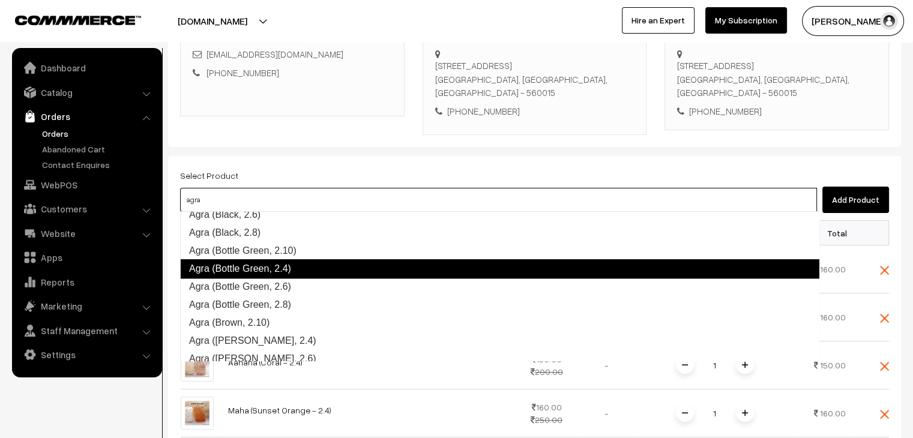
click at [309, 270] on link "Agra (Bottle Green, 2.4)" at bounding box center [499, 268] width 639 height 19
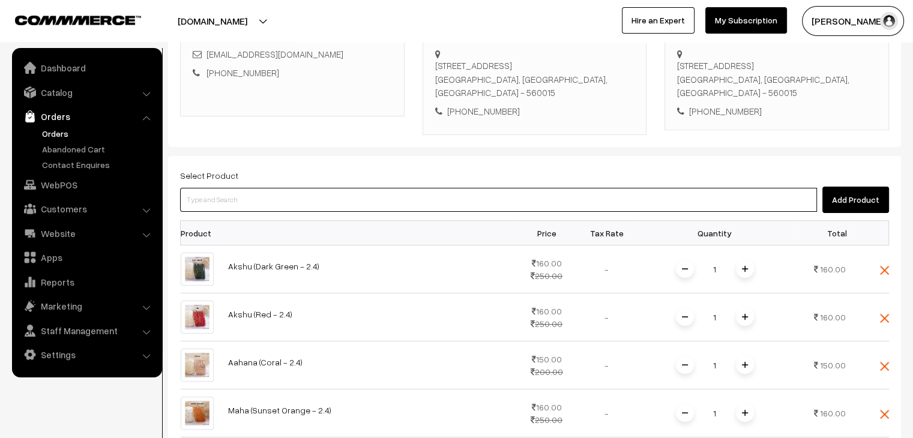
click at [259, 202] on input at bounding box center [498, 200] width 637 height 24
paste input "agra"
type input "agra"
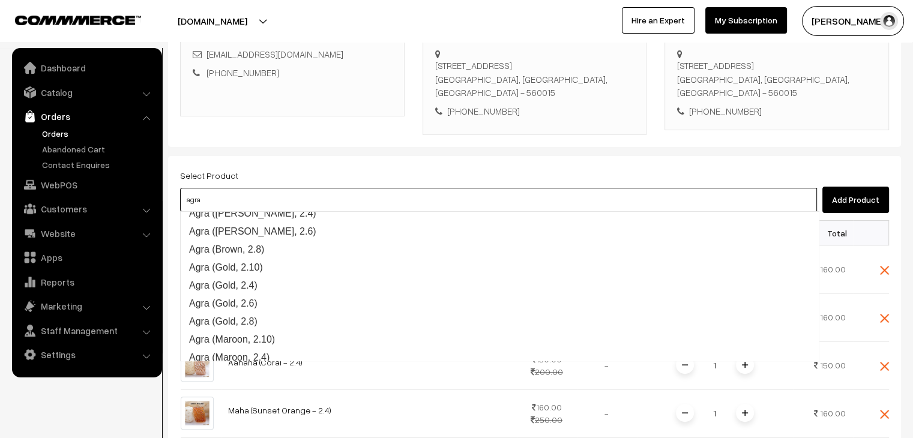
scroll to position [1352, 0]
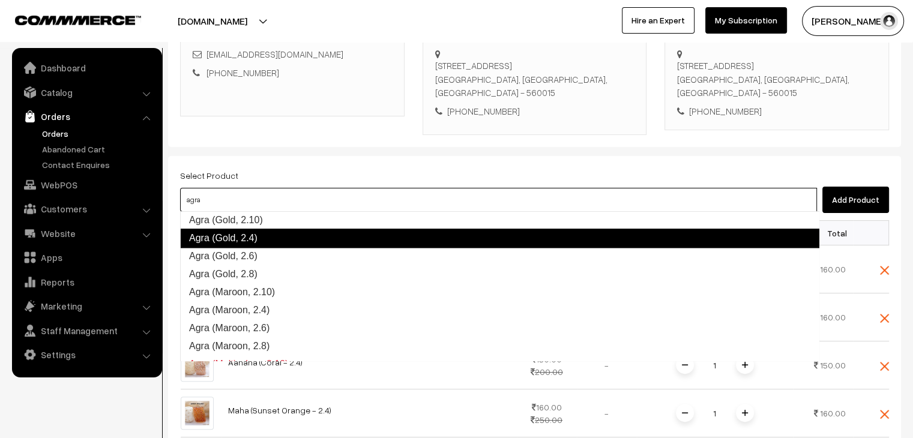
click at [288, 244] on link "Agra (Gold, 2.4)" at bounding box center [499, 238] width 639 height 19
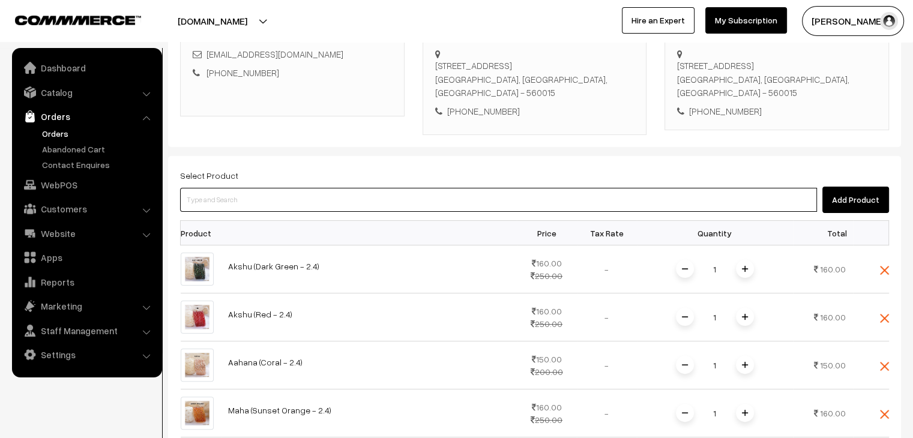
click at [273, 202] on input at bounding box center [498, 200] width 637 height 24
paste input "agra"
type input "agra"
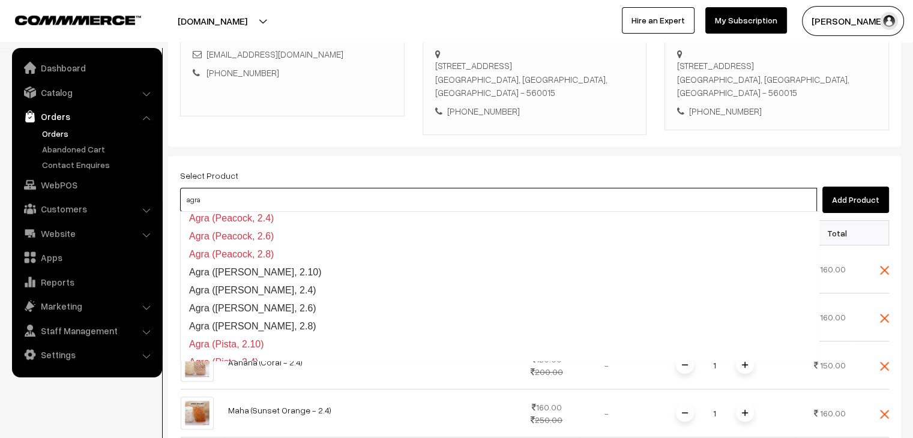
scroll to position [1711, 0]
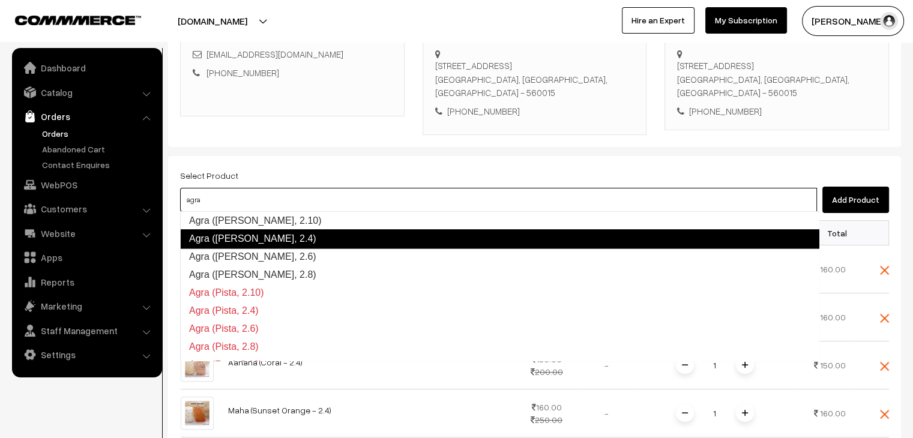
click at [294, 238] on link "Agra (Pearl White, 2.4)" at bounding box center [499, 238] width 639 height 19
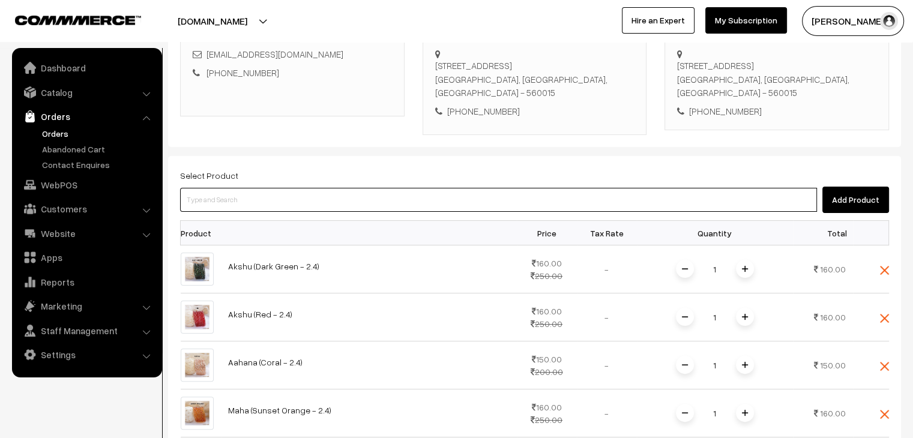
click at [254, 203] on input at bounding box center [498, 200] width 637 height 24
paste input "agra"
type input "agra"
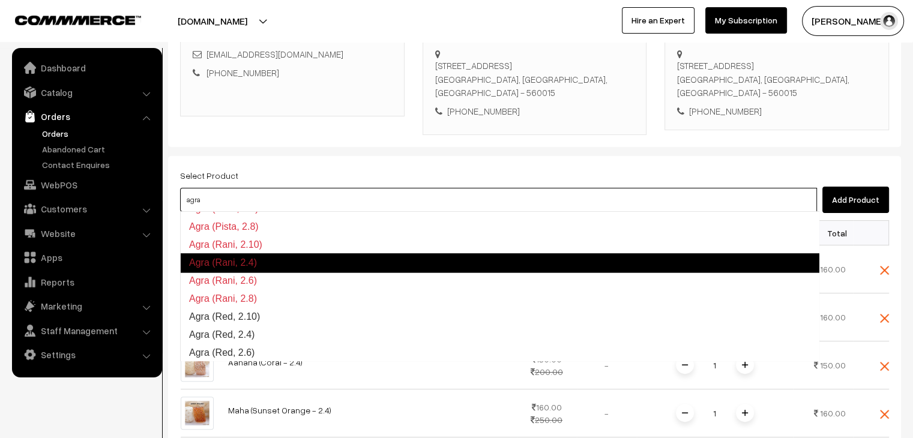
scroll to position [1891, 0]
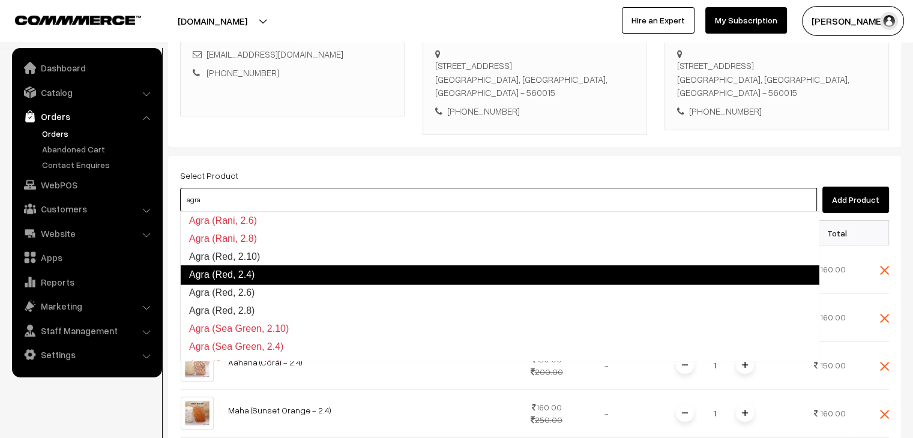
click at [312, 279] on link "Agra (Red, 2.4)" at bounding box center [499, 274] width 639 height 19
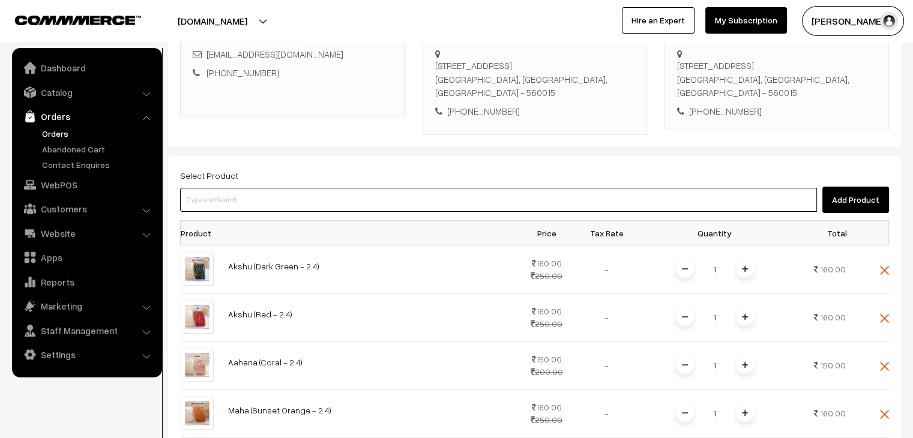
click at [290, 202] on input at bounding box center [498, 200] width 637 height 24
type input "sloka"
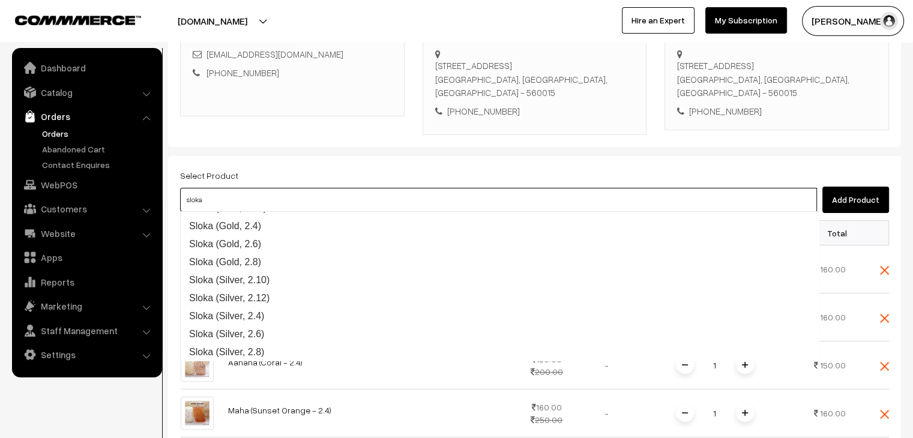
scroll to position [17, 0]
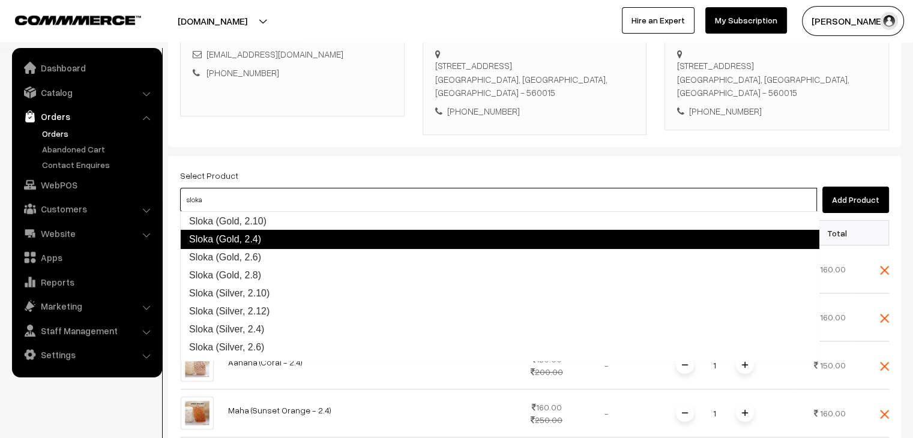
click at [291, 232] on link "Sloka (Gold, 2.4)" at bounding box center [499, 239] width 639 height 19
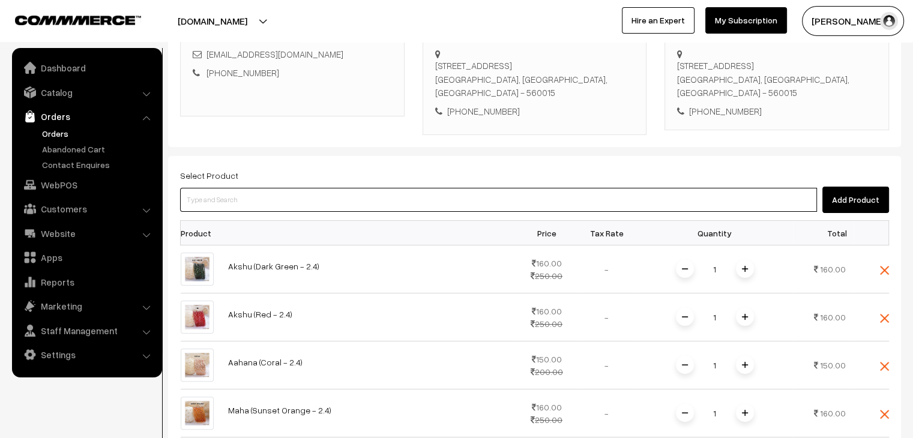
click at [278, 198] on input at bounding box center [498, 200] width 637 height 24
type input "viha"
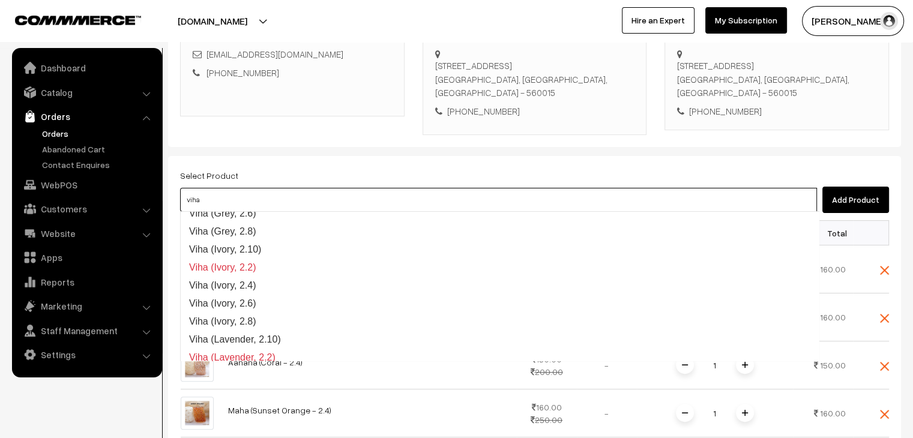
scroll to position [498, 0]
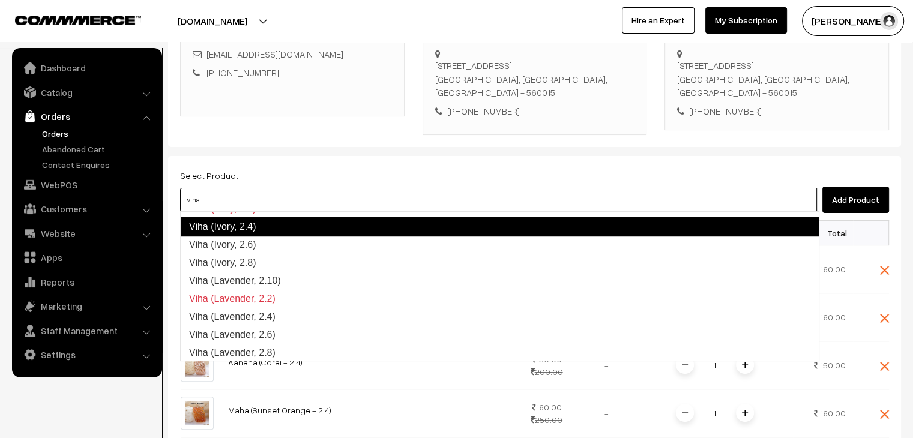
click at [264, 227] on link "Viha (Ivory, 2.4)" at bounding box center [499, 226] width 639 height 19
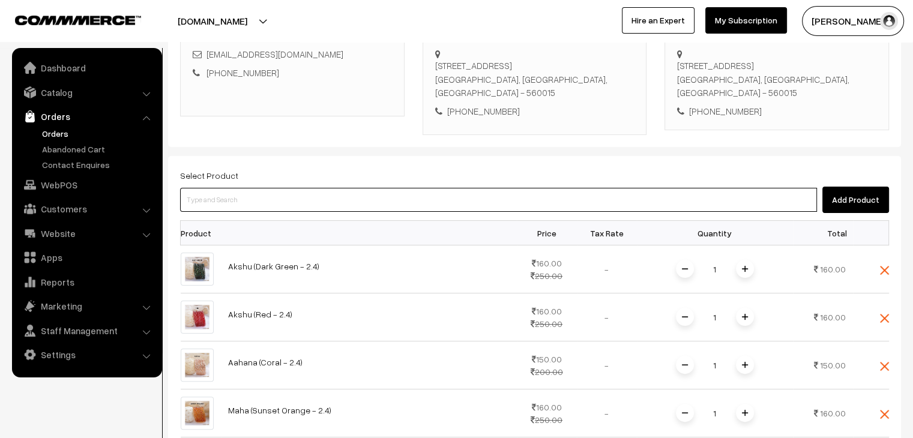
click at [231, 202] on input at bounding box center [498, 200] width 637 height 24
paste input "viha"
type input "viha"
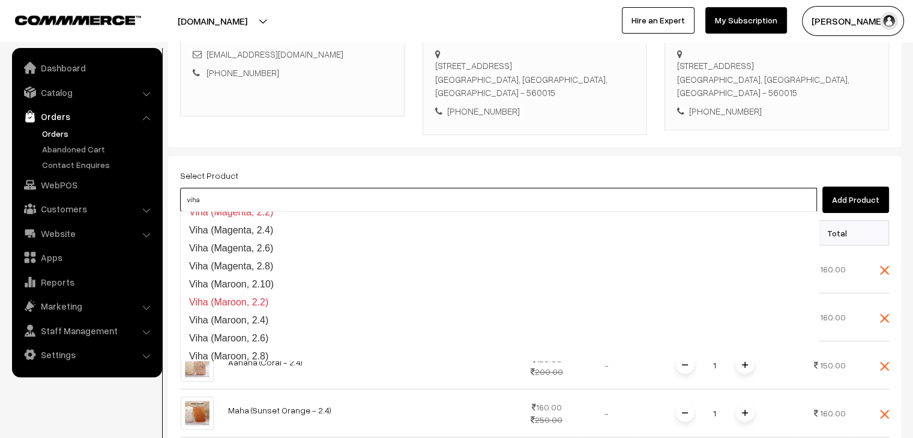
scroll to position [678, 0]
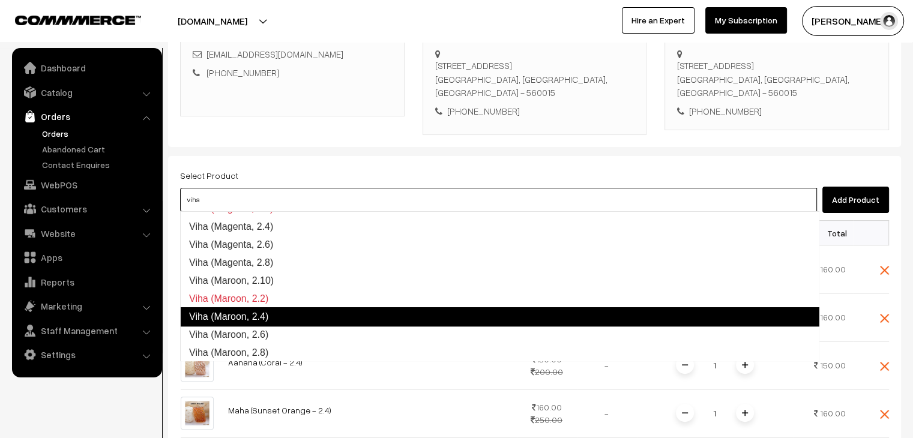
click at [280, 314] on link "Viha (Maroon, 2.4)" at bounding box center [499, 316] width 639 height 19
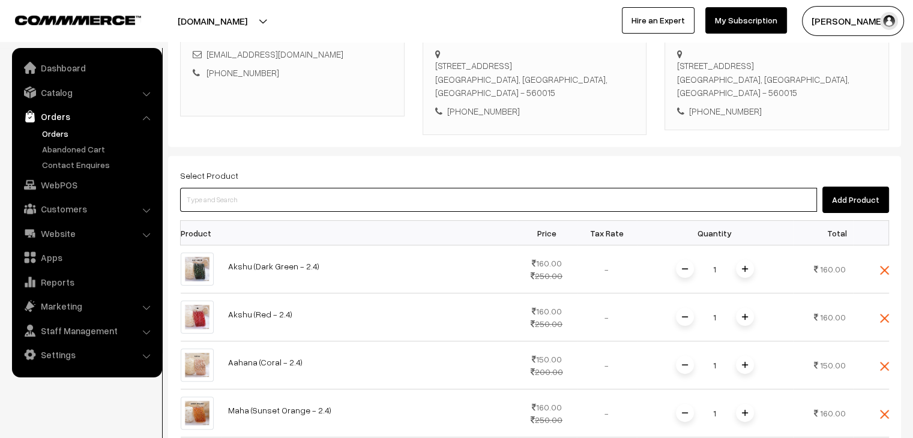
click at [276, 206] on input at bounding box center [498, 200] width 637 height 24
paste input "viha"
type input "viha"
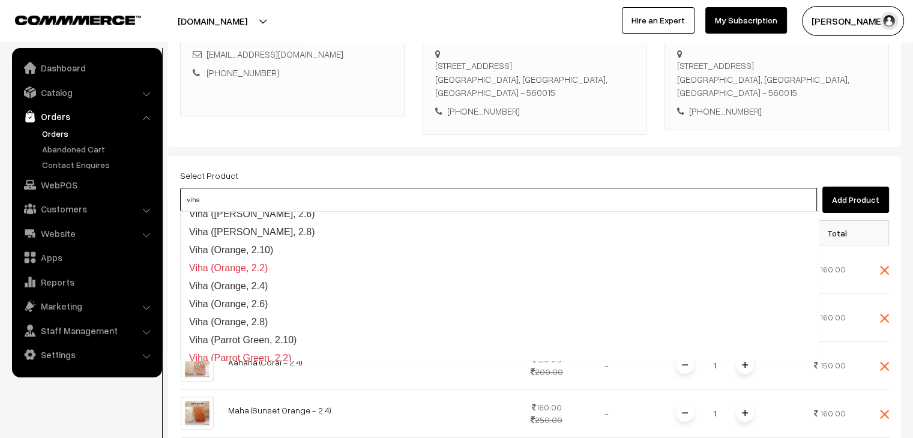
scroll to position [1219, 0]
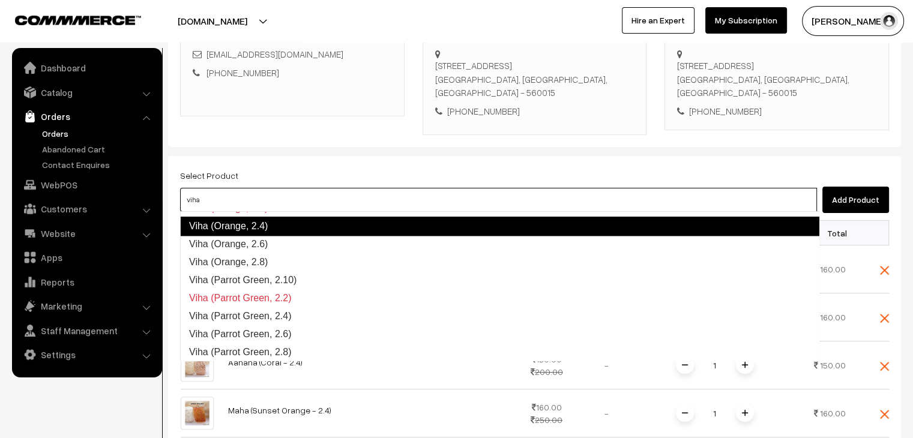
click at [288, 225] on link "Viha (Orange, 2.4)" at bounding box center [499, 226] width 639 height 19
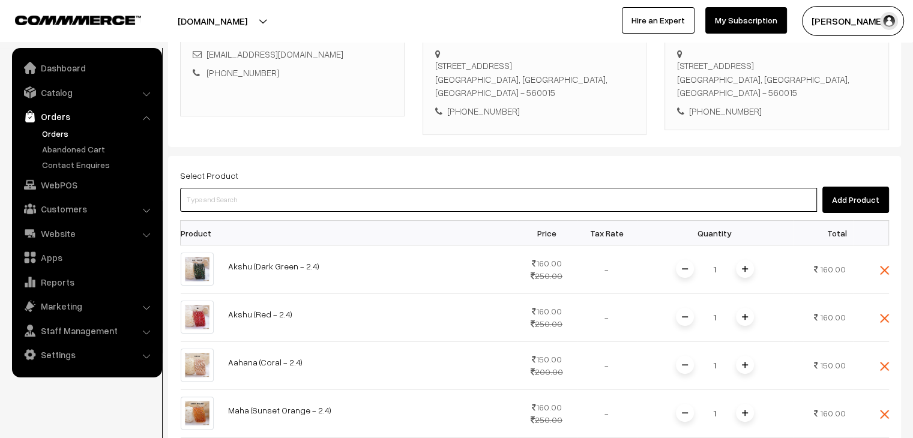
click at [293, 200] on input at bounding box center [498, 200] width 637 height 24
paste input "viha"
type input "viha"
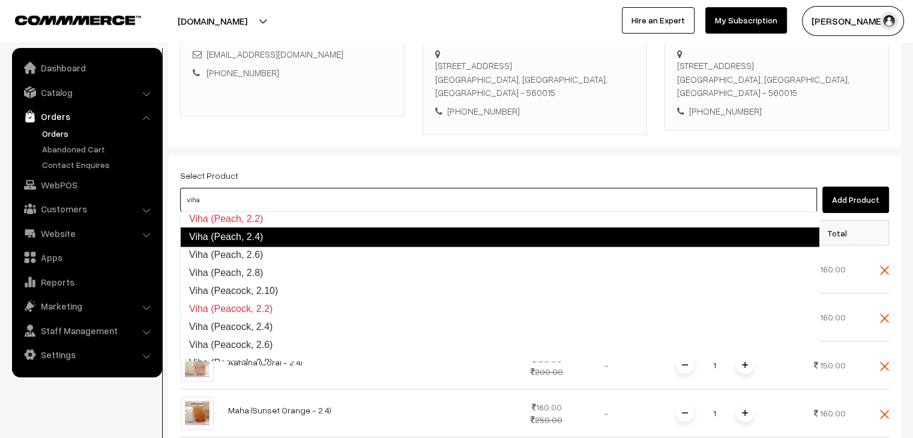
scroll to position [1400, 0]
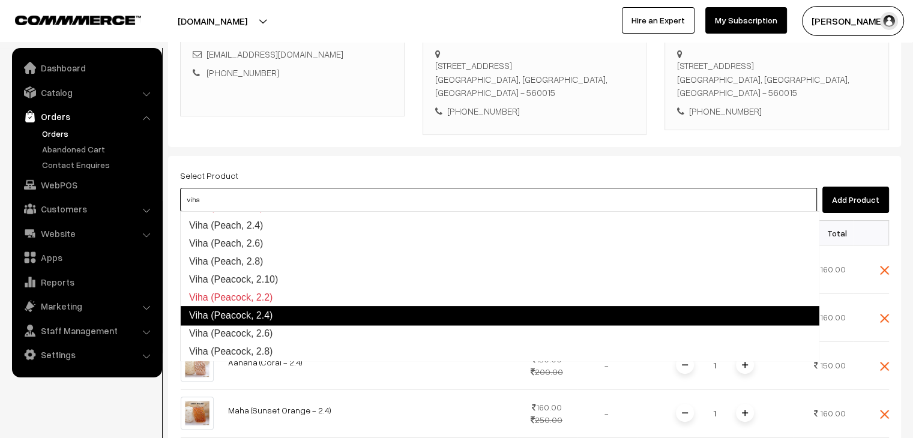
click at [307, 310] on link "Viha (Peacock, 2.4)" at bounding box center [499, 315] width 639 height 19
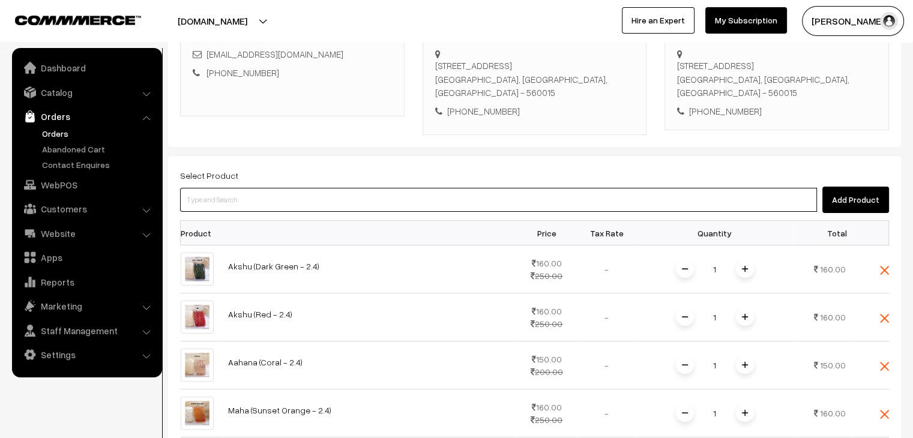
click at [266, 206] on input at bounding box center [498, 200] width 637 height 24
paste input "viha"
type input "viha"
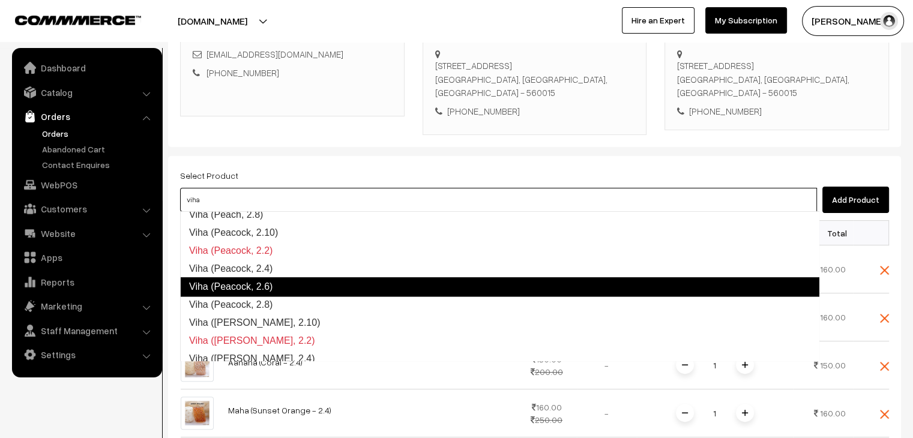
scroll to position [1387, 0]
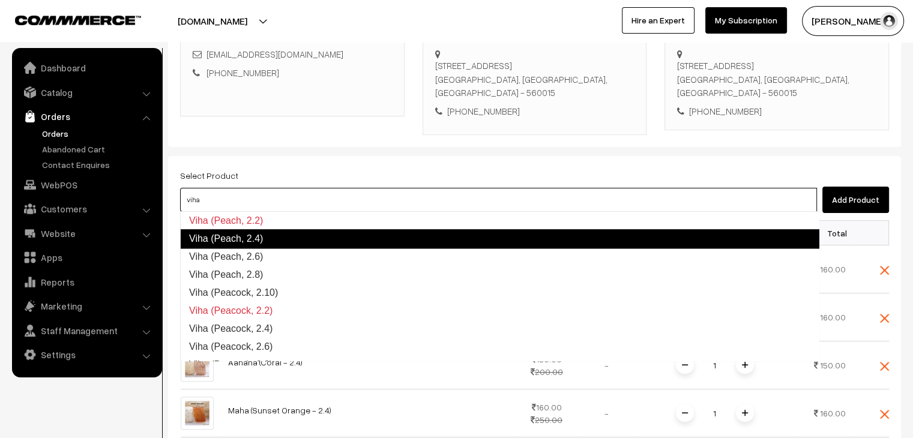
click at [286, 243] on link "Viha (Peach, 2.4)" at bounding box center [499, 238] width 639 height 19
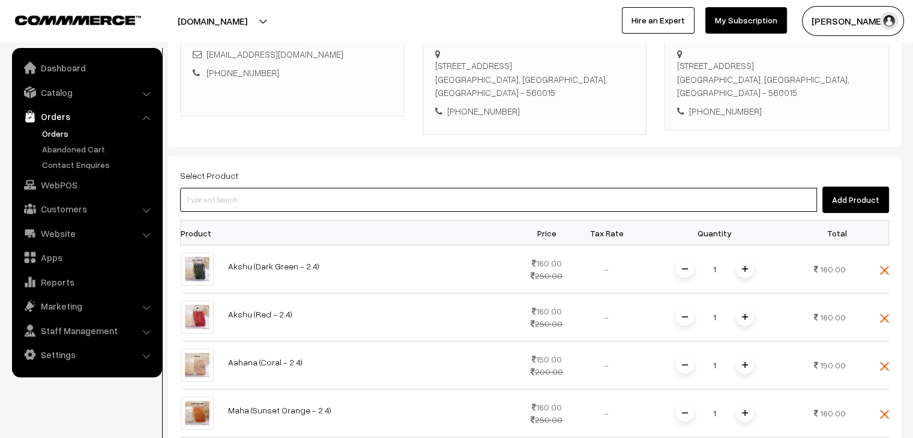
click at [271, 202] on input at bounding box center [498, 200] width 637 height 24
type input "nila"
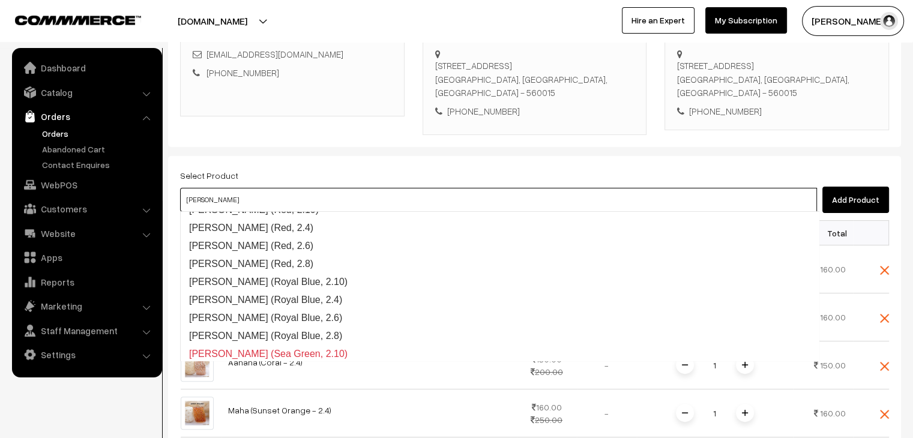
scroll to position [907, 0]
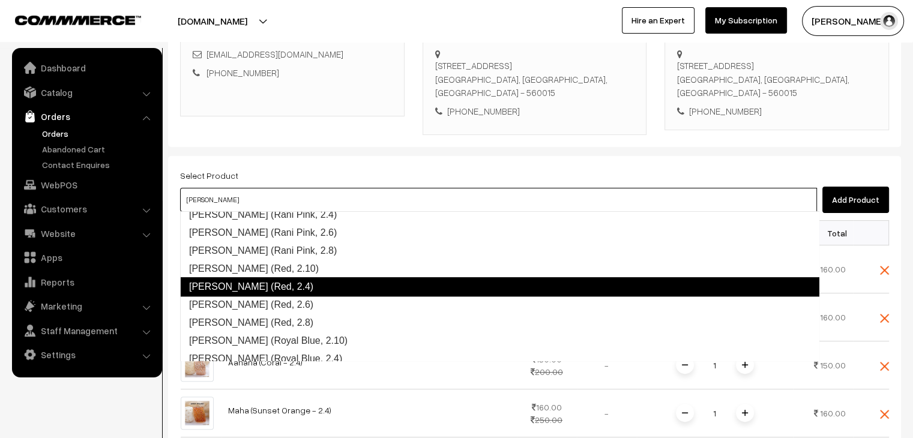
click at [274, 291] on link "Nila (Red, 2.4)" at bounding box center [499, 286] width 639 height 19
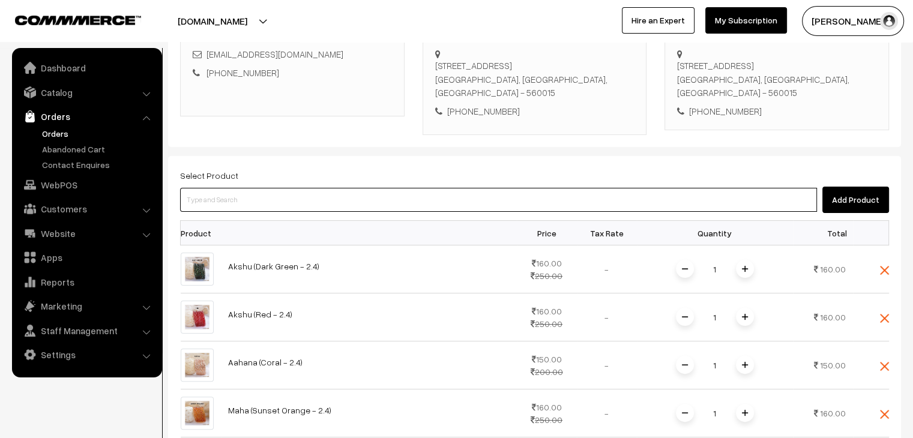
click at [233, 201] on input at bounding box center [498, 200] width 637 height 24
paste input "nila"
type input "nila"
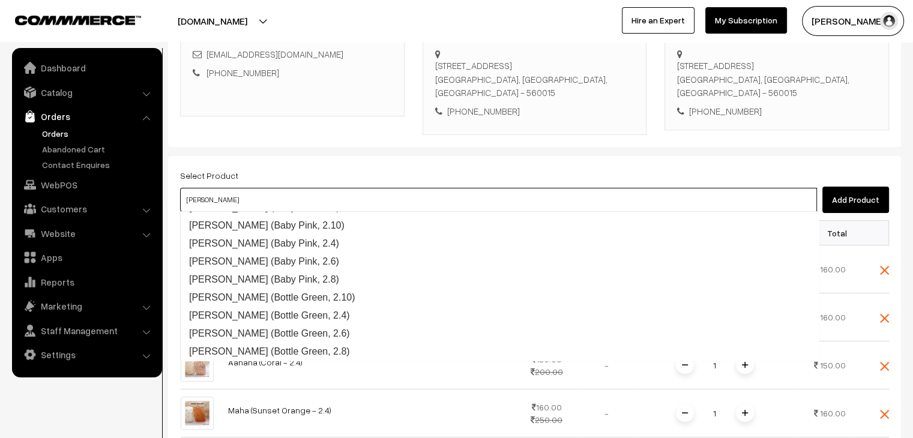
scroll to position [96, 0]
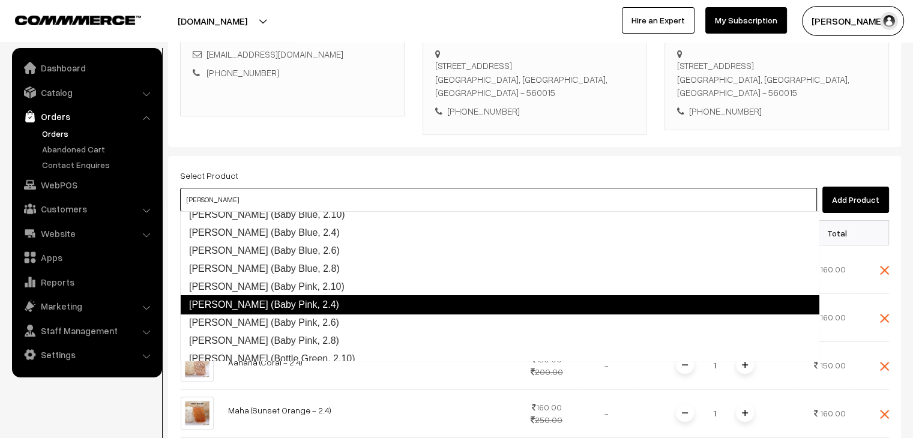
click at [307, 301] on link "Nila (Baby Pink, 2.4)" at bounding box center [499, 304] width 639 height 19
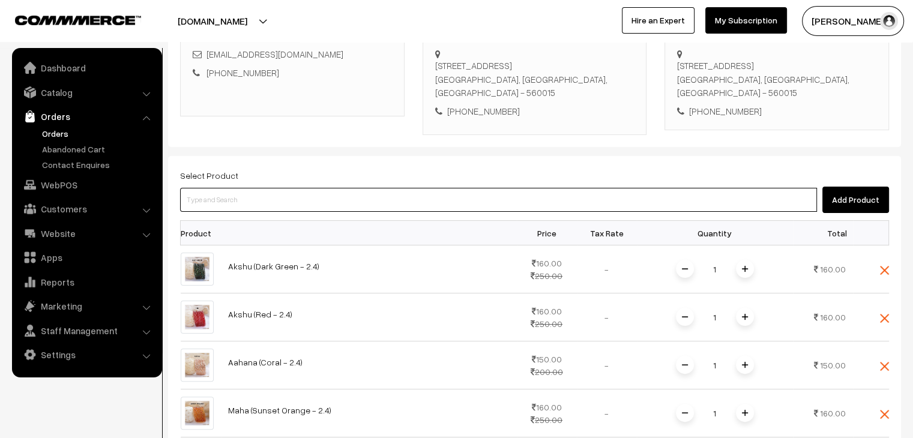
click at [253, 202] on input at bounding box center [498, 200] width 637 height 24
type input "ayra"
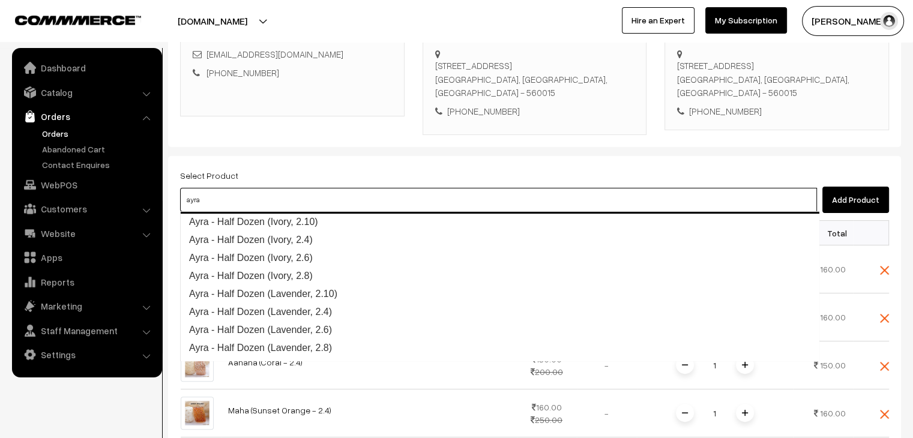
scroll to position [450, 0]
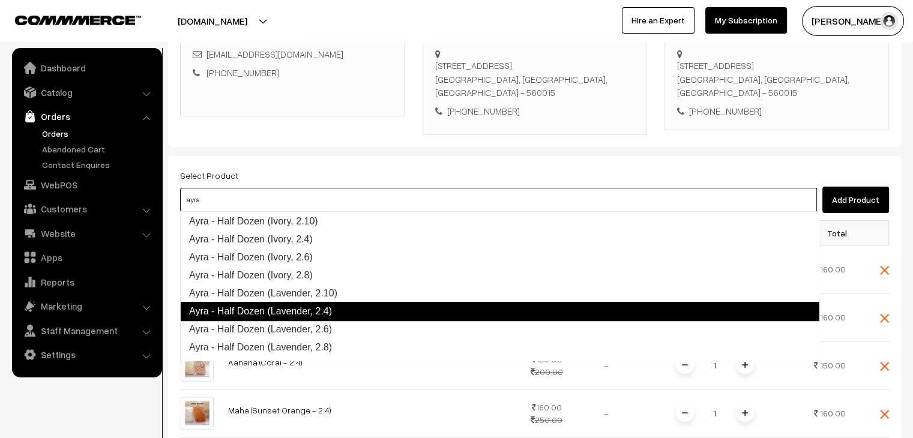
click at [311, 308] on link "Ayra - Half Dozen (Lavender, 2.4)" at bounding box center [499, 311] width 639 height 19
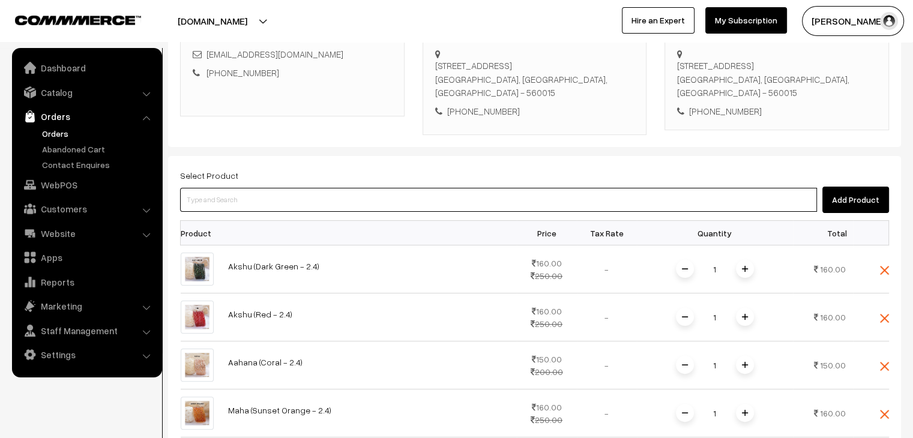
click at [253, 196] on input at bounding box center [498, 200] width 637 height 24
type input "maha"
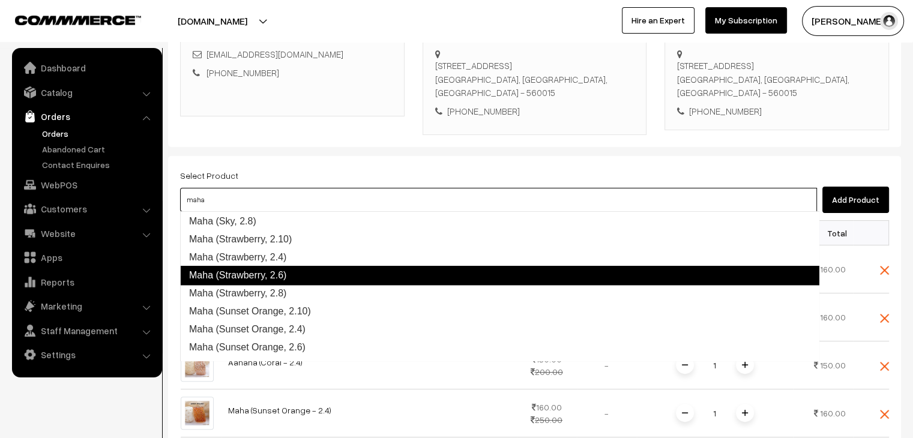
scroll to position [1171, 0]
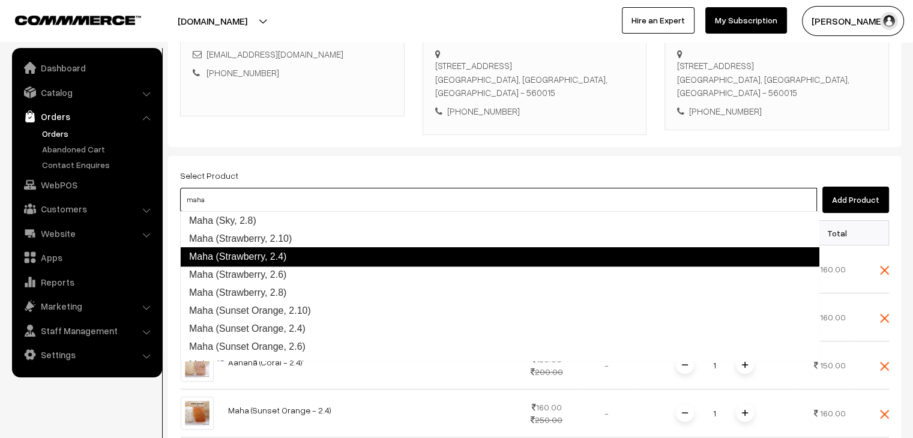
click at [286, 261] on link "Maha (Strawberry, 2.4)" at bounding box center [499, 256] width 639 height 19
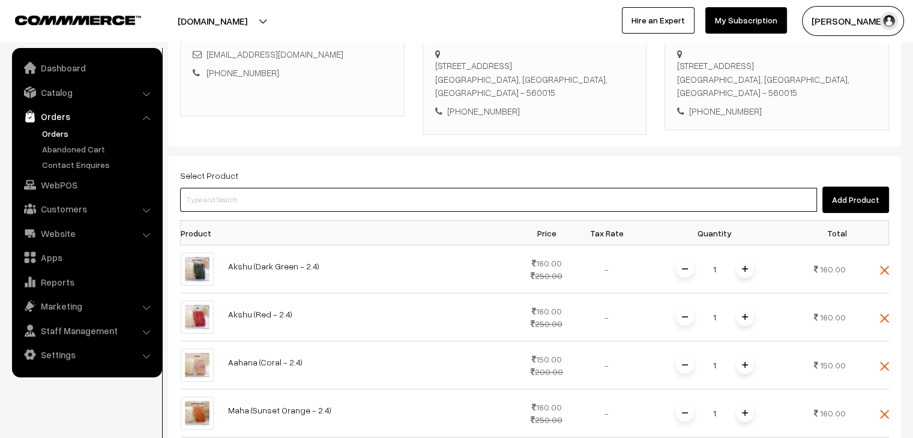
click at [252, 203] on input at bounding box center [498, 200] width 637 height 24
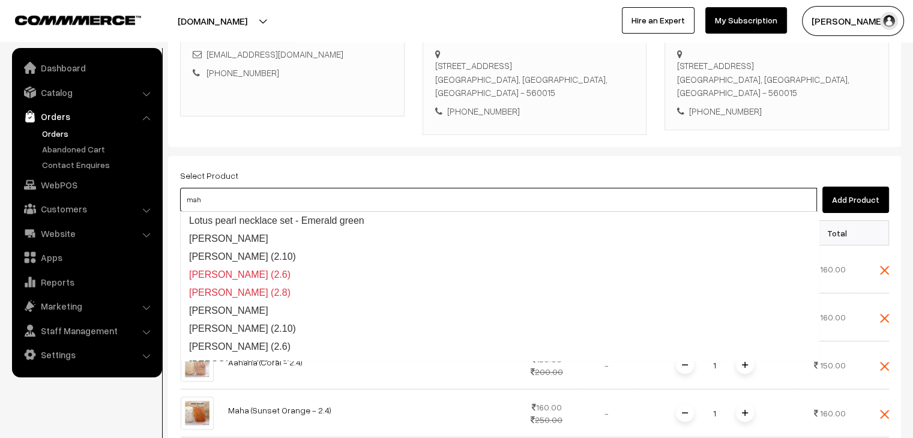
type input "maha"
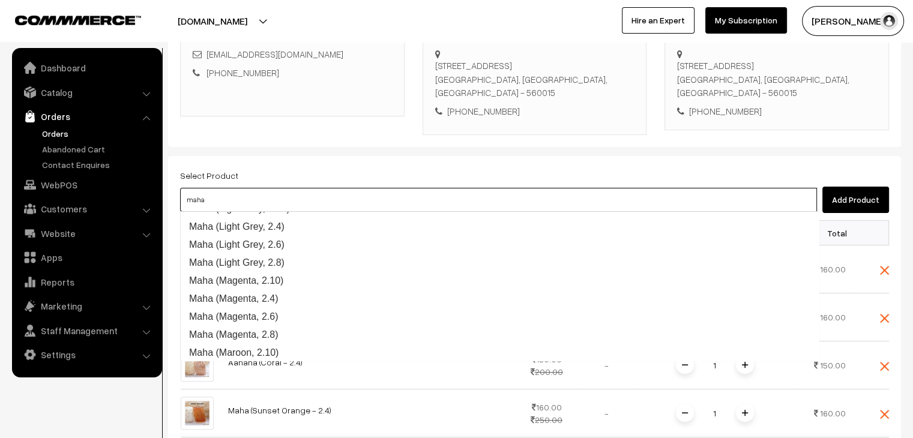
scroll to position [541, 0]
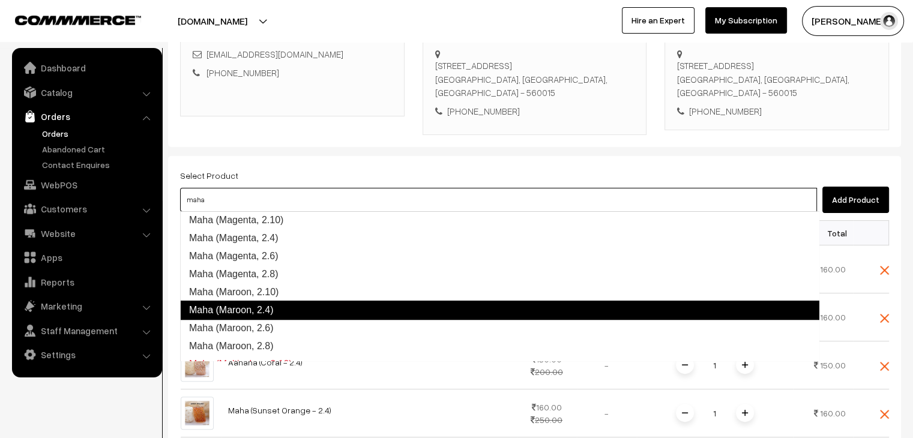
click at [286, 307] on link "Maha (Maroon, 2.4)" at bounding box center [499, 310] width 639 height 19
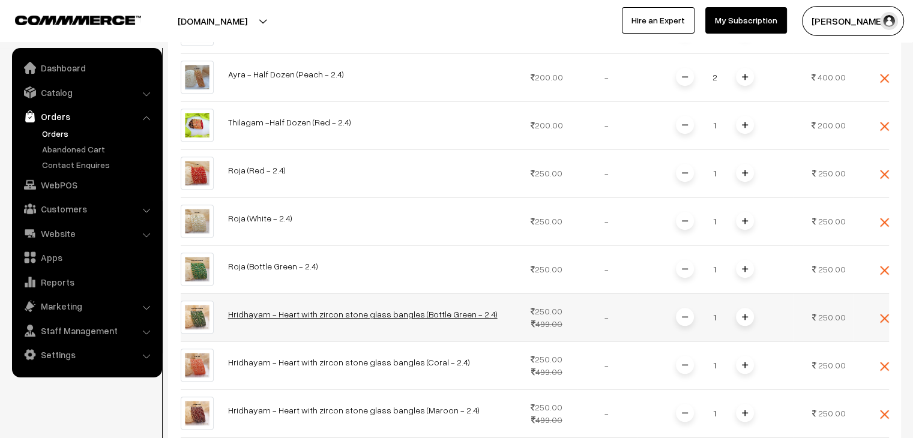
scroll to position [992, 0]
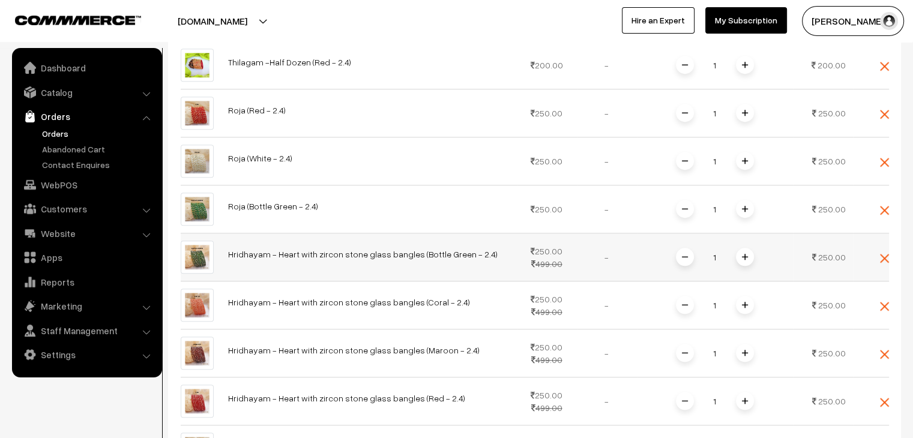
click at [748, 258] on span at bounding box center [745, 257] width 18 height 18
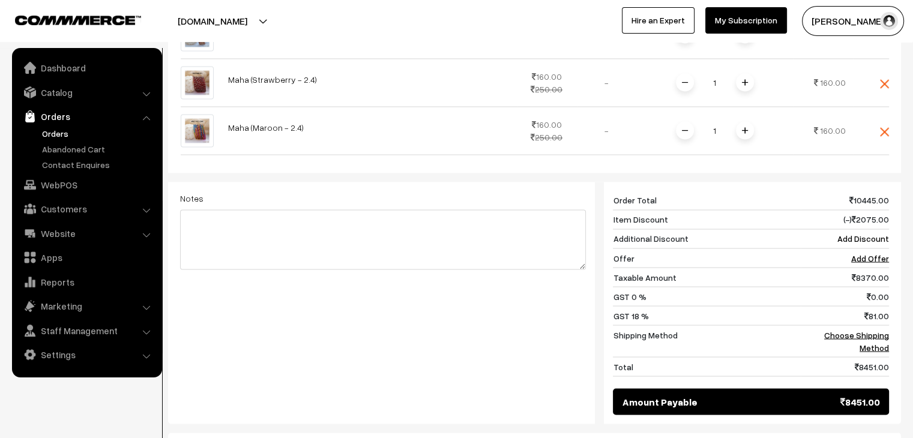
scroll to position [2013, 0]
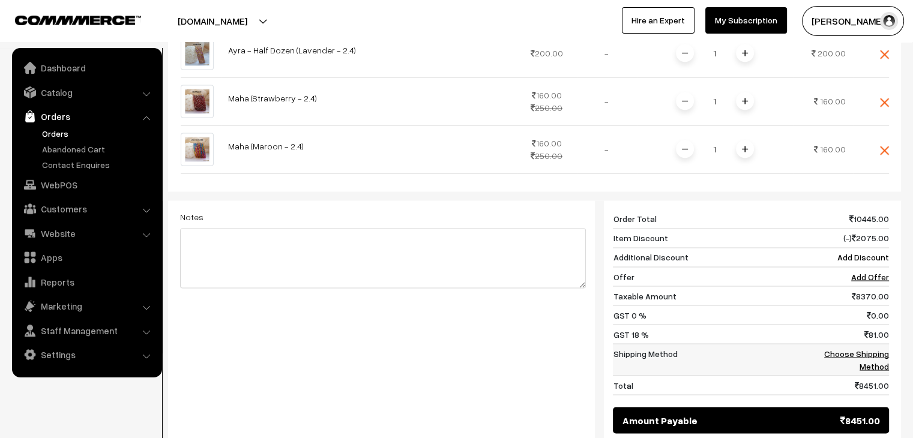
click at [865, 349] on link "Choose Shipping Method" at bounding box center [856, 359] width 65 height 23
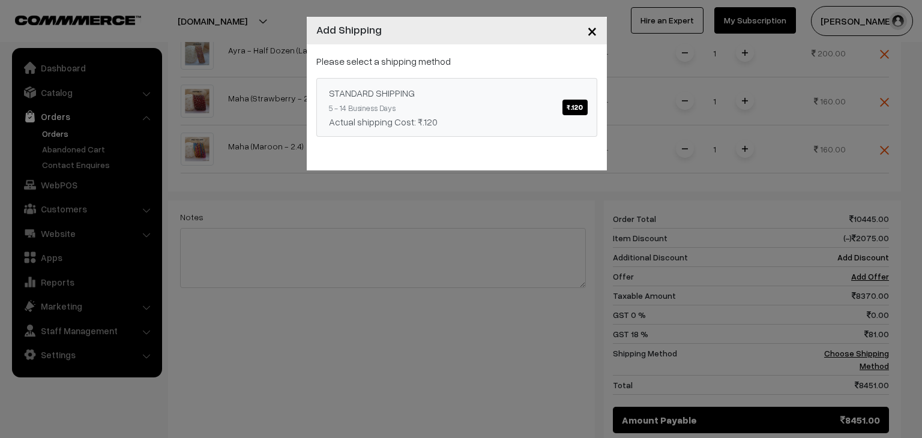
click at [575, 108] on span "₹.120" at bounding box center [575, 108] width 25 height 16
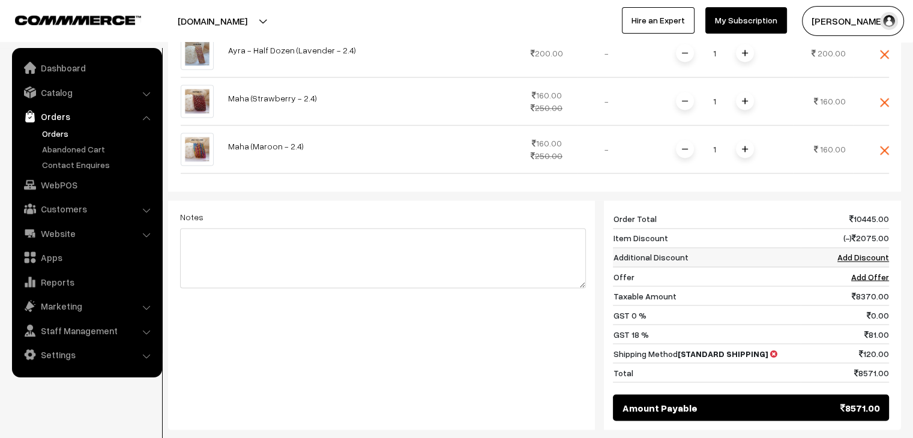
click at [865, 254] on link "Add Discount" at bounding box center [864, 257] width 52 height 10
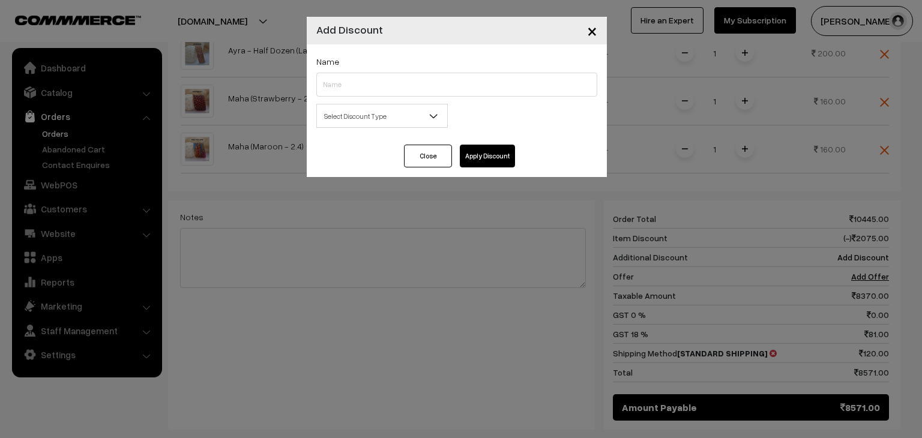
click at [362, 119] on span "Select Discount Type" at bounding box center [382, 116] width 130 height 21
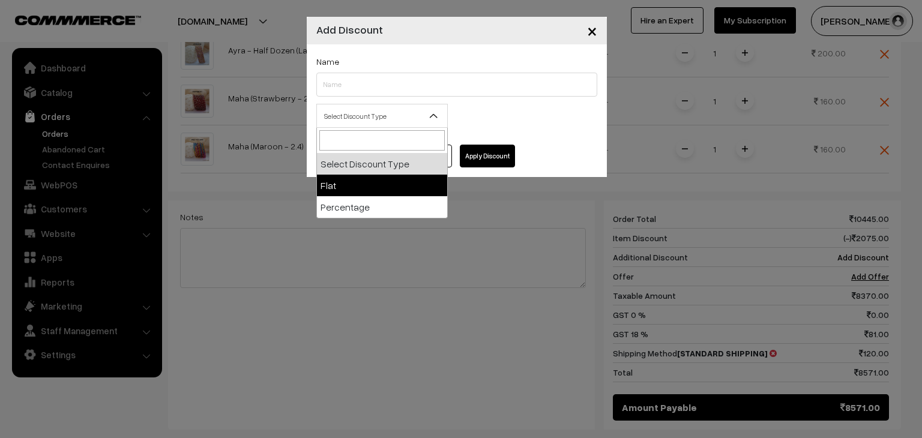
select select "flat"
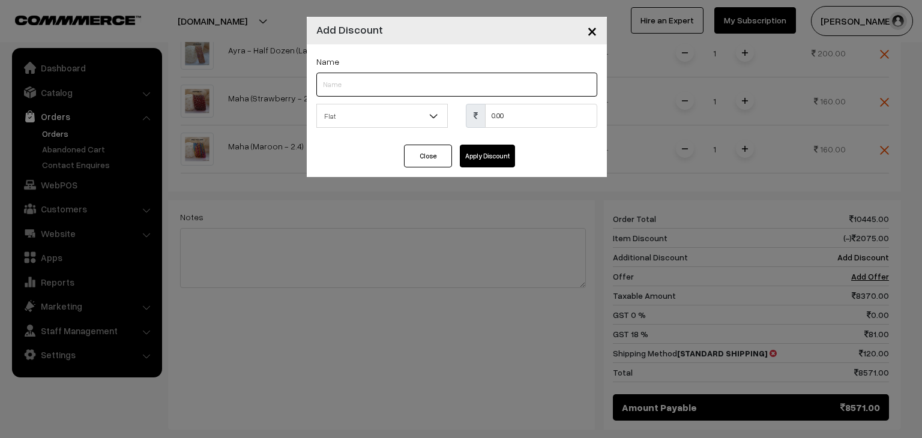
click at [358, 88] on input "text" at bounding box center [456, 85] width 281 height 24
type input "special offer"
drag, startPoint x: 494, startPoint y: 121, endPoint x: 480, endPoint y: 125, distance: 13.7
click at [483, 123] on div "0.00" at bounding box center [531, 116] width 131 height 24
type input "571"
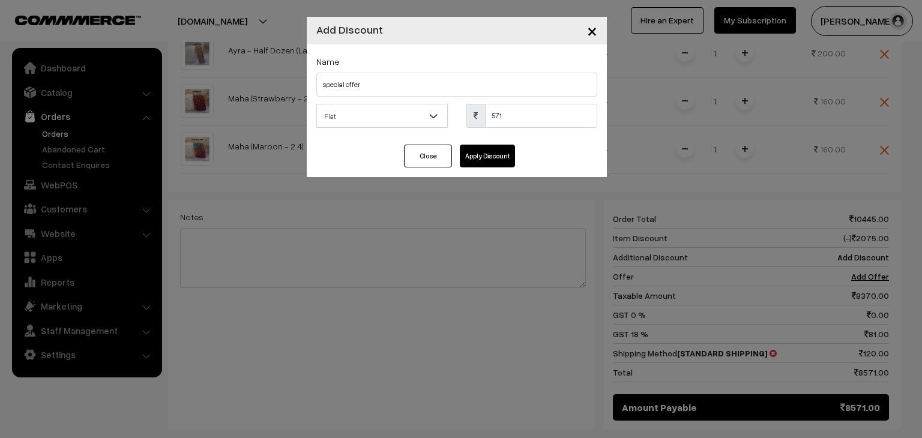
click at [482, 158] on button "Apply Discount" at bounding box center [487, 156] width 55 height 23
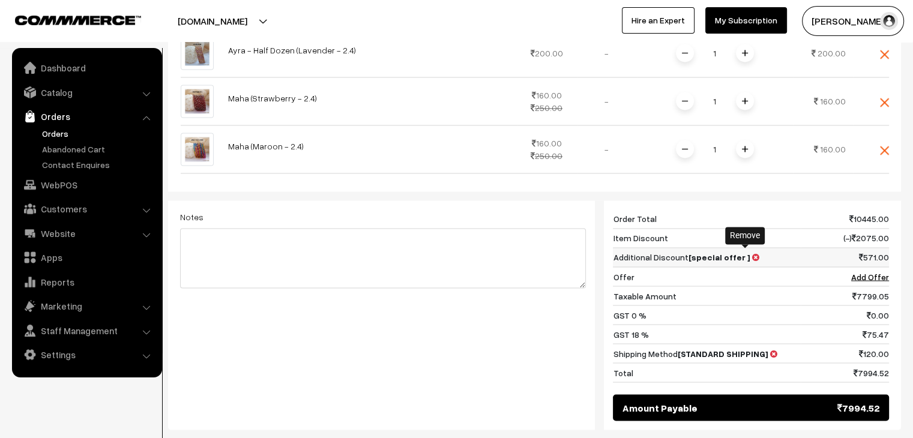
click at [752, 256] on icon at bounding box center [755, 257] width 7 height 8
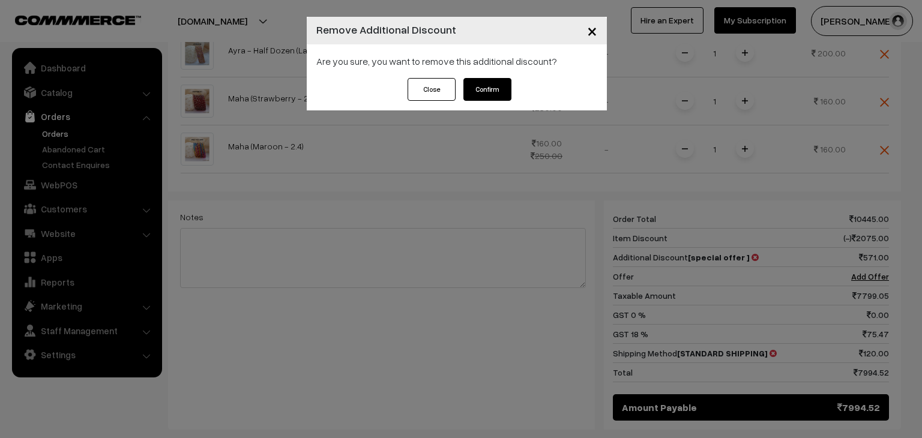
click at [487, 95] on button "Confirm" at bounding box center [488, 89] width 48 height 23
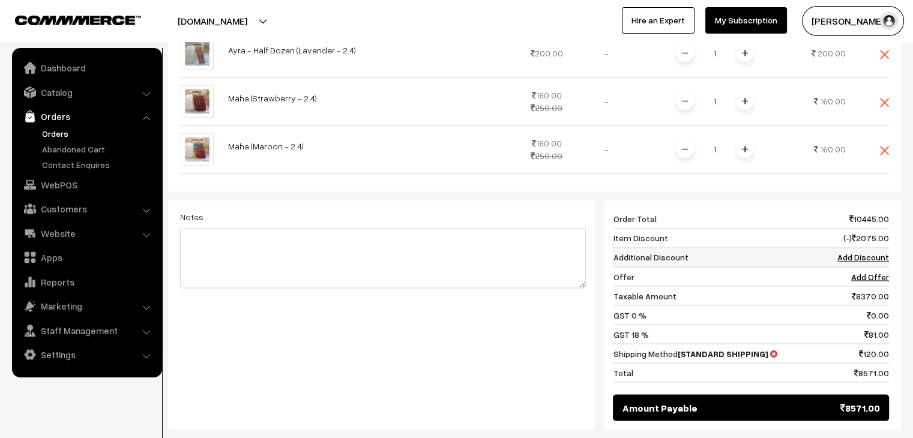
click at [875, 253] on link "Add Discount" at bounding box center [864, 257] width 52 height 10
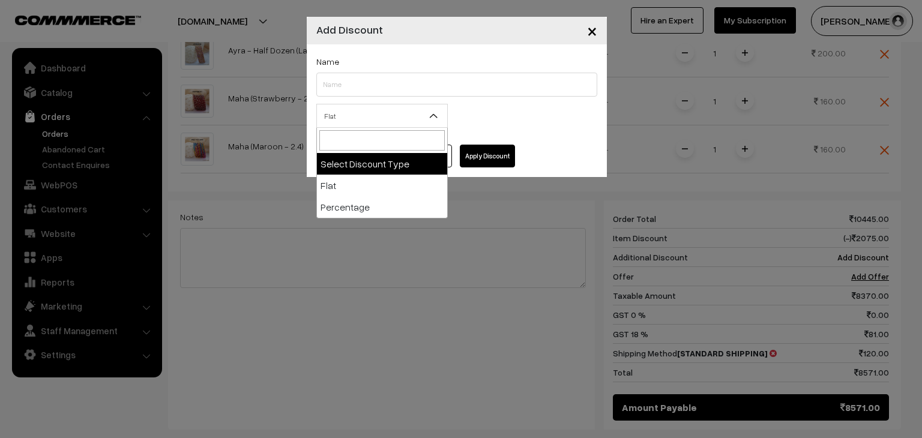
click at [387, 124] on span "Flat" at bounding box center [382, 116] width 130 height 21
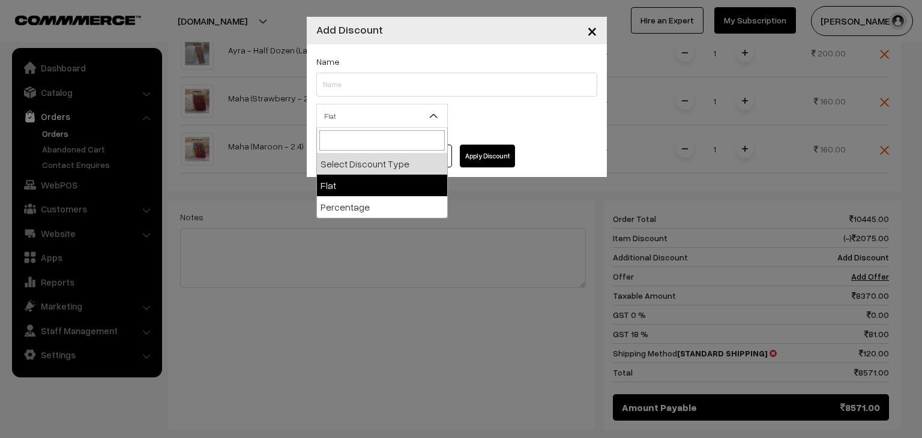
select select "flat"
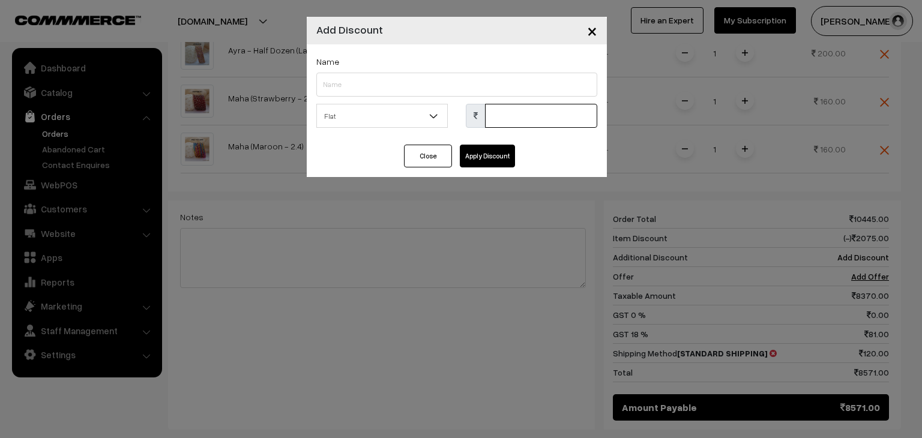
click at [502, 115] on input "text" at bounding box center [541, 116] width 112 height 24
type input "565"
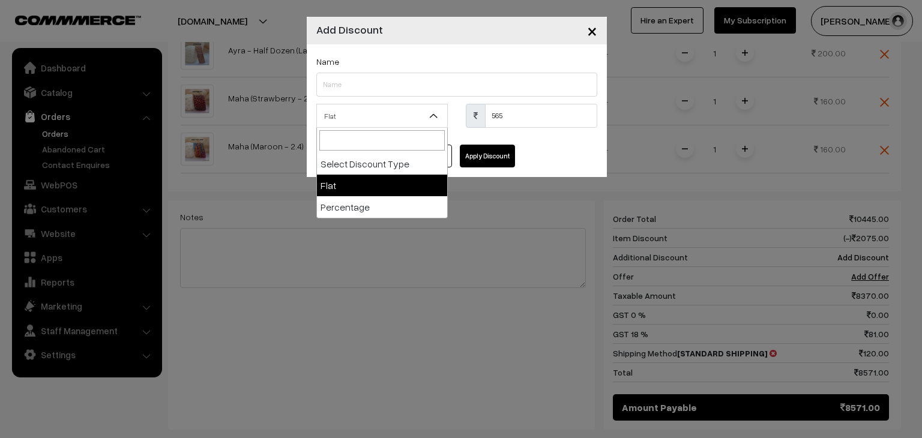
click at [411, 104] on span "Flat" at bounding box center [381, 116] width 131 height 24
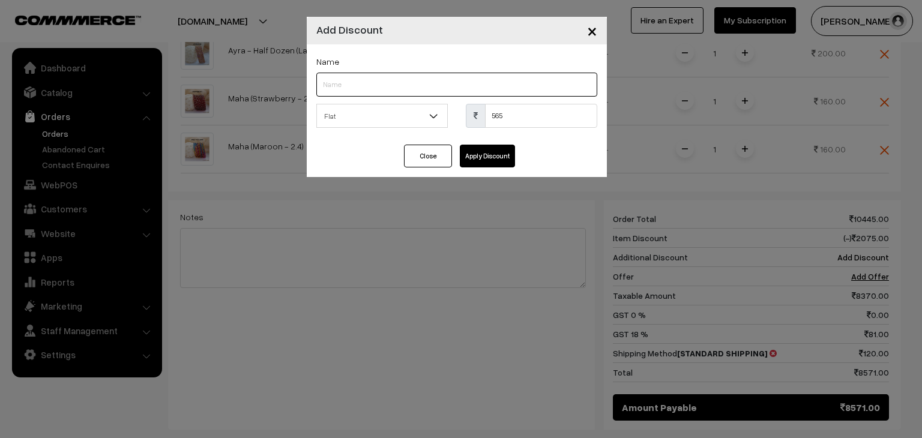
click at [408, 85] on input "text" at bounding box center [456, 85] width 281 height 24
type input "special offer"
click at [497, 160] on button "Apply Discount" at bounding box center [487, 156] width 55 height 23
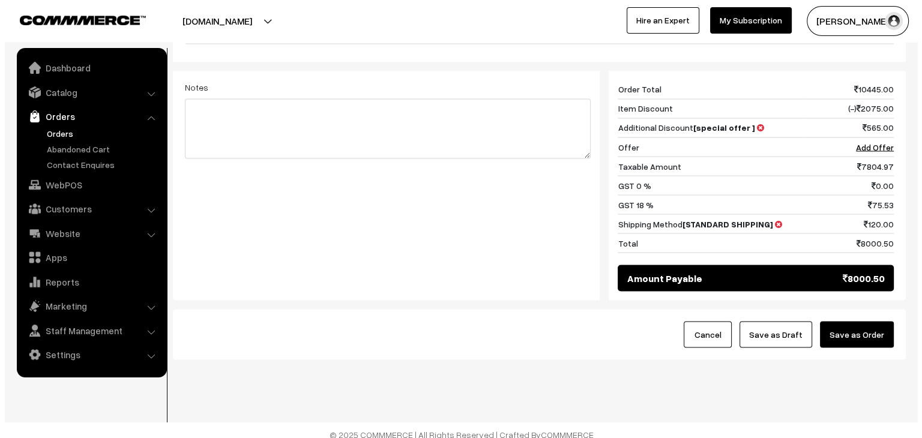
scroll to position [2145, 0]
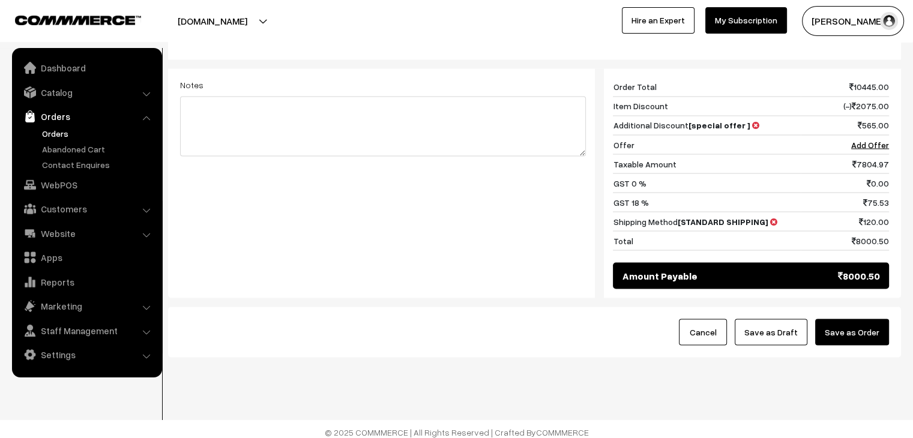
click at [862, 331] on button "Save as Order" at bounding box center [852, 332] width 74 height 26
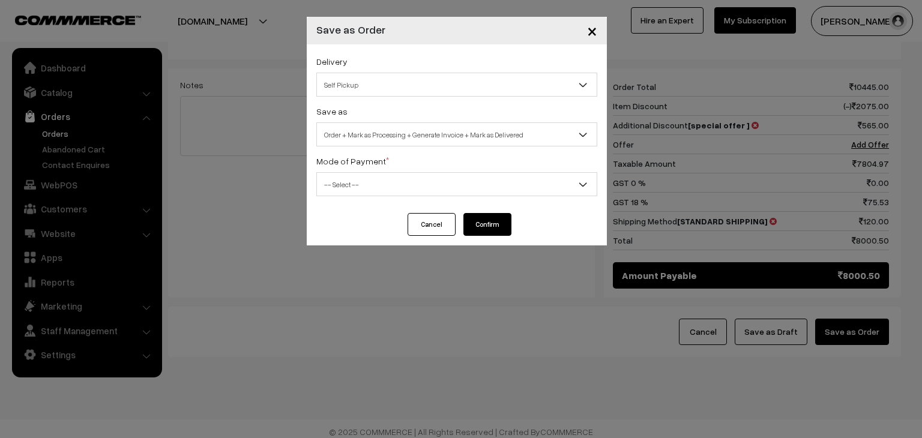
click at [458, 91] on span "Self Pickup" at bounding box center [457, 84] width 280 height 21
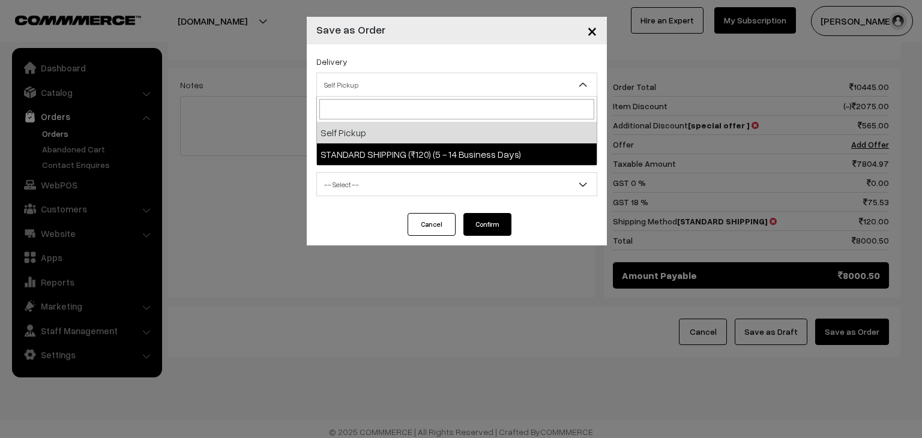
select select "SS2"
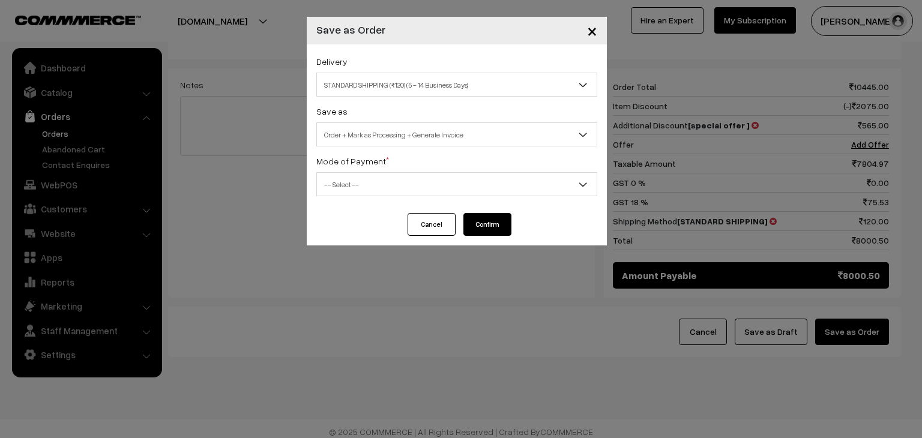
click at [444, 136] on span "Order + Mark as Processing + Generate Invoice" at bounding box center [457, 134] width 280 height 21
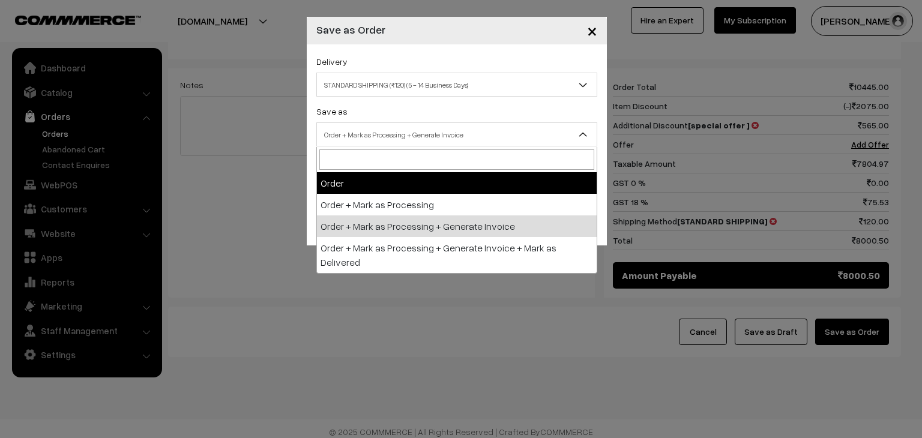
select select "1"
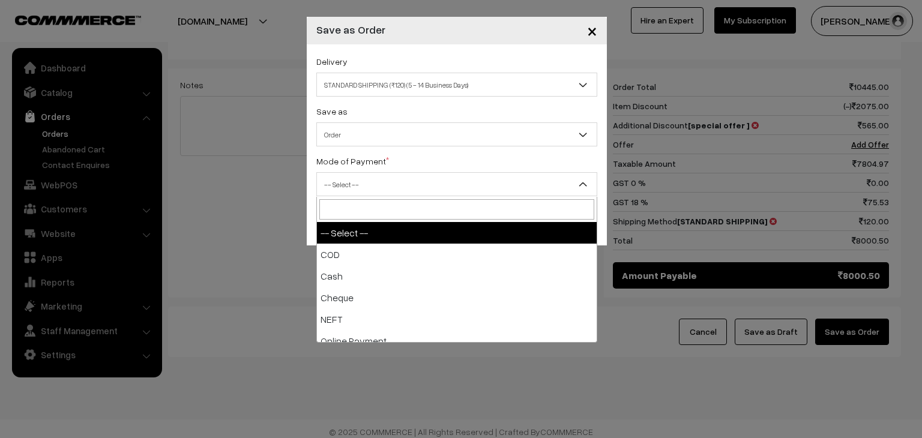
click at [425, 183] on span "-- Select --" at bounding box center [457, 184] width 280 height 21
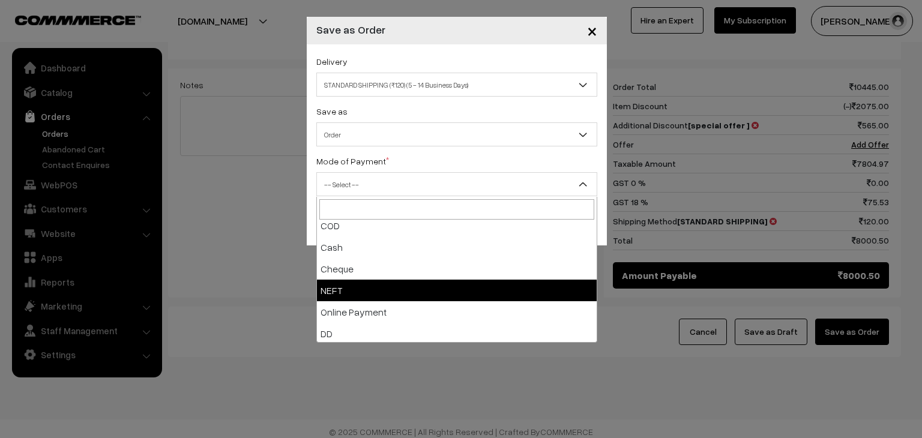
scroll to position [53, 0]
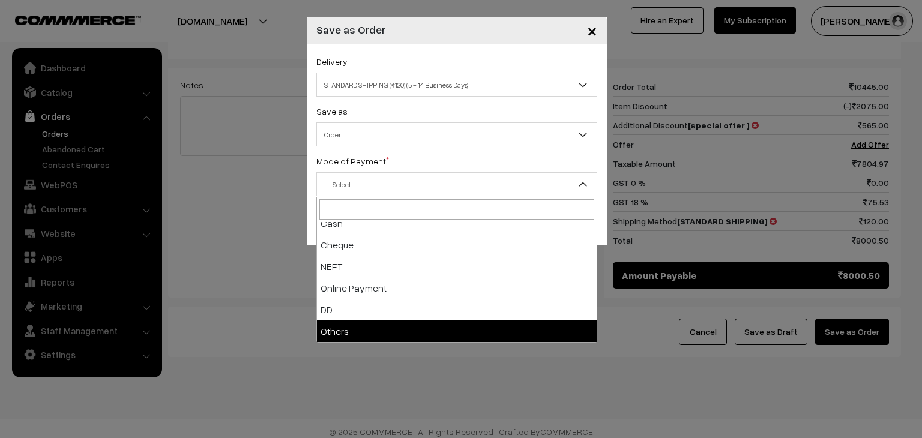
select select "7"
checkbox input "true"
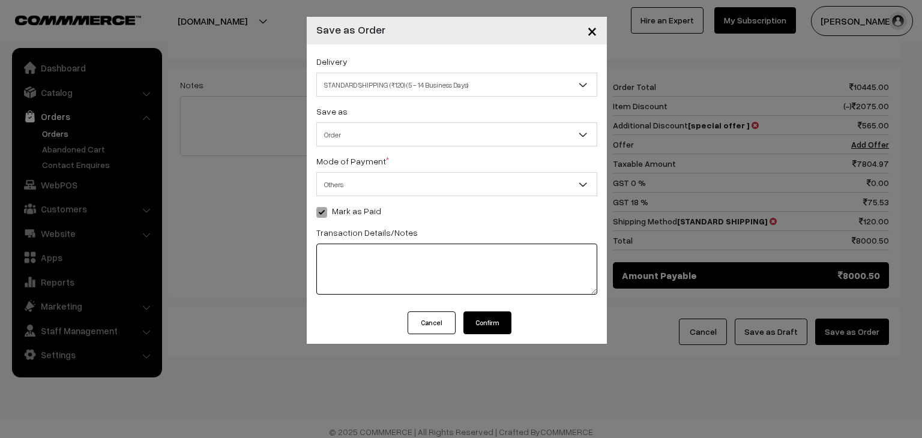
click at [390, 268] on textarea at bounding box center [456, 269] width 281 height 51
type textarea "pay_RNftav6zjZX9yG"
click at [488, 326] on button "Confirm" at bounding box center [488, 323] width 48 height 23
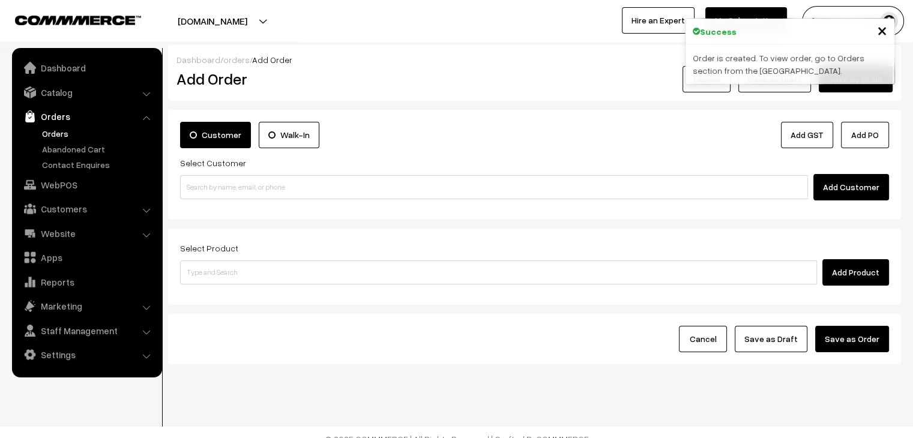
click at [711, 91] on button "Cancel" at bounding box center [707, 79] width 48 height 26
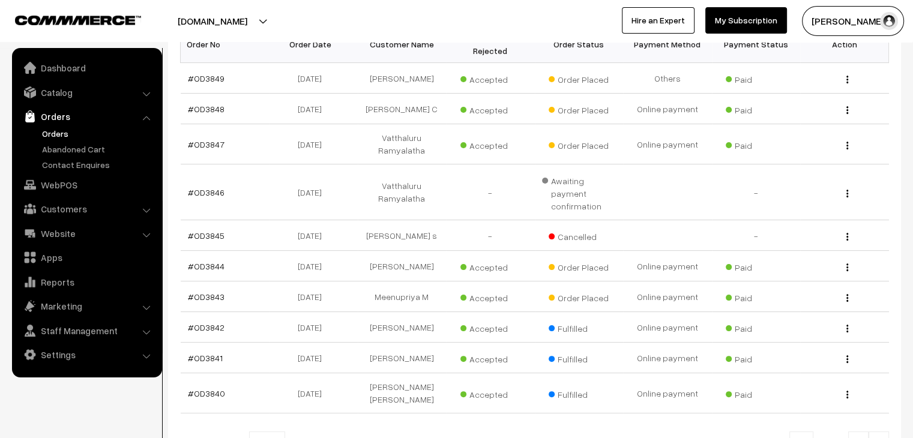
scroll to position [240, 0]
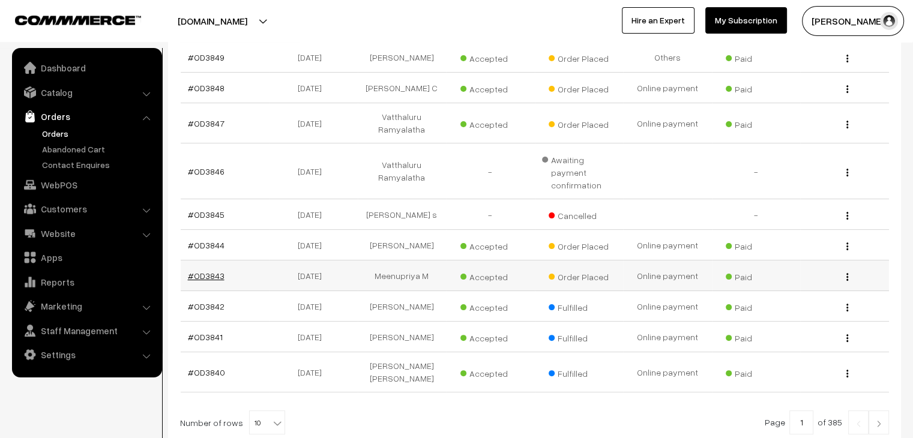
click at [204, 271] on link "#OD3843" at bounding box center [206, 276] width 37 height 10
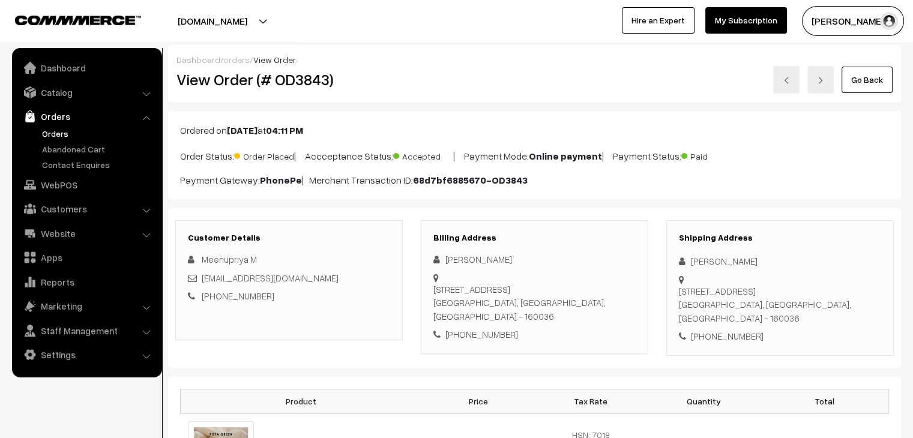
click at [796, 77] on link at bounding box center [786, 80] width 26 height 28
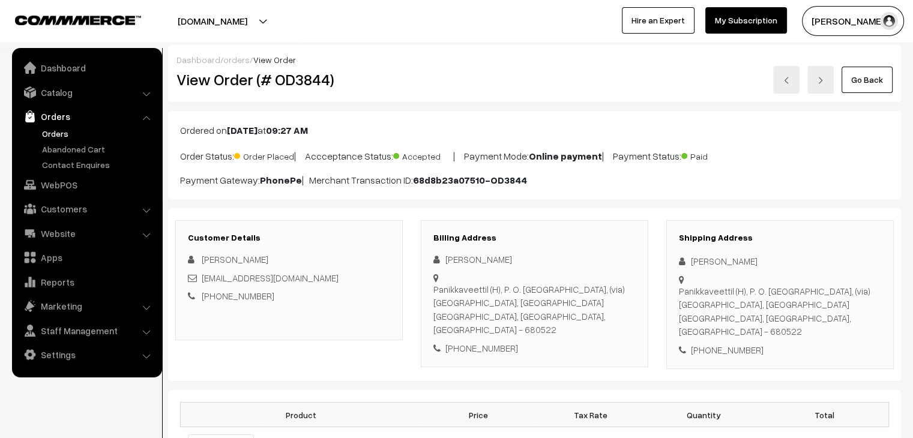
click at [787, 85] on link at bounding box center [786, 80] width 26 height 28
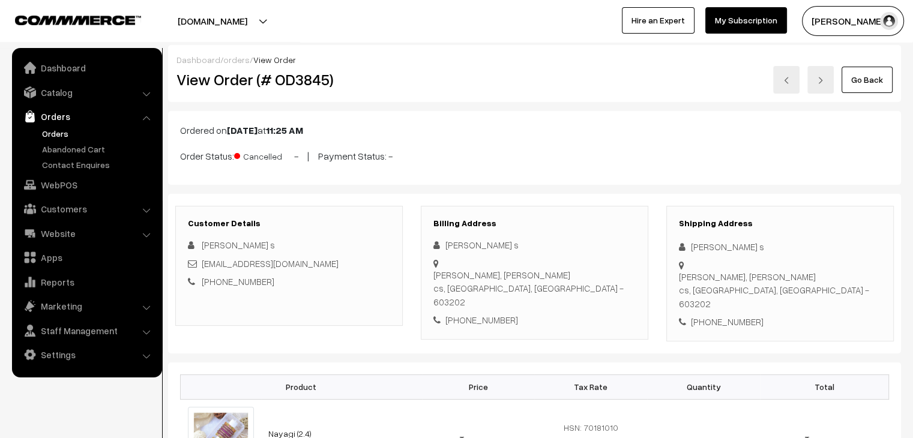
click at [788, 84] on link at bounding box center [786, 80] width 26 height 28
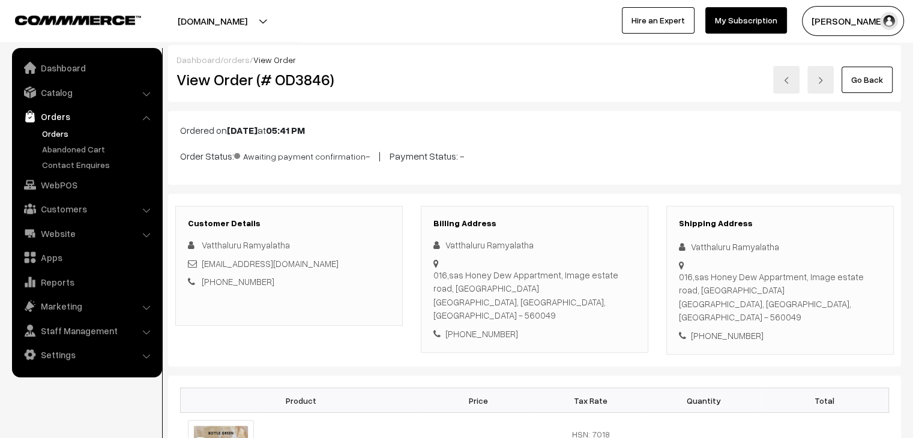
click at [815, 81] on link at bounding box center [821, 80] width 26 height 28
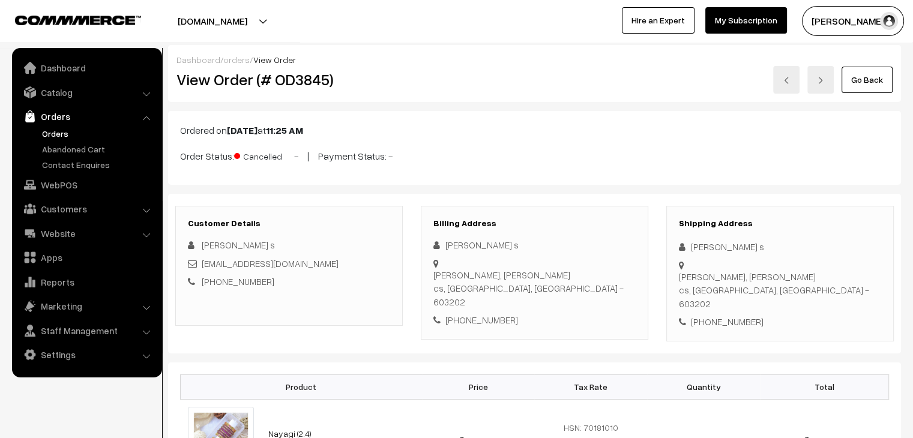
click at [786, 80] on img at bounding box center [786, 80] width 7 height 7
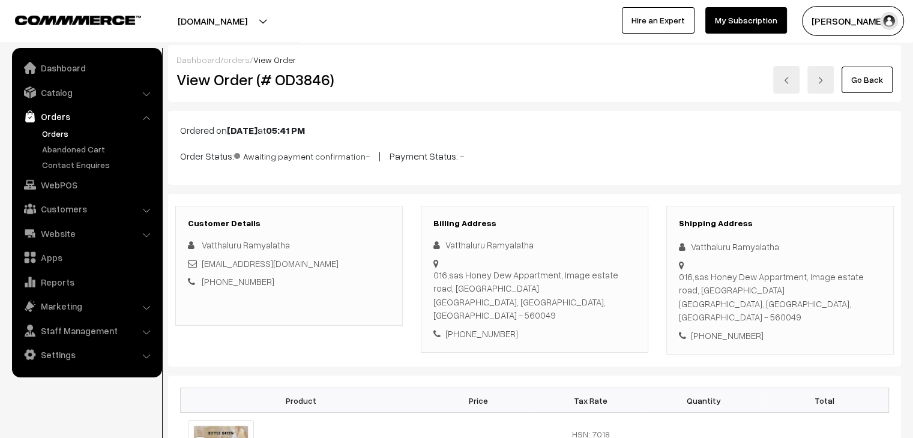
click at [782, 88] on link at bounding box center [786, 80] width 26 height 28
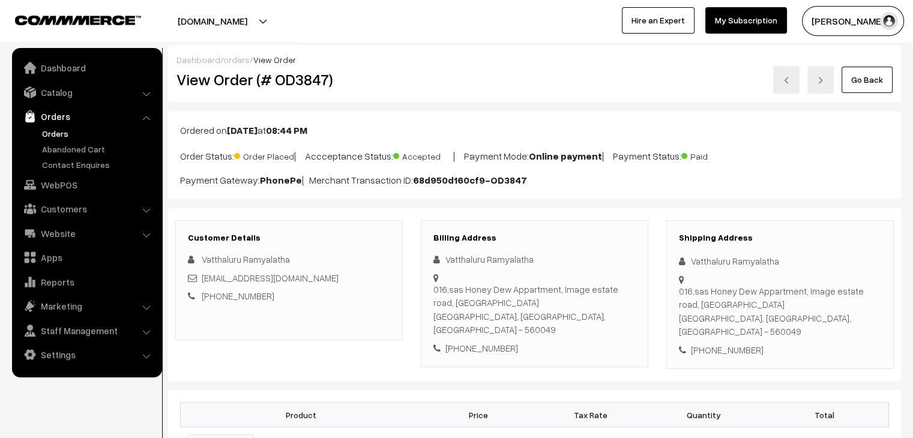
click at [784, 85] on link at bounding box center [786, 80] width 26 height 28
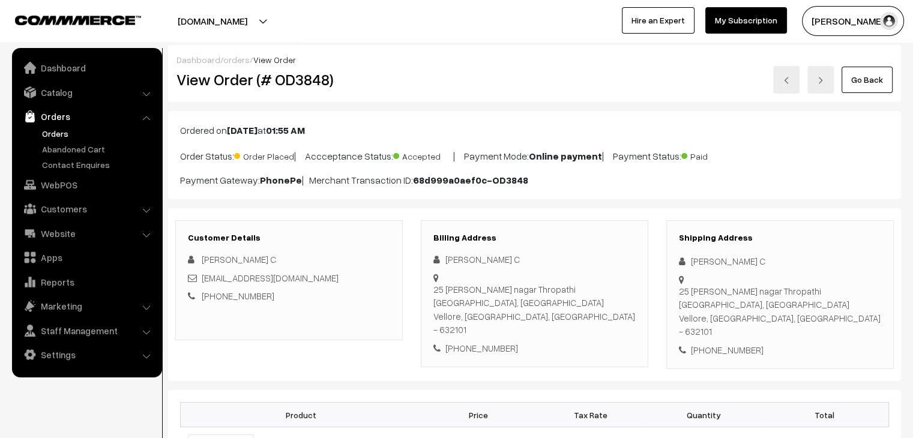
click at [783, 83] on link at bounding box center [786, 80] width 26 height 28
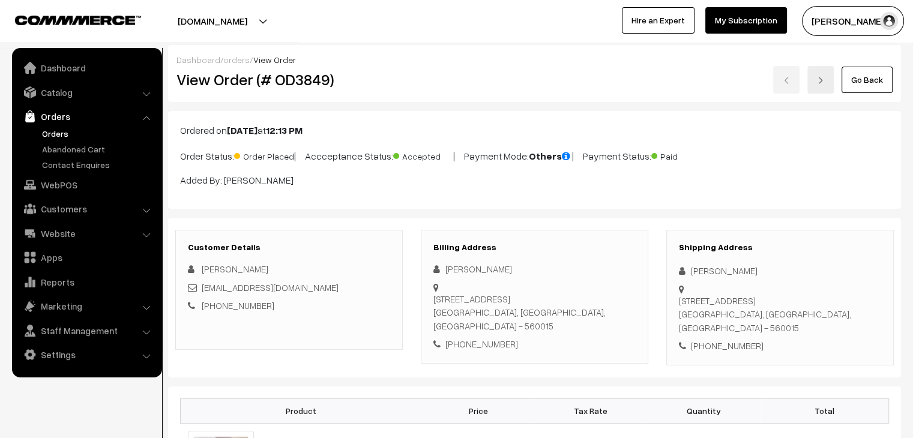
click at [871, 77] on link "Go Back" at bounding box center [867, 80] width 51 height 26
